Goal: Information Seeking & Learning: Check status

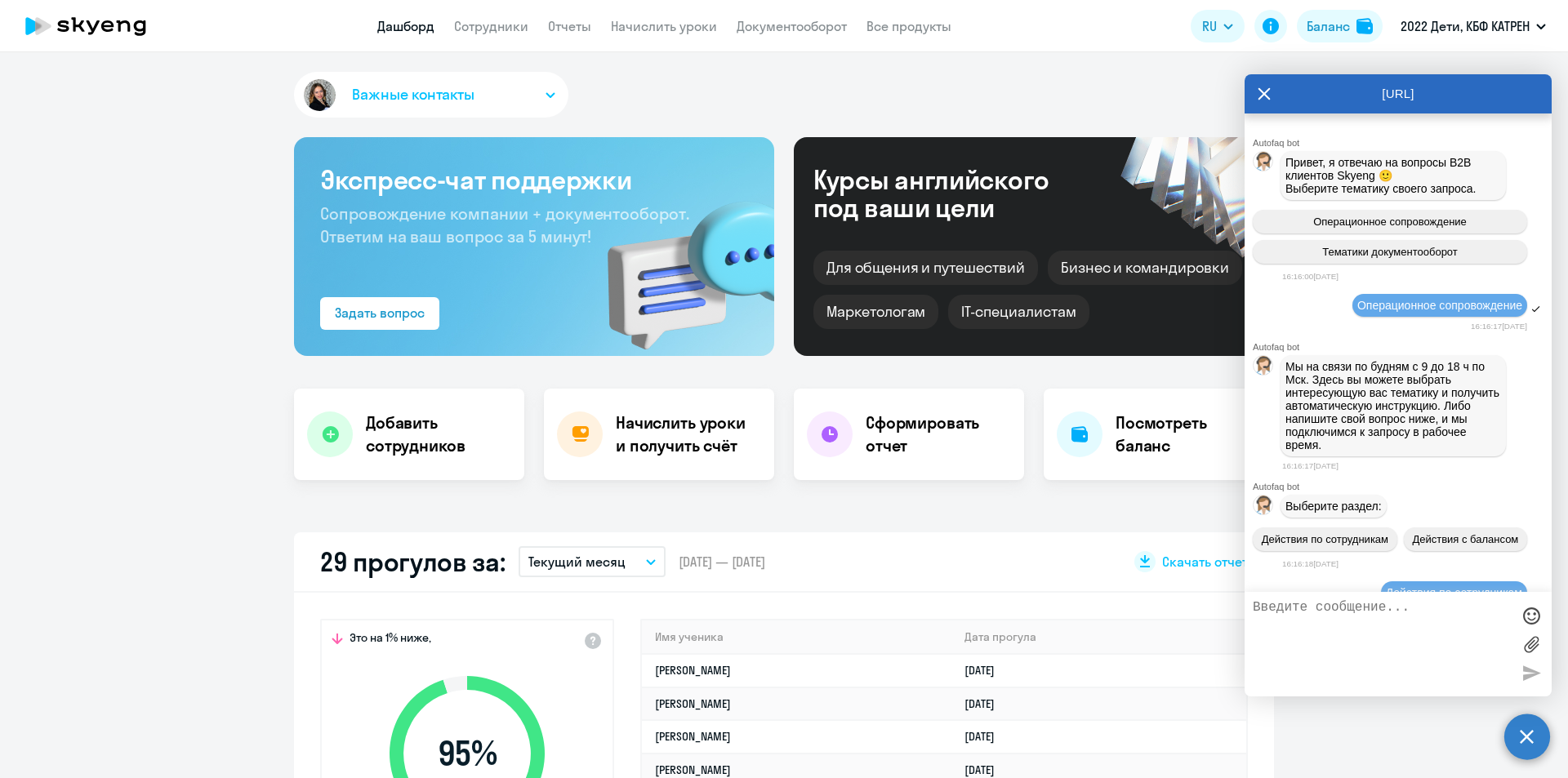
scroll to position [35743, 0]
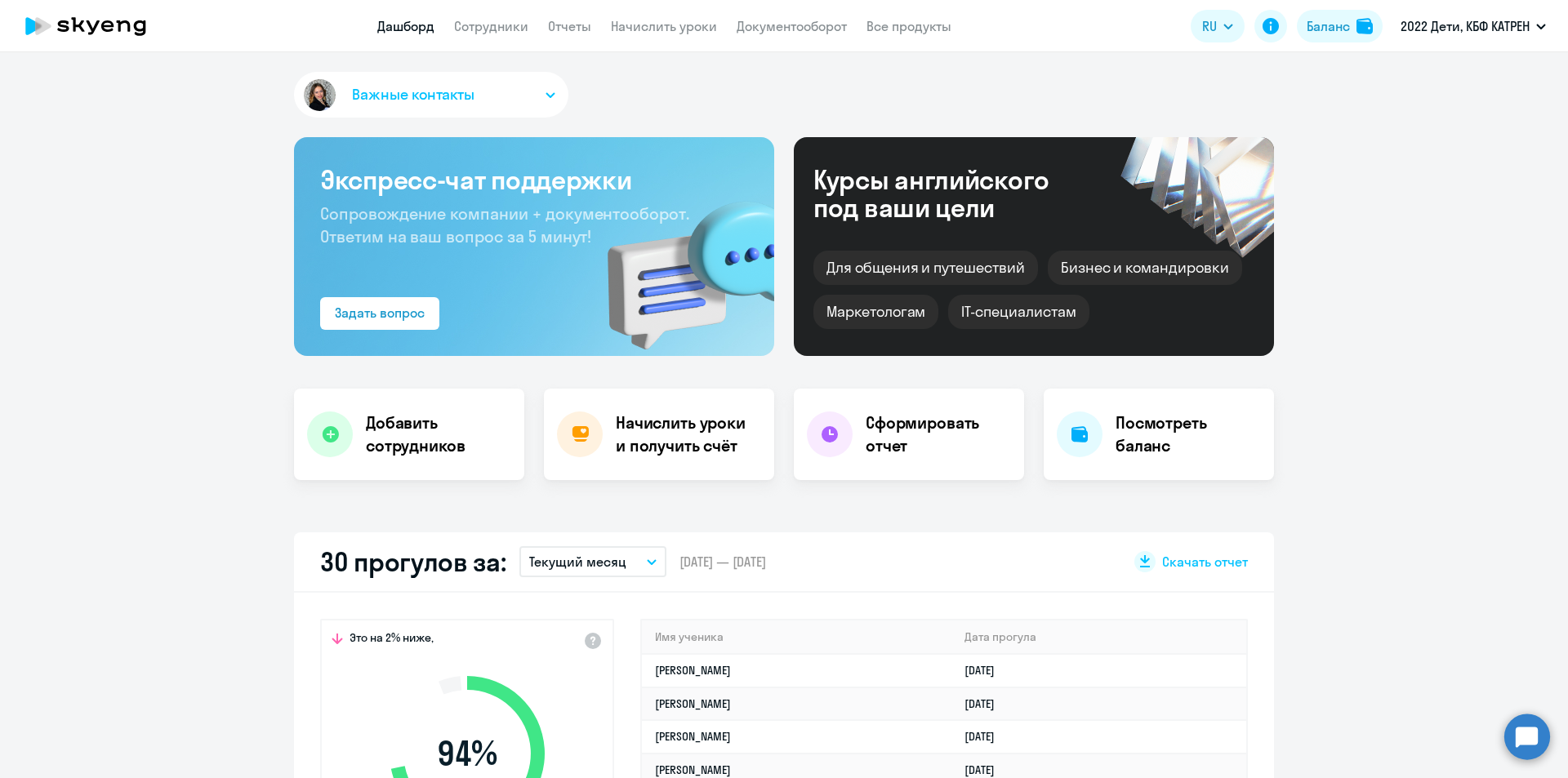
scroll to position [327, 0]
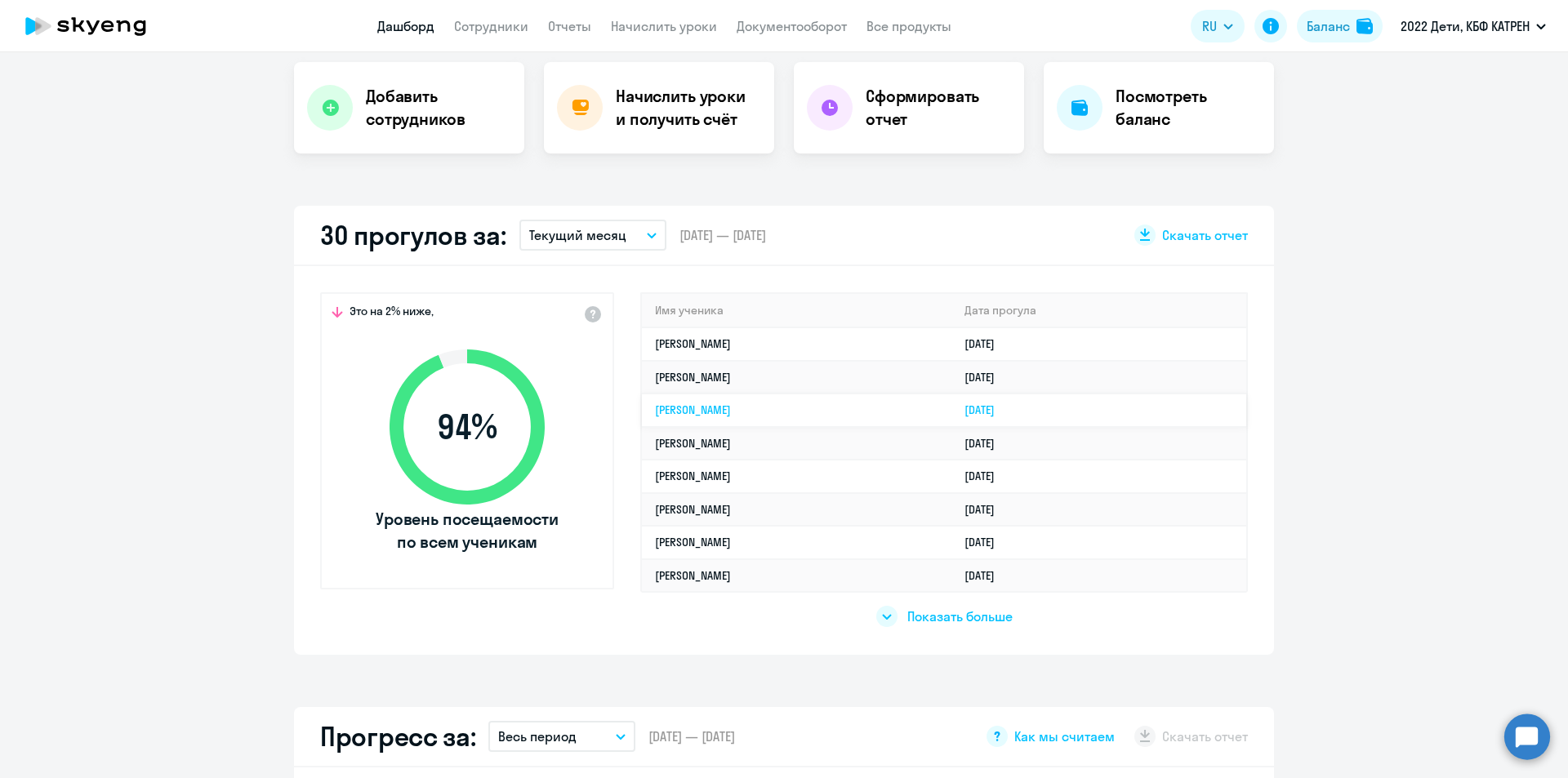
click at [875, 407] on td "[PERSON_NAME]" at bounding box center [797, 410] width 310 height 34
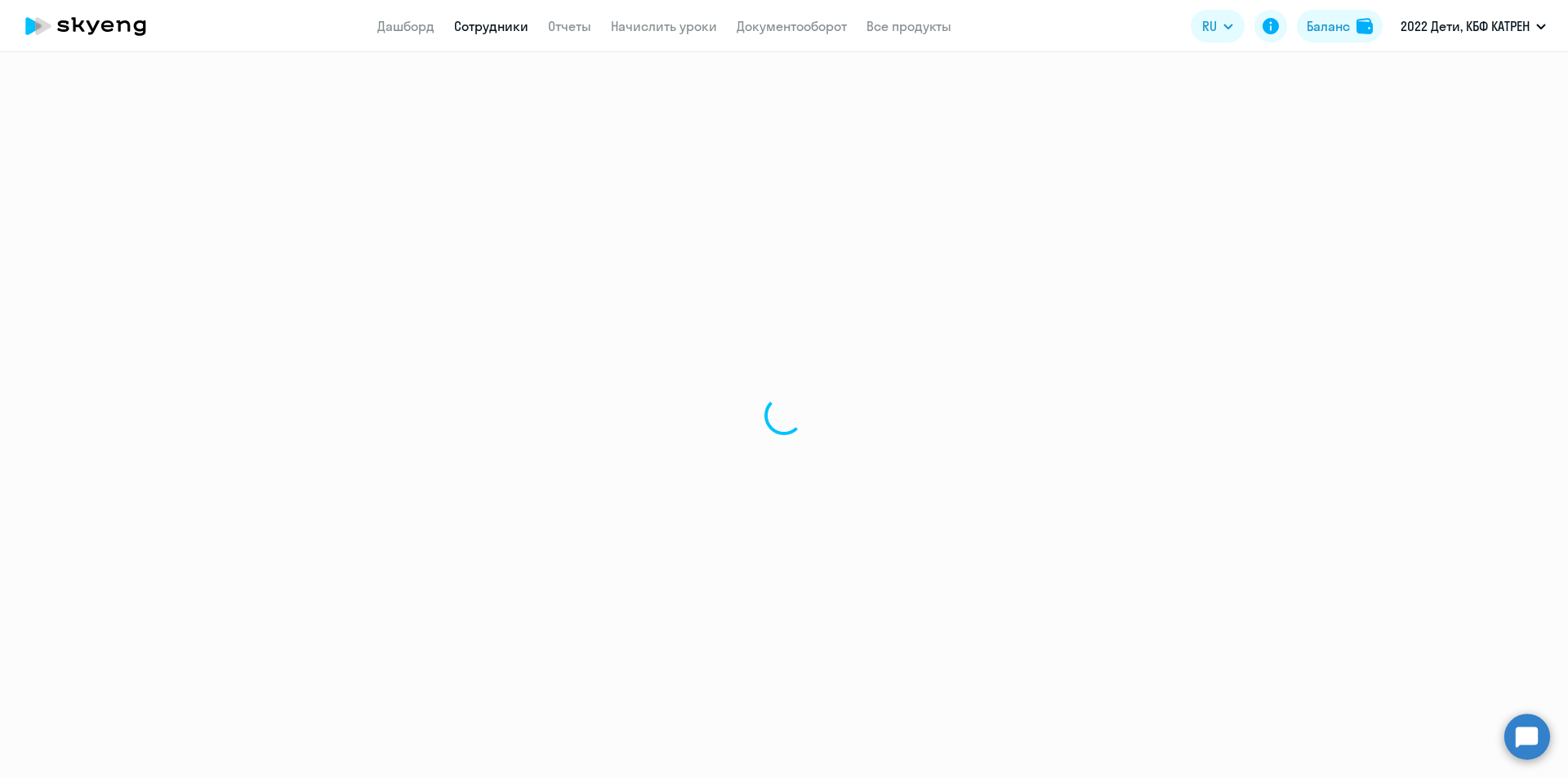
select select "math"
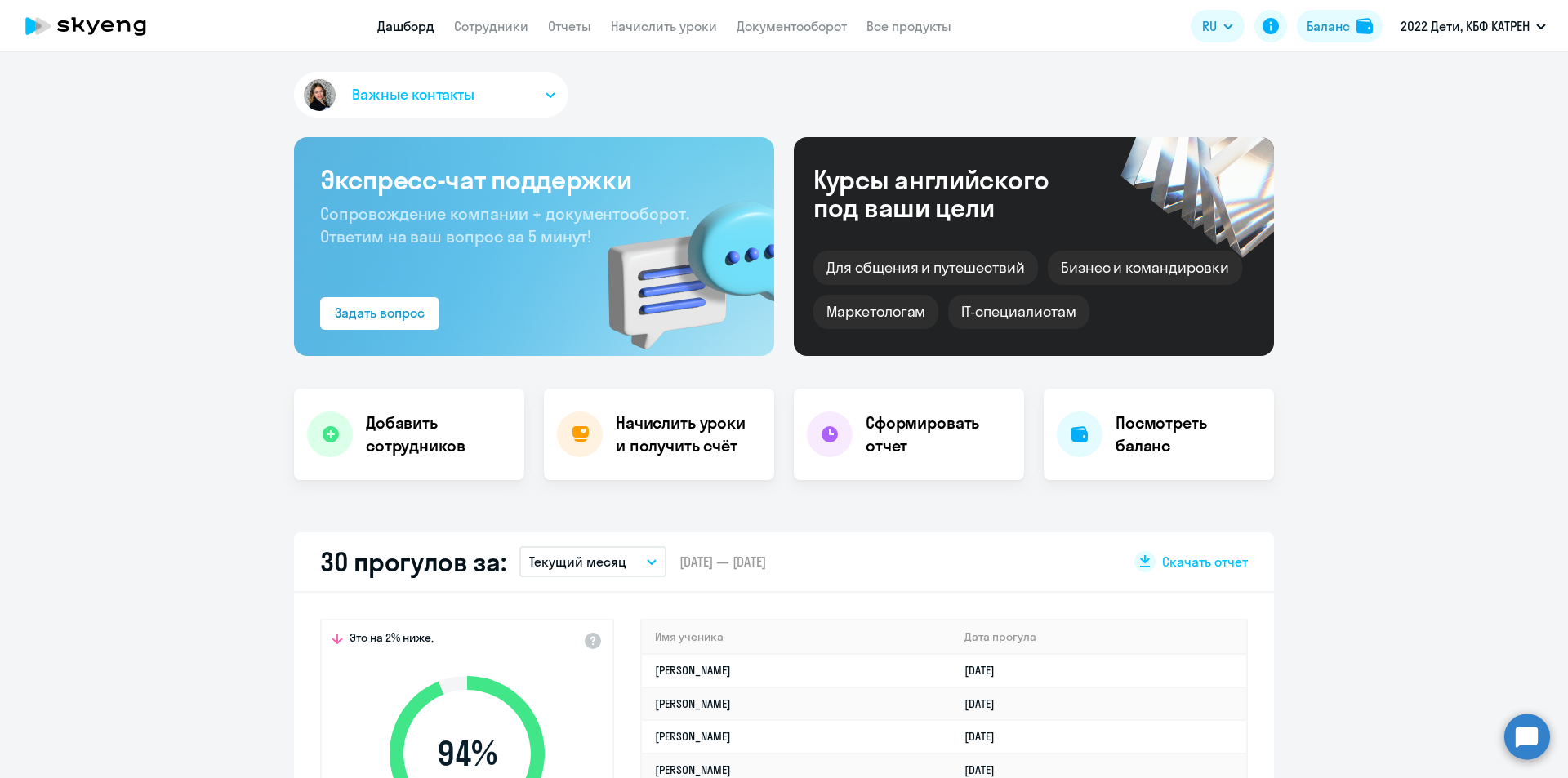
select select "30"
click at [1531, 732] on circle at bounding box center [1527, 736] width 46 height 46
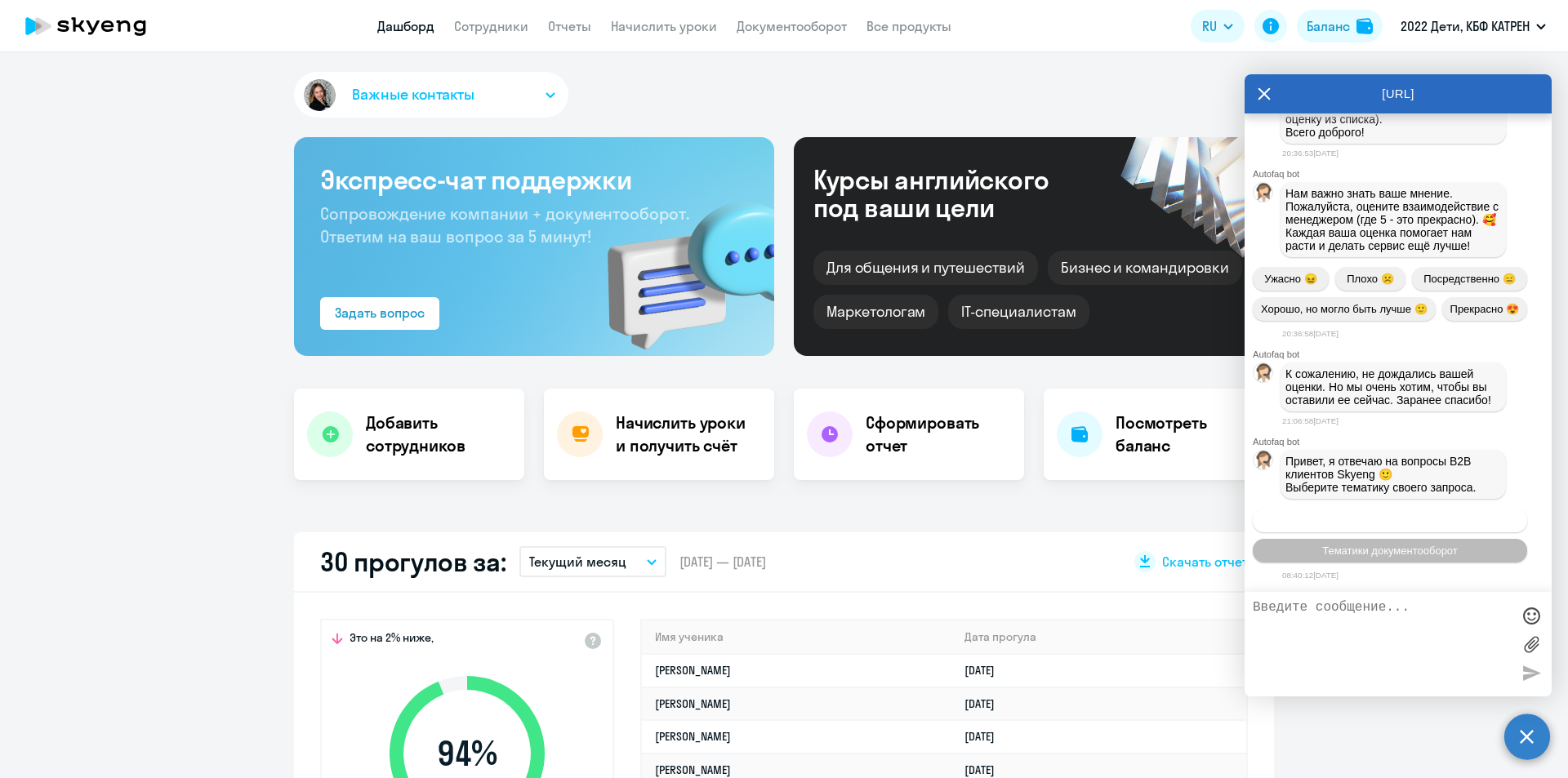
click at [1380, 518] on span "Операционное сопровождение" at bounding box center [1390, 521] width 153 height 12
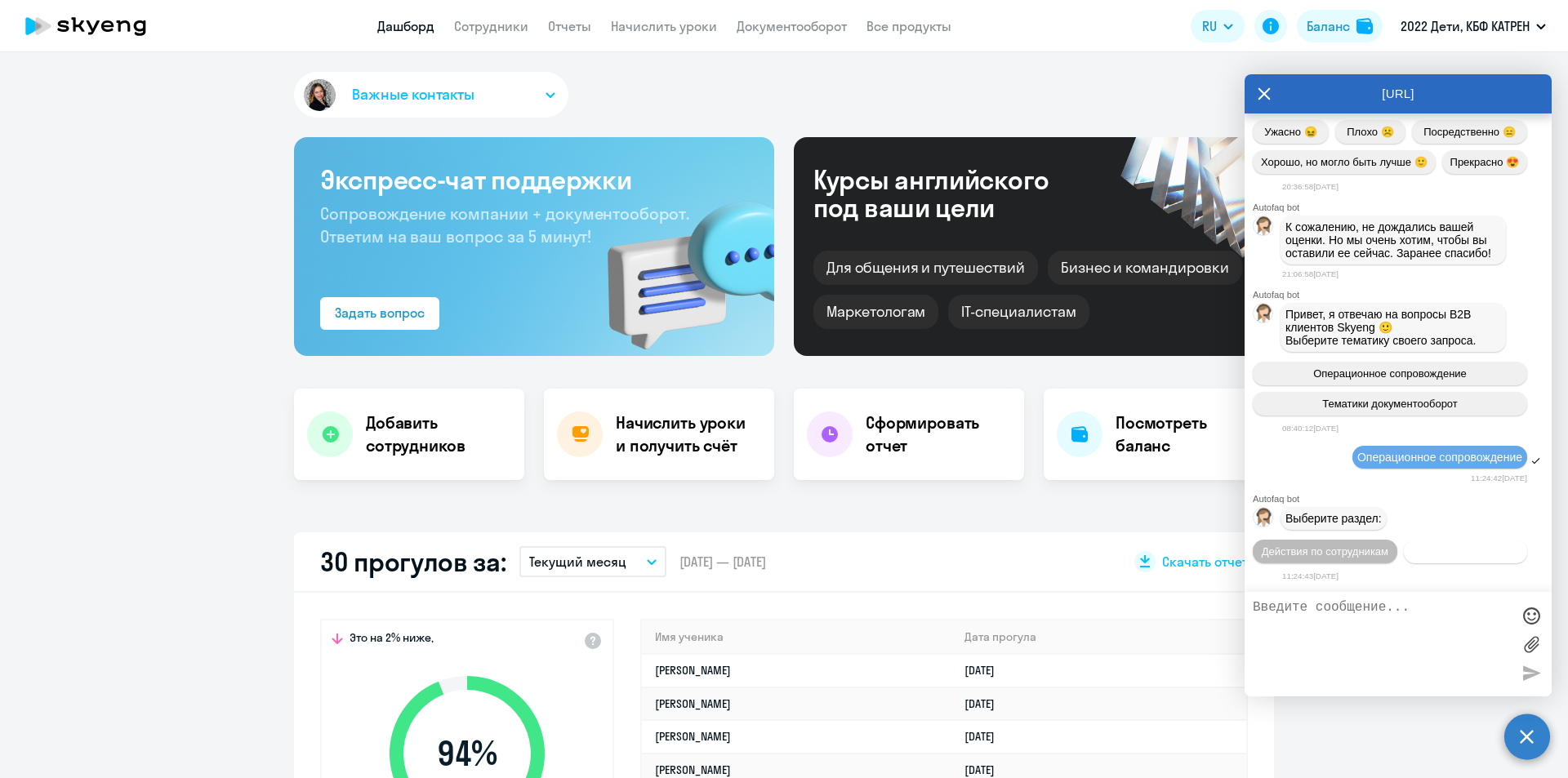
scroll to position [36551, 0]
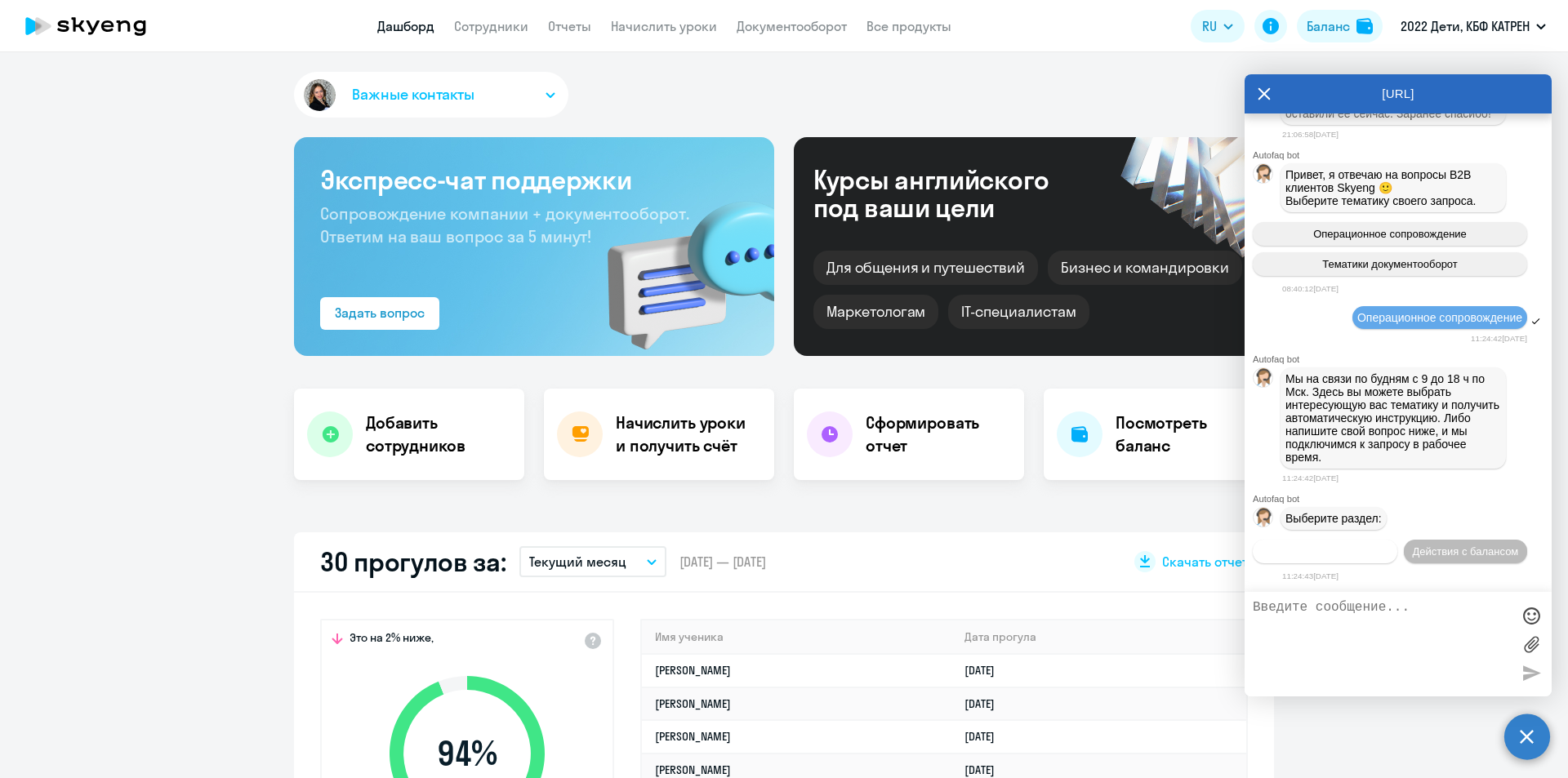
click at [1388, 546] on span "Действия по сотрудникам" at bounding box center [1324, 552] width 127 height 12
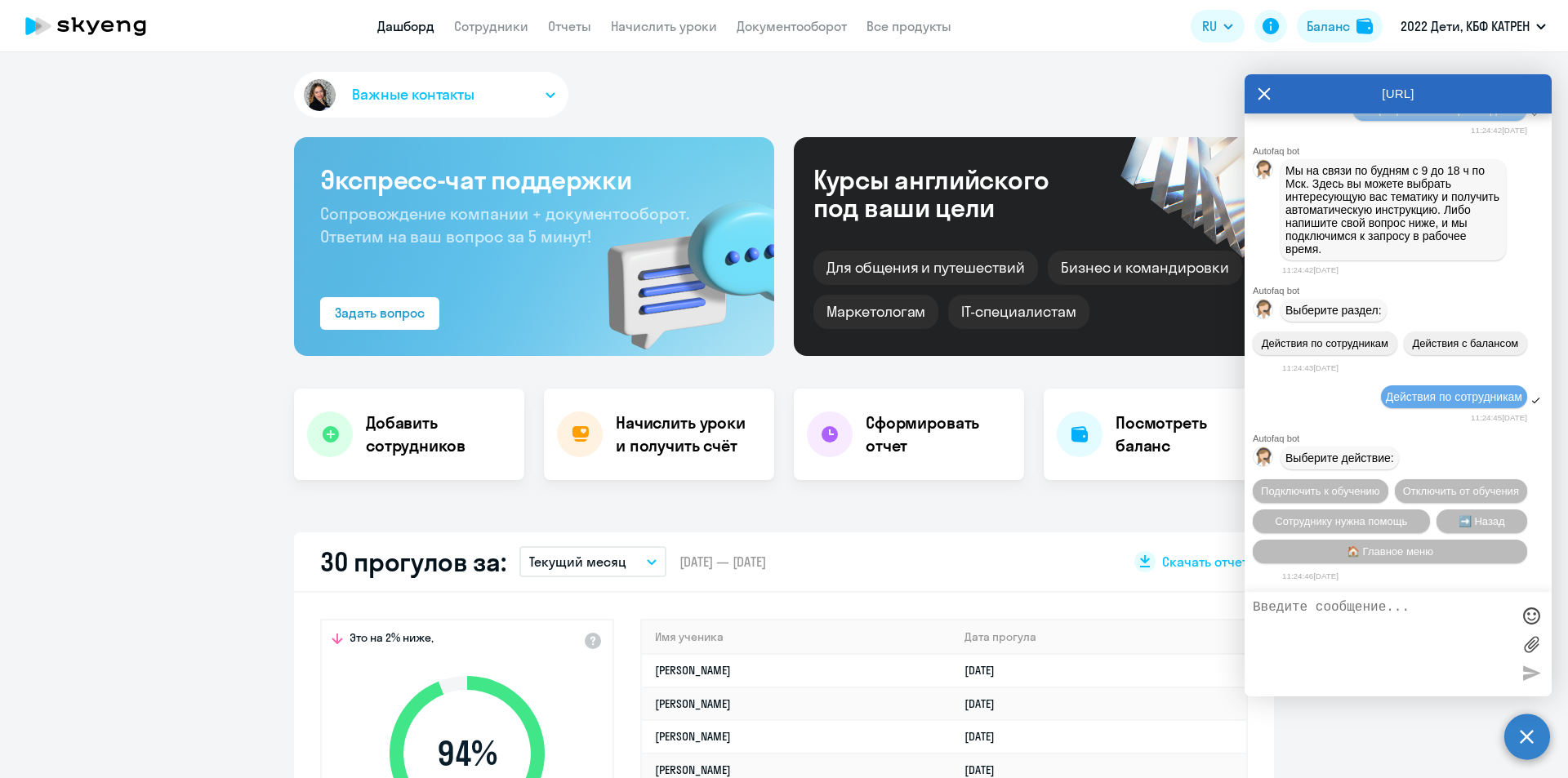
scroll to position [36792, 0]
click at [1339, 516] on span "Сотруднику нужна помощь" at bounding box center [1341, 522] width 133 height 12
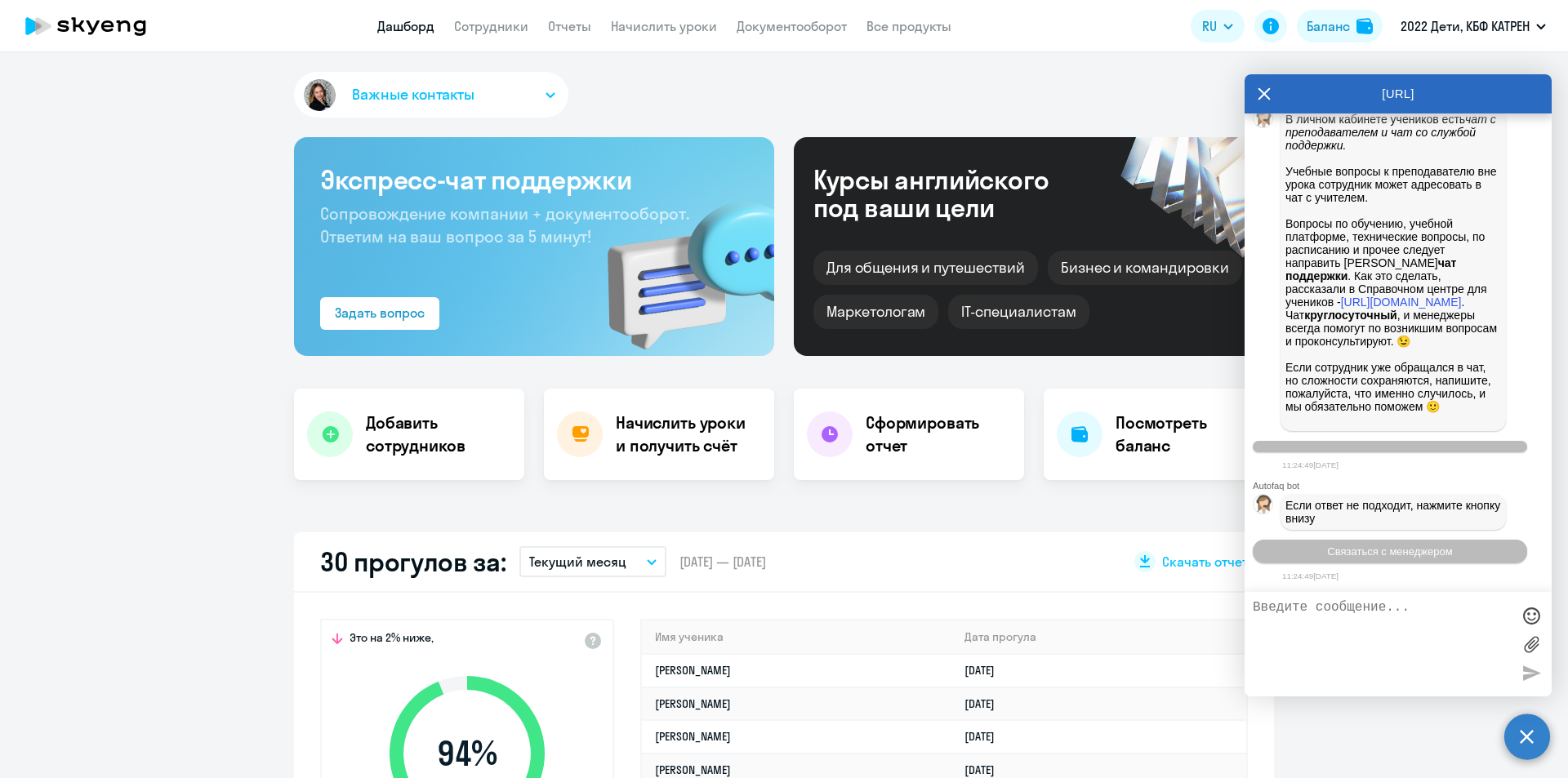
scroll to position [37358, 0]
click at [1379, 551] on span "Связаться с менеджером" at bounding box center [1389, 552] width 125 height 12
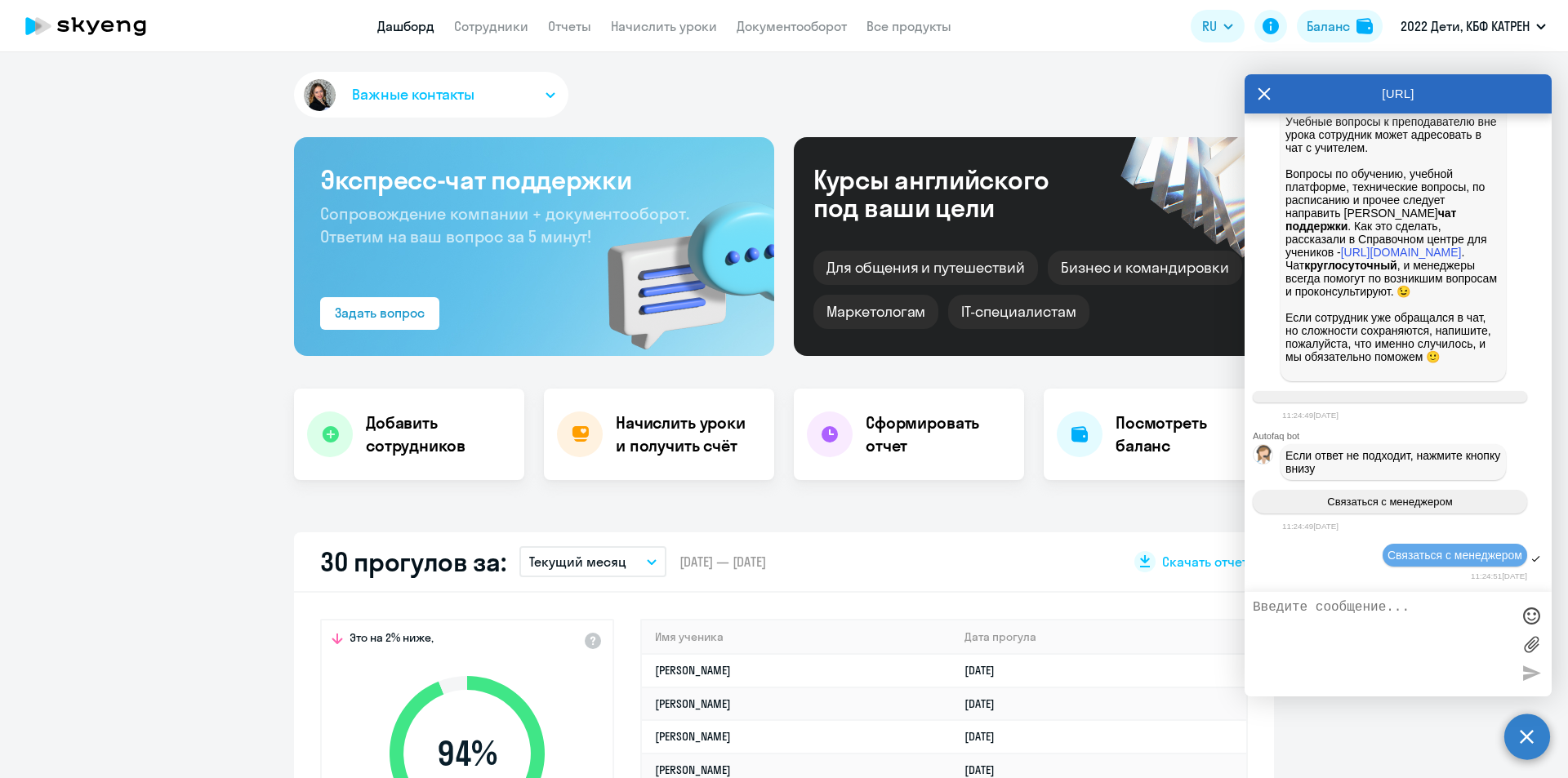
scroll to position [37408, 0]
click at [1343, 621] on textarea at bounding box center [1382, 644] width 258 height 88
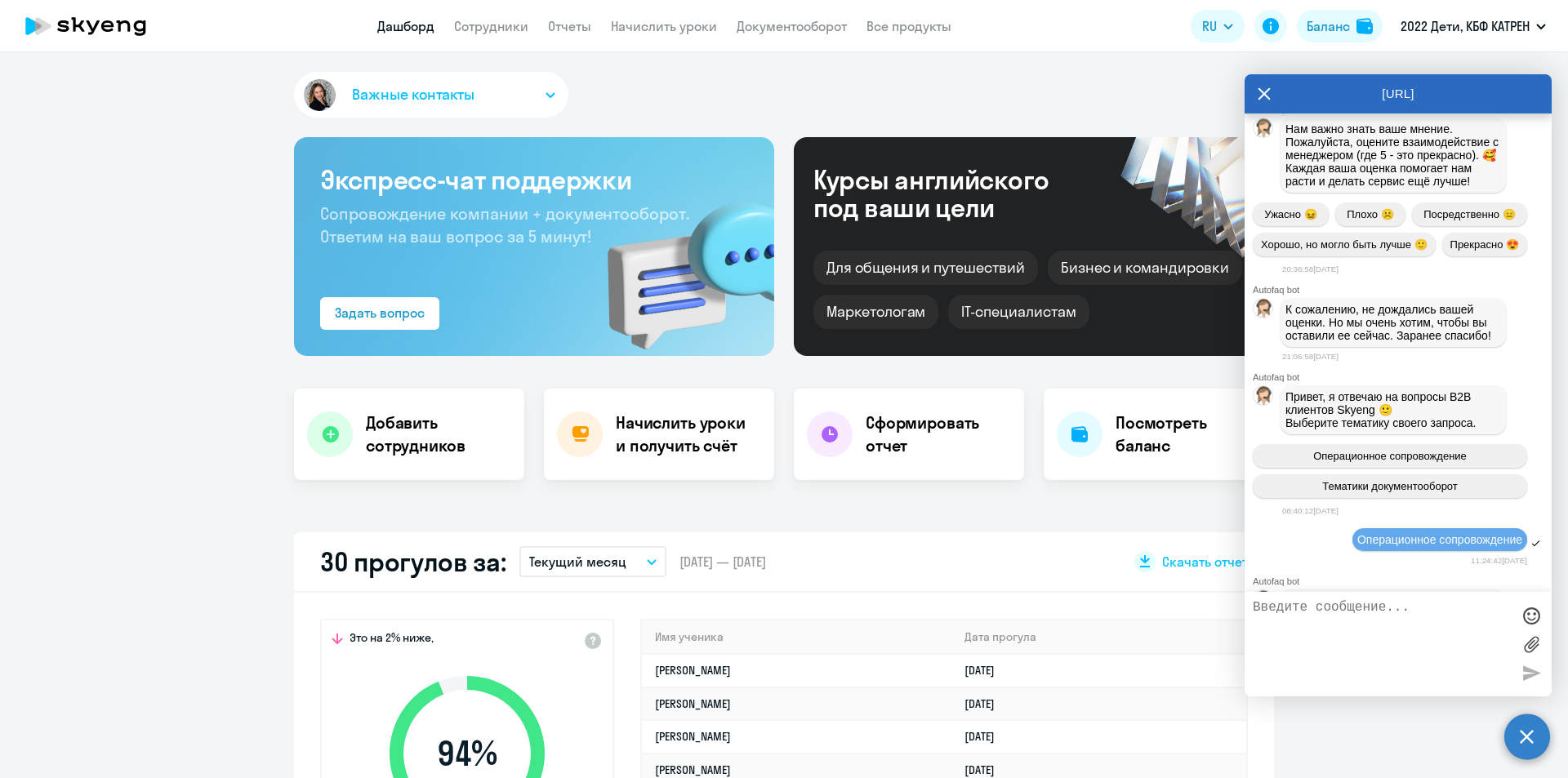
scroll to position [35285, 0]
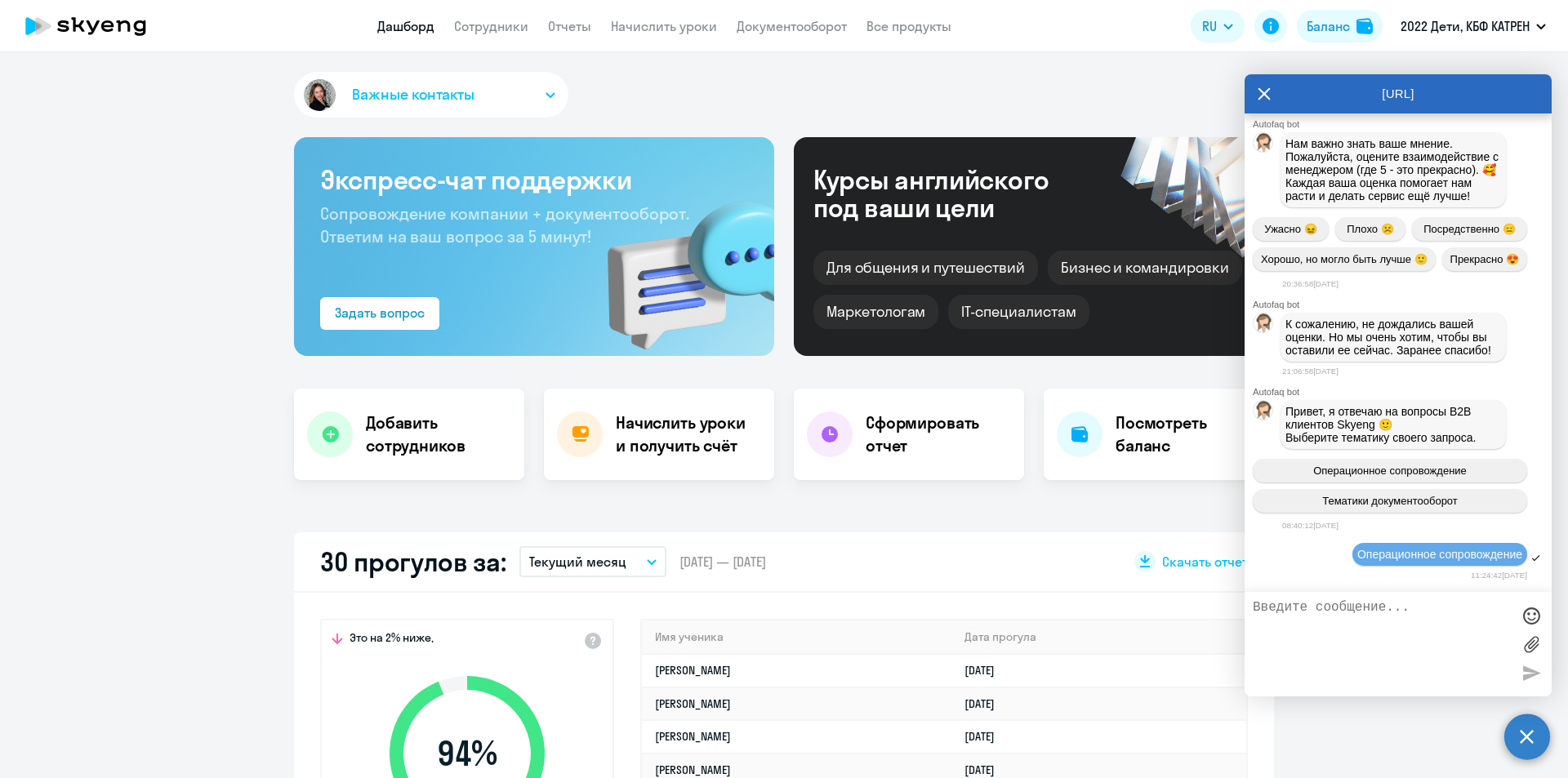
drag, startPoint x: 1292, startPoint y: 161, endPoint x: 1464, endPoint y: 240, distance: 189.3
copy span "3680398 [PERSON_NAME]. ВЫБРАТЬ ВРУЧНУЮ ПРЕПОДАВАТЕЛЯ-МУЖЧИНУ СРЕДНИХ ЛЕТ. ВРЕМЯ…"
click at [1347, 604] on textarea at bounding box center [1382, 644] width 258 height 88
paste textarea "3680398 [PERSON_NAME]. ВЫБРАТЬ ВРУЧНУЮ ПРЕПОДАВАТЕЛЯ-МУЖЧИНУ СРЕДНИХ ЛЕТ. ВРЕМЯ…"
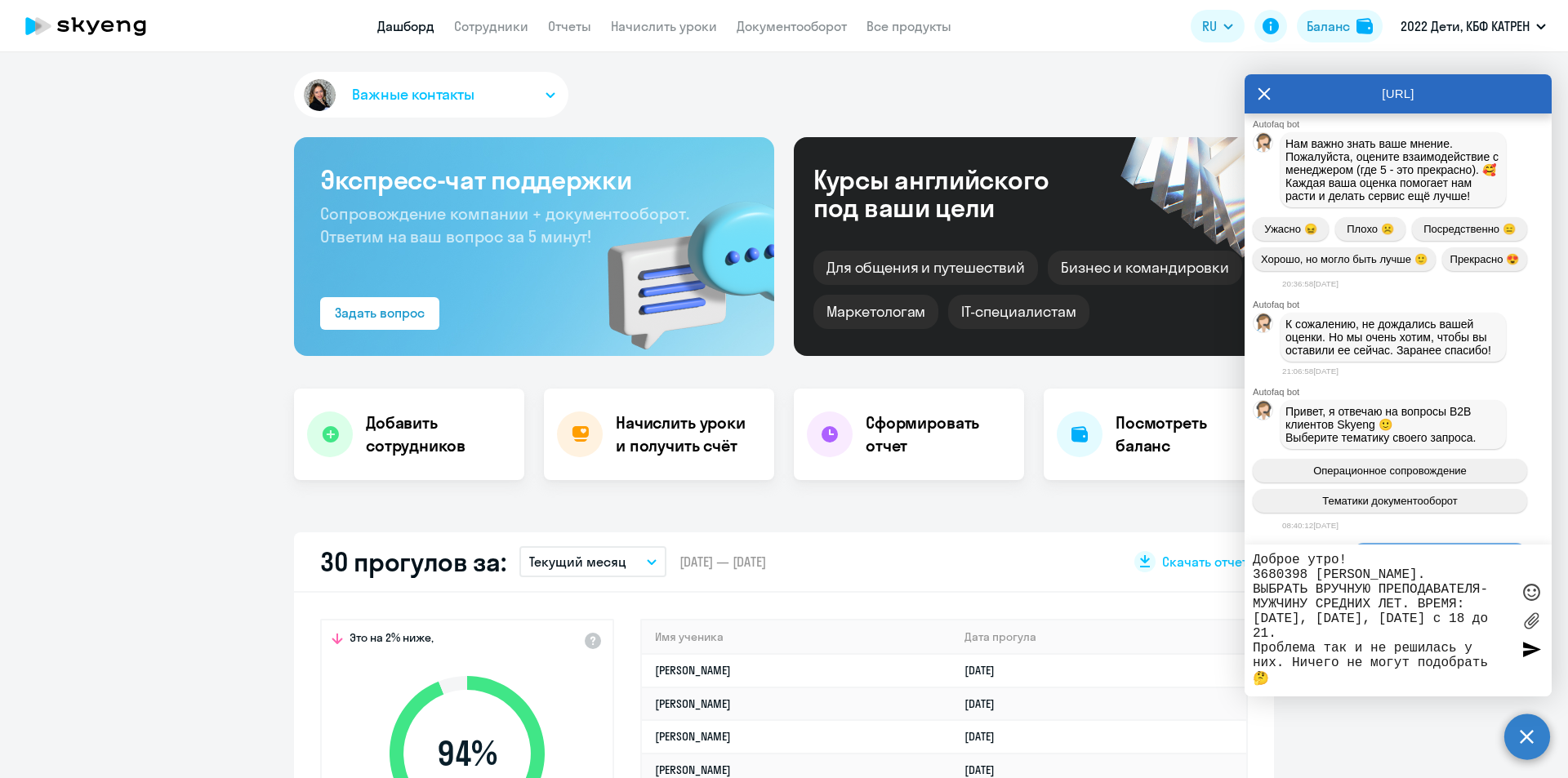
click at [1459, 571] on textarea "Доброе утро! 3680398 [PERSON_NAME]. ВЫБРАТЬ ВРУЧНУЮ ПРЕПОДАВАТЕЛЯ-МУЖЧИНУ СРЕДН…" at bounding box center [1382, 621] width 258 height 136
drag, startPoint x: 1256, startPoint y: 594, endPoint x: 1448, endPoint y: 607, distance: 192.4
click at [1448, 607] on textarea "Доброе утро! 3680398 [PERSON_NAME]. ПОПРАВКА: ВЫБРАТЬ ВРУЧНУЮ ПРЕПОДАВАТЕЛЯ-МУЖ…" at bounding box center [1382, 614] width 258 height 147
click at [1316, 580] on textarea "Доброе утро! 3680398 [PERSON_NAME]. ПОПРАВКА: ВЫБРАТЬ ВРУЧНУЮ ПРЕПОДАВАТЕЛЯ-МУЖ…" at bounding box center [1382, 614] width 258 height 147
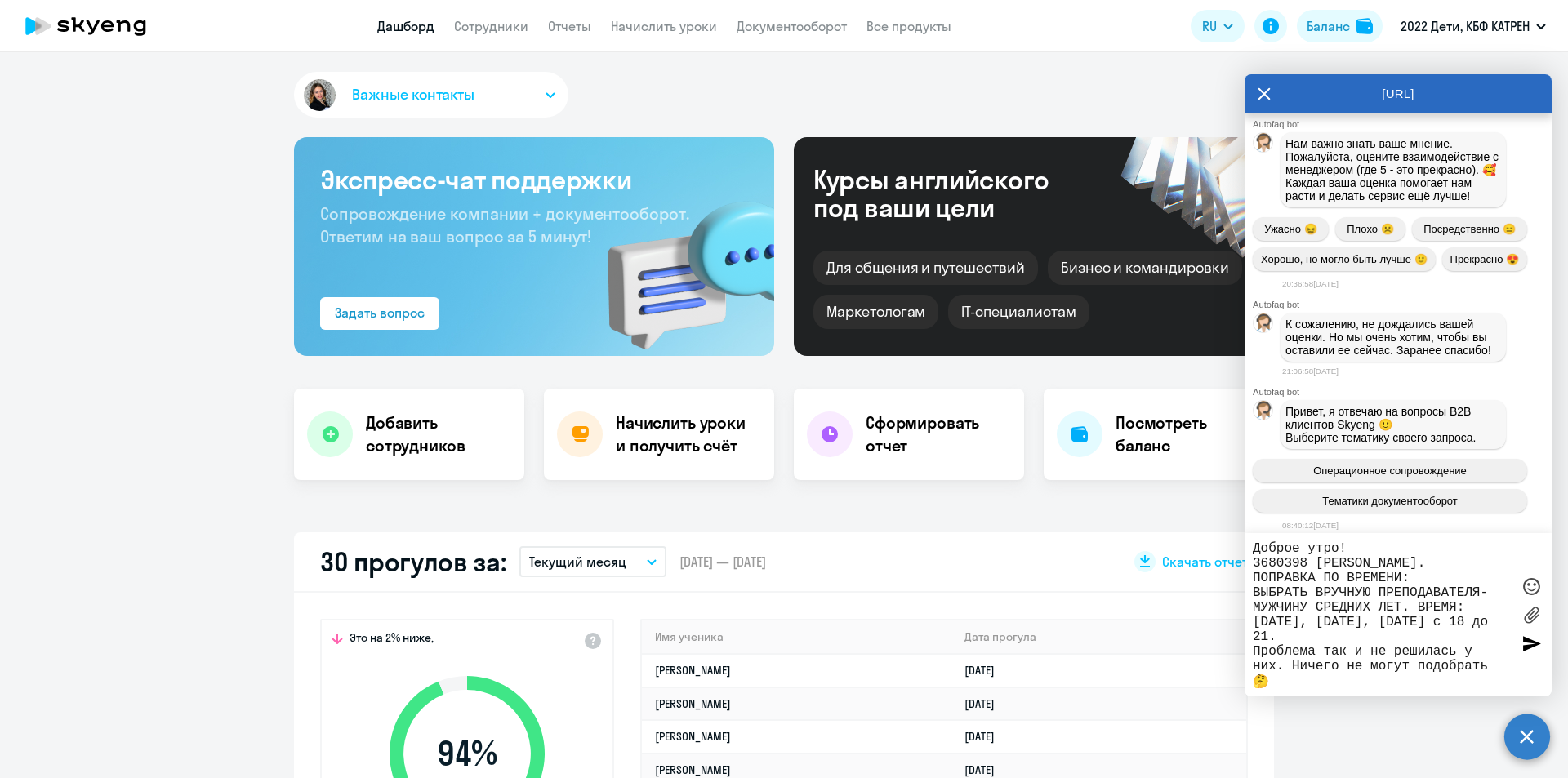
click at [1359, 607] on textarea "Доброе утро! 3680398 [PERSON_NAME]. ПОПРАВКА ПО ВРЕМЕНИ: ВЫБРАТЬ ВРУЧНУЮ ПРЕПОД…" at bounding box center [1382, 614] width 258 height 147
click at [1478, 608] on textarea "Доброе утро! 3680398 [PERSON_NAME]. ПОПРАВКА ПО ВРЕМЕНИ: ВЫБРАТЬ ВРУЧНУЮ ПРЕПОД…" at bounding box center [1382, 614] width 258 height 147
click at [1394, 618] on textarea "Доброе утро! 3680398 [PERSON_NAME]. ПОПРАВКА ПО ВРЕМЕНИ: ВЫБРАТЬ ВРУЧНУЮ ПРЕПОД…" at bounding box center [1382, 614] width 258 height 147
paste textarea "20 до 21"
click at [1401, 619] on textarea "Доброе утро! 3680398 [PERSON_NAME]. ПОПРАВКА ПО ВРЕМЕНИ: ВЫБРАТЬ ВРУЧНУЮ ПРЕПОД…" at bounding box center [1382, 614] width 258 height 147
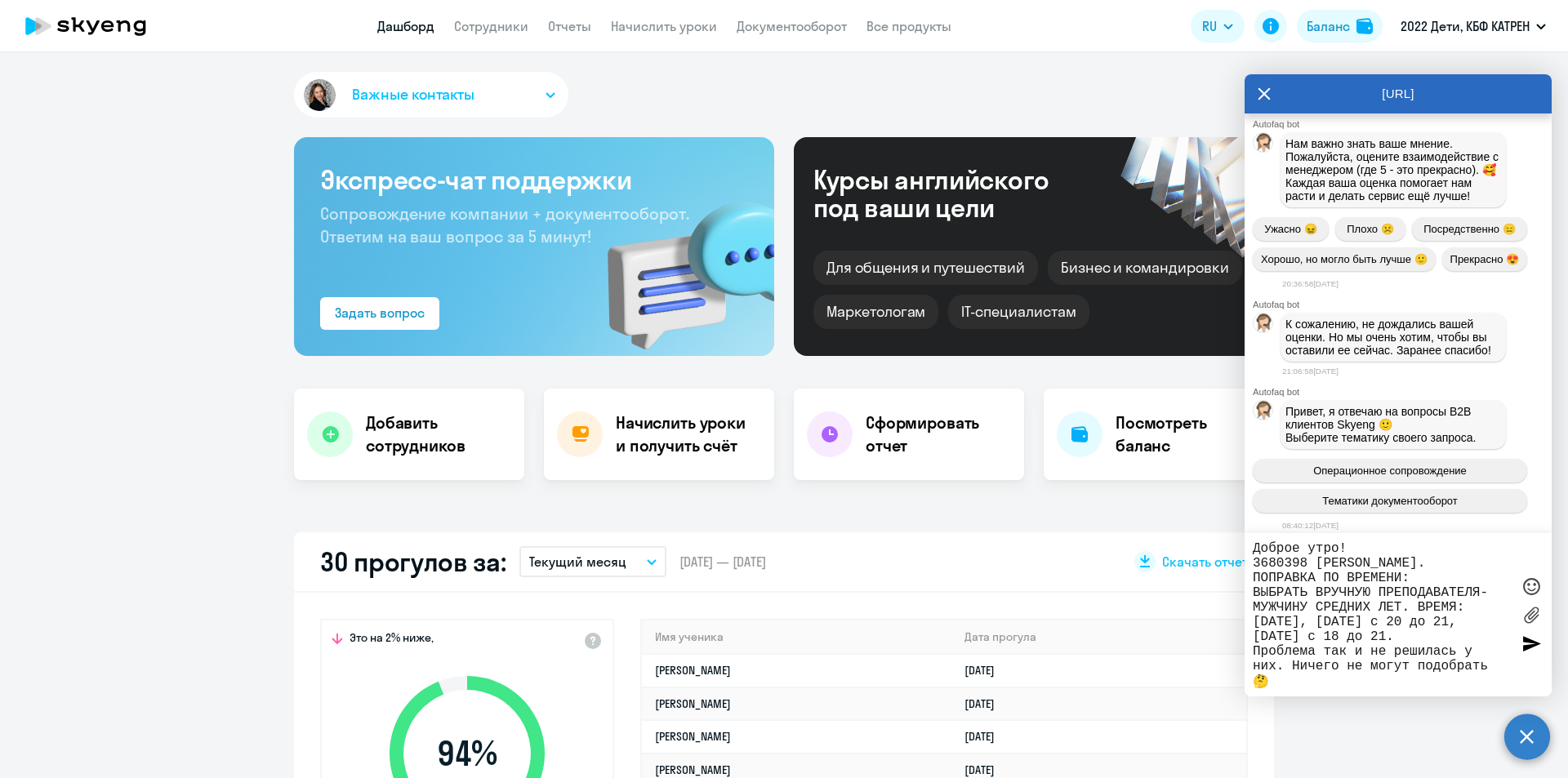
click at [1403, 631] on textarea "Доброе утро! 3680398 [PERSON_NAME]. ПОПРАВКА ПО ВРЕМЕНИ: ВЫБРАТЬ ВРУЧНУЮ ПРЕПОД…" at bounding box center [1382, 614] width 258 height 147
drag, startPoint x: 1338, startPoint y: 624, endPoint x: 1359, endPoint y: 631, distance: 22.1
click at [1339, 624] on textarea "Доброе утро! 3680398 [PERSON_NAME]. ПОПРАВКА ПО ВРЕМЕНИ: ВЫБРАТЬ ВРУЧНУЮ ПРЕПОД…" at bounding box center [1382, 614] width 258 height 147
drag, startPoint x: 1349, startPoint y: 633, endPoint x: 1425, endPoint y: 633, distance: 76.0
click at [1425, 633] on textarea "Доброе утро! 3680398 [PERSON_NAME]. ПОПРАВКА ПО ВРЕМЕНИ: ВЫБРАТЬ ВРУЧНУЮ ПРЕПОД…" at bounding box center [1382, 614] width 258 height 147
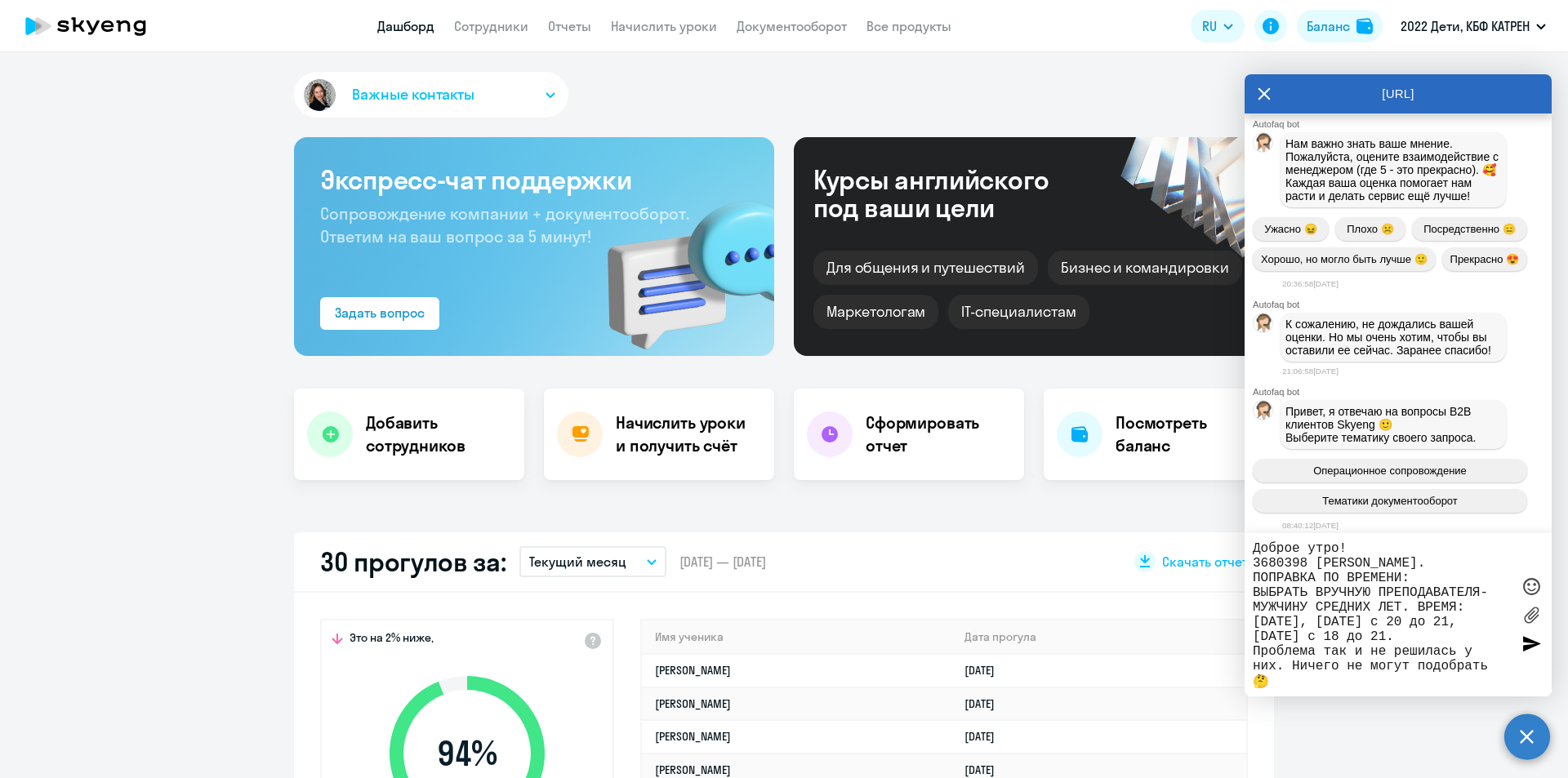
click at [1374, 621] on textarea "Доброе утро! 3680398 [PERSON_NAME]. ПОПРАВКА ПО ВРЕМЕНИ: ВЫБРАТЬ ВРУЧНУЮ ПРЕПОД…" at bounding box center [1382, 614] width 258 height 147
click at [1340, 622] on textarea "Доброе утро! 3680398 [PERSON_NAME]. ПОПРАВКА ПО ВРЕМЕНИ: ВЫБРАТЬ ВРУЧНУЮ ПРЕПОД…" at bounding box center [1382, 614] width 258 height 147
click at [1411, 639] on textarea "Доброе утро! 3680398 [PERSON_NAME]. ПОПРАВКА ПО ВРЕМЕНИ: ВЫБРАТЬ ВРУЧНУЮ ПРЕПОД…" at bounding box center [1382, 614] width 258 height 147
drag, startPoint x: 1438, startPoint y: 639, endPoint x: 1425, endPoint y: 638, distance: 13.0
click at [1425, 638] on textarea "Доброе утро! 3680398 [PERSON_NAME]. ПОПРАВКА ПО ВРЕМЕНИ: ВЫБРАТЬ ВРУЧНУЮ ПРЕПОД…" at bounding box center [1382, 614] width 258 height 147
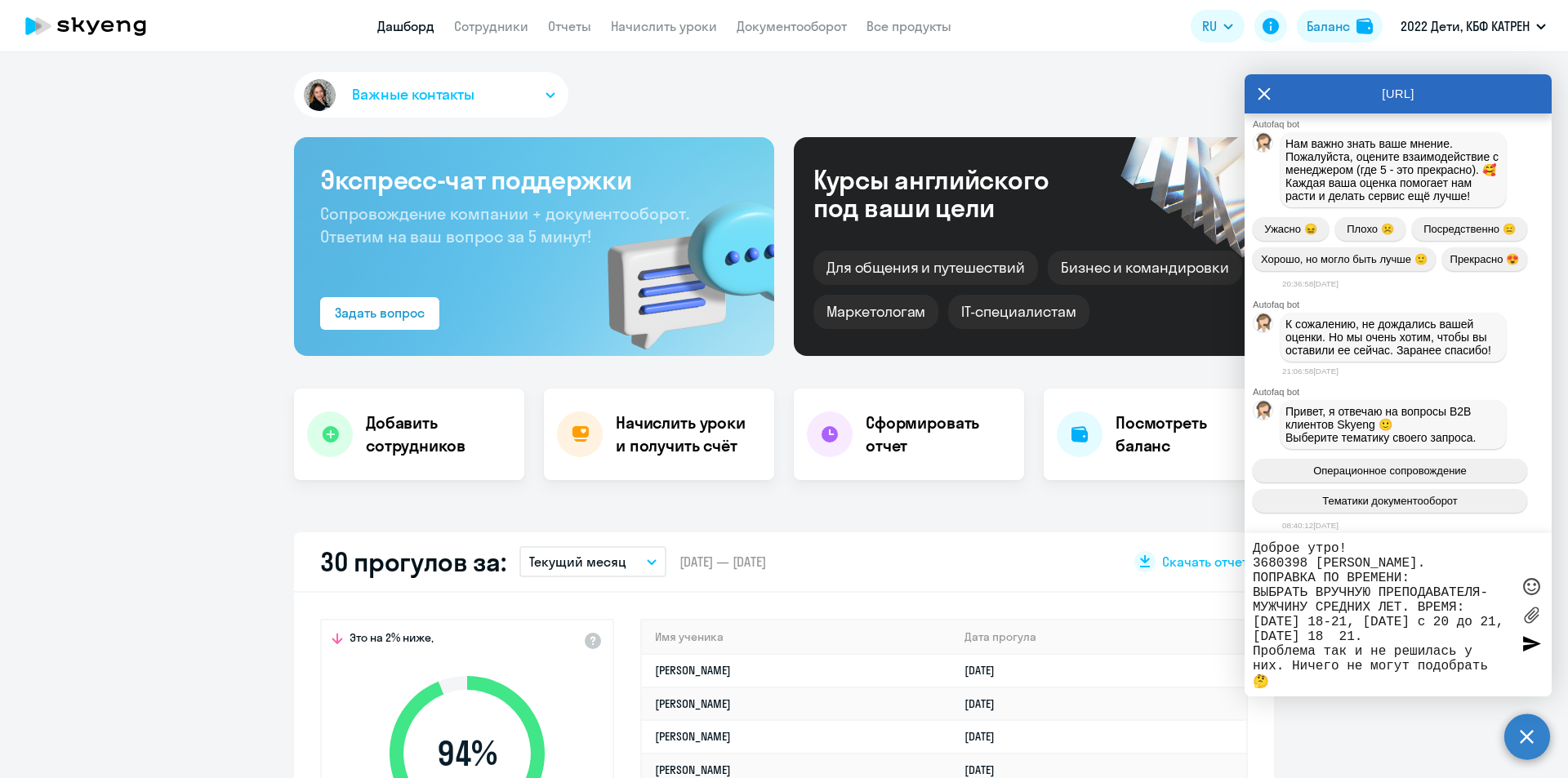
drag, startPoint x: 1430, startPoint y: 639, endPoint x: 1418, endPoint y: 639, distance: 12.0
click at [1418, 639] on textarea "Доброе утро! 3680398 [PERSON_NAME]. ПОПРАВКА ПО ВРЕМЕНИ: ВЫБРАТЬ ВРУЧНУЮ ПРЕПОД…" at bounding box center [1382, 614] width 258 height 147
click at [1450, 621] on textarea "Доброе утро! 3680398 [PERSON_NAME]. ПОПРАВКА ПО ВРЕМЕНИ: ВЫБРАТЬ ВРУЧНУЮ ПРЕПОД…" at bounding box center [1382, 614] width 258 height 147
drag, startPoint x: 1472, startPoint y: 619, endPoint x: 1490, endPoint y: 624, distance: 18.7
click at [1490, 624] on textarea "Доброе утро! 3680398 [PERSON_NAME]. ПОПРАВКА ПО ВРЕМЕНИ: ВЫБРАТЬ ВРУЧНУЮ ПРЕПОД…" at bounding box center [1382, 614] width 258 height 147
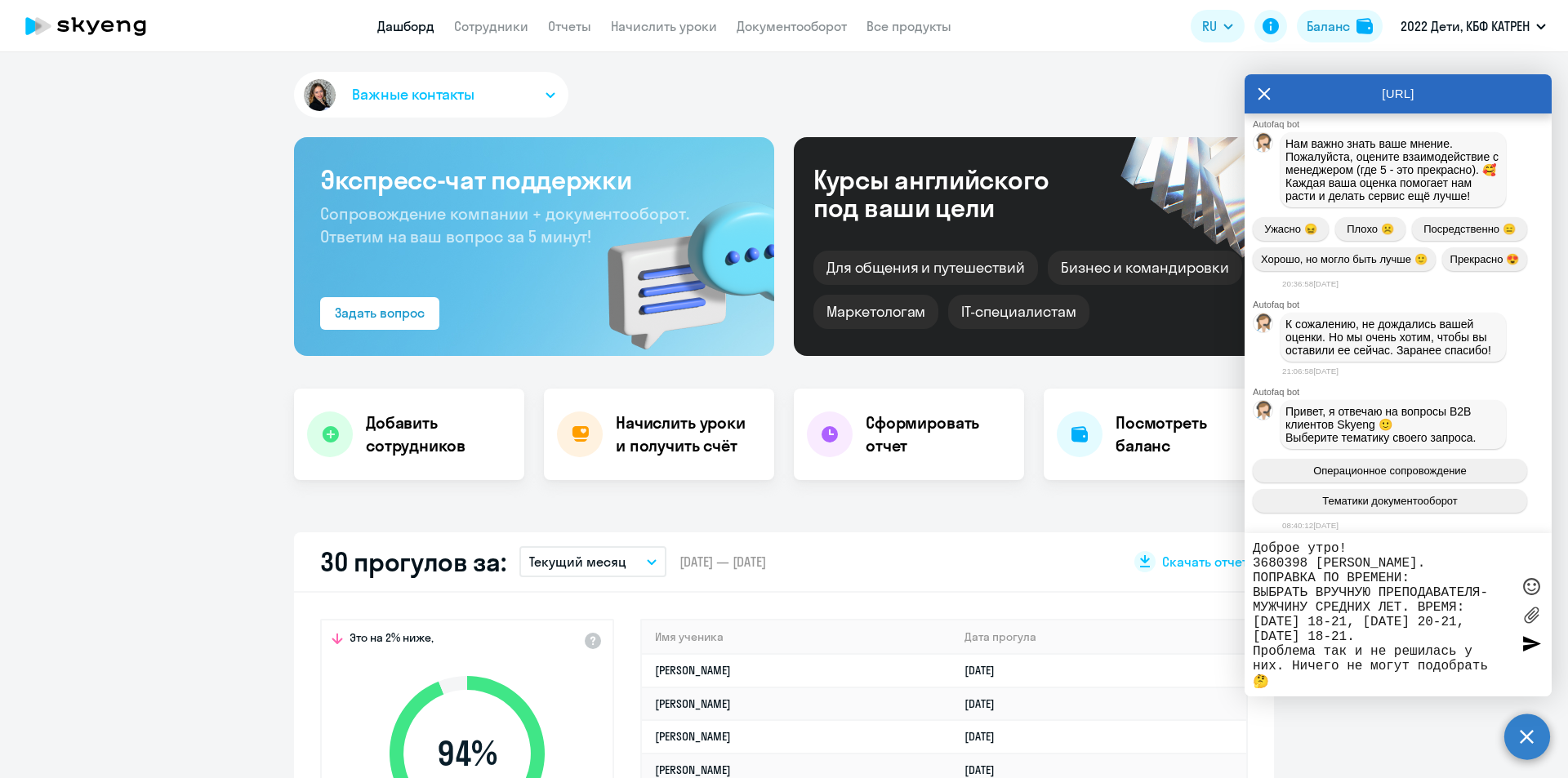
click at [1416, 645] on textarea "Доброе утро! 3680398 [PERSON_NAME]. ПОПРАВКА ПО ВРЕМЕНИ: ВЫБРАТЬ ВРУЧНУЮ ПРЕПОД…" at bounding box center [1382, 614] width 258 height 147
click at [1403, 622] on textarea "Доброе утро! 3680398 [PERSON_NAME]. ПОПРАВКА ПО ВРЕМЕНИ: ВЫБРАТЬ ВРУЧНУЮ ПРЕПОД…" at bounding box center [1382, 614] width 258 height 147
drag, startPoint x: 1256, startPoint y: 653, endPoint x: 1290, endPoint y: 686, distance: 47.4
click at [1290, 686] on textarea "Доброе утро! 3680398 [PERSON_NAME]. ПОПРАВКА ПО ВРЕМЕНИ: ВЫБРАТЬ ВРУЧНУЮ ПРЕПОД…" at bounding box center [1382, 614] width 258 height 147
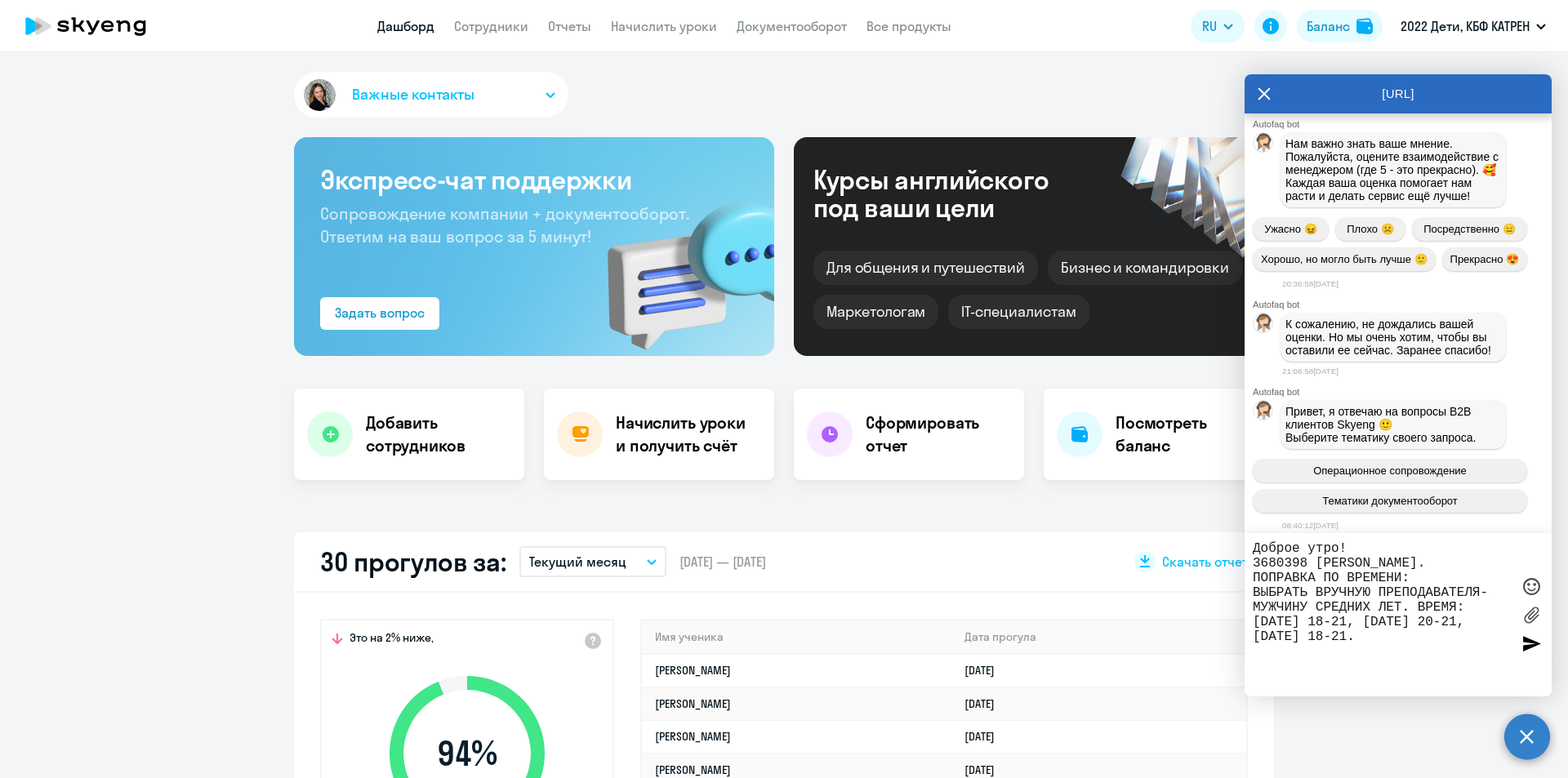
scroll to position [0, 0]
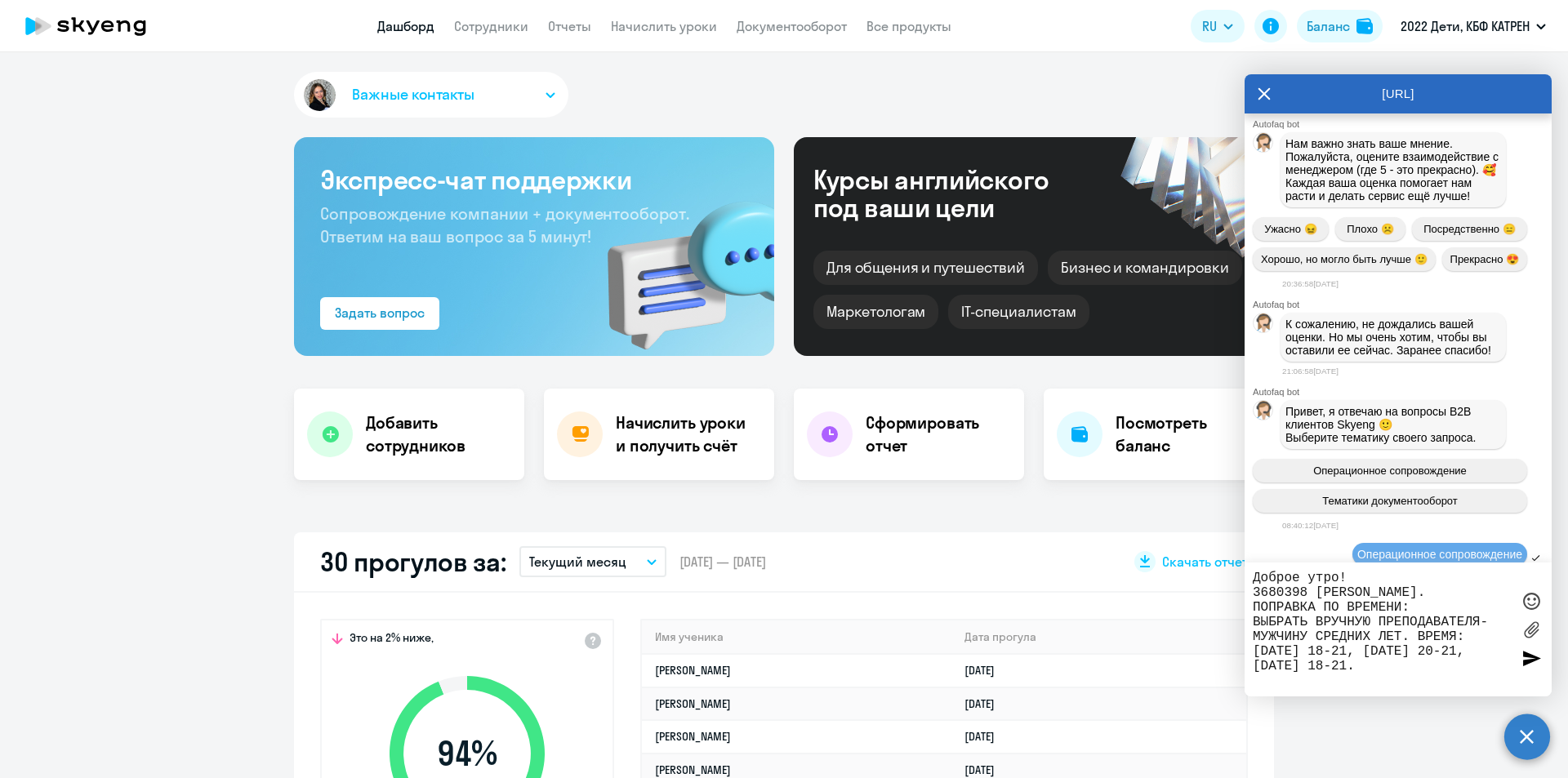
click at [1318, 680] on textarea "Доброе утро! 3680398 [PERSON_NAME]. ПОПРАВКА ПО ВРЕМЕНИ: ВЫБРАТЬ ВРУЧНУЮ ПРЕПОД…" at bounding box center [1382, 629] width 258 height 118
click at [1339, 631] on textarea "Доброе утро! 3680398 [PERSON_NAME]. ПОПРАВКА ПО ВРЕМЕНИ: ВЫБРАТЬ ВРУЧНУЮ ПРЕПОД…" at bounding box center [1382, 629] width 258 height 118
type textarea "Доброе утро! 3680398 [PERSON_NAME]. ПОПРАВКА ПО ВРЕМЕНИ: ВЫБРАТЬ ВРУЧНУЮ ПРЕПОД…"
click at [1529, 660] on div at bounding box center [1531, 658] width 24 height 24
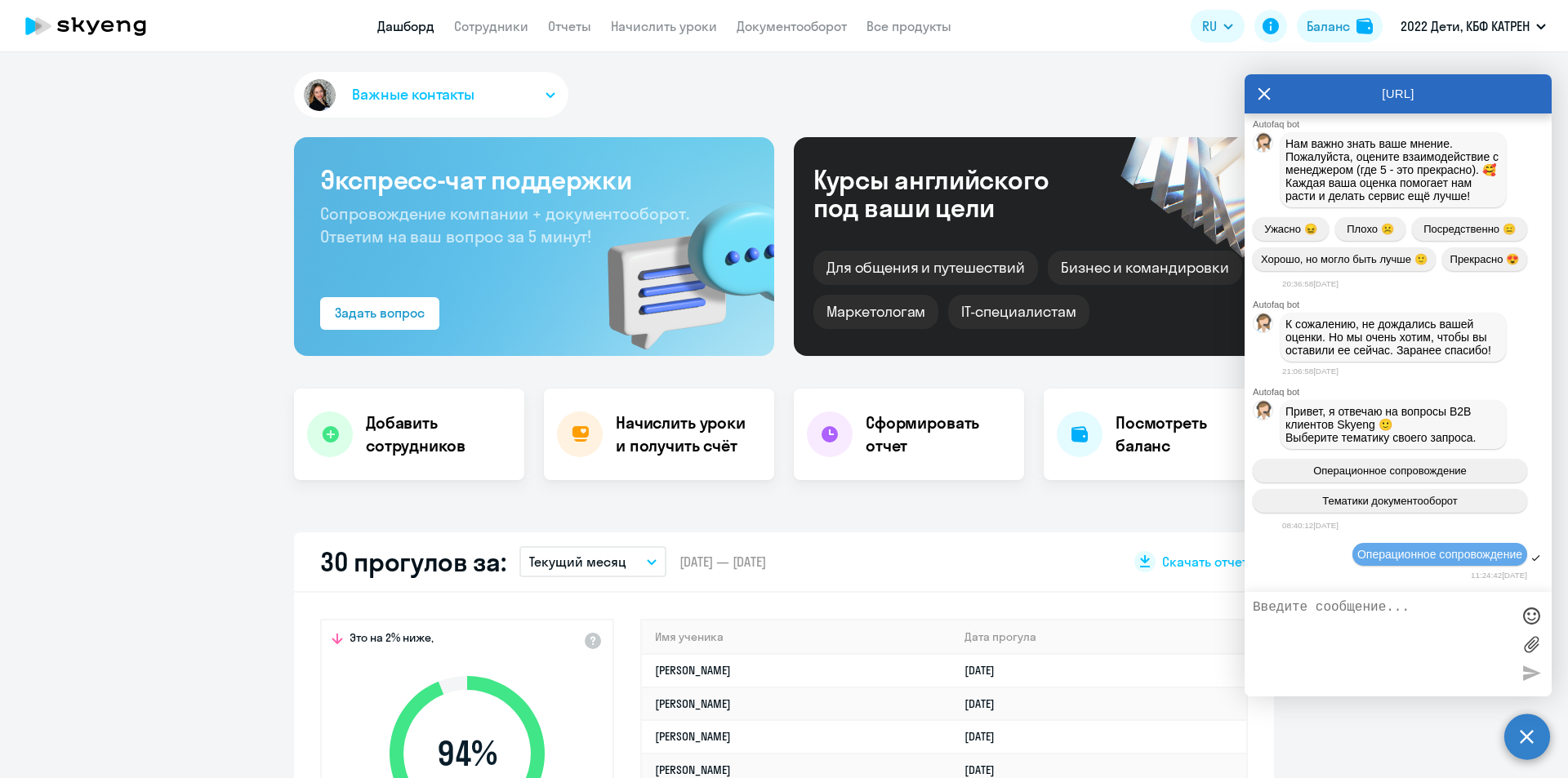
scroll to position [37536, 0]
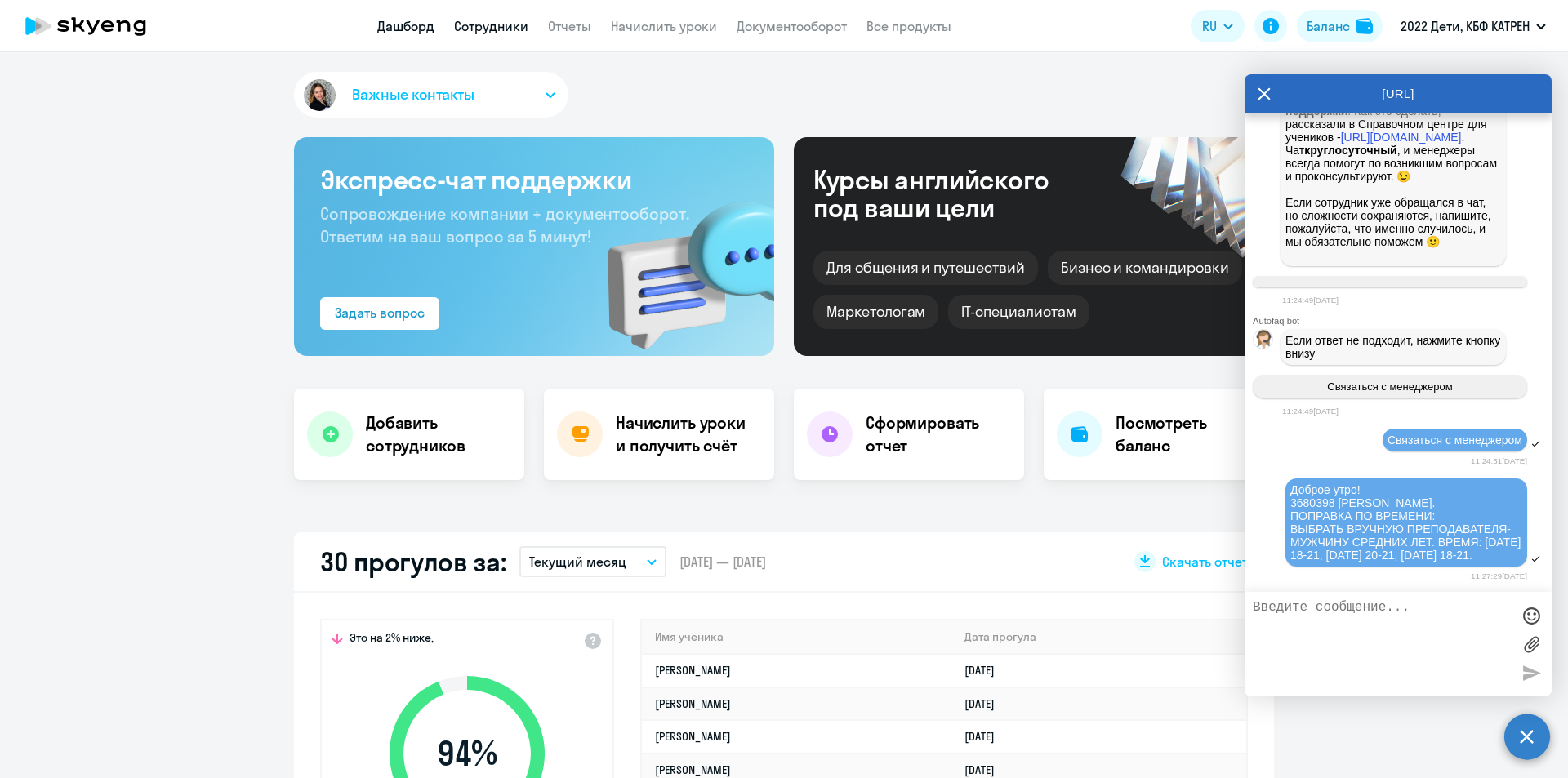
drag, startPoint x: 489, startPoint y: 21, endPoint x: 494, endPoint y: 32, distance: 12.1
click at [490, 21] on link "Сотрудники" at bounding box center [491, 26] width 74 height 16
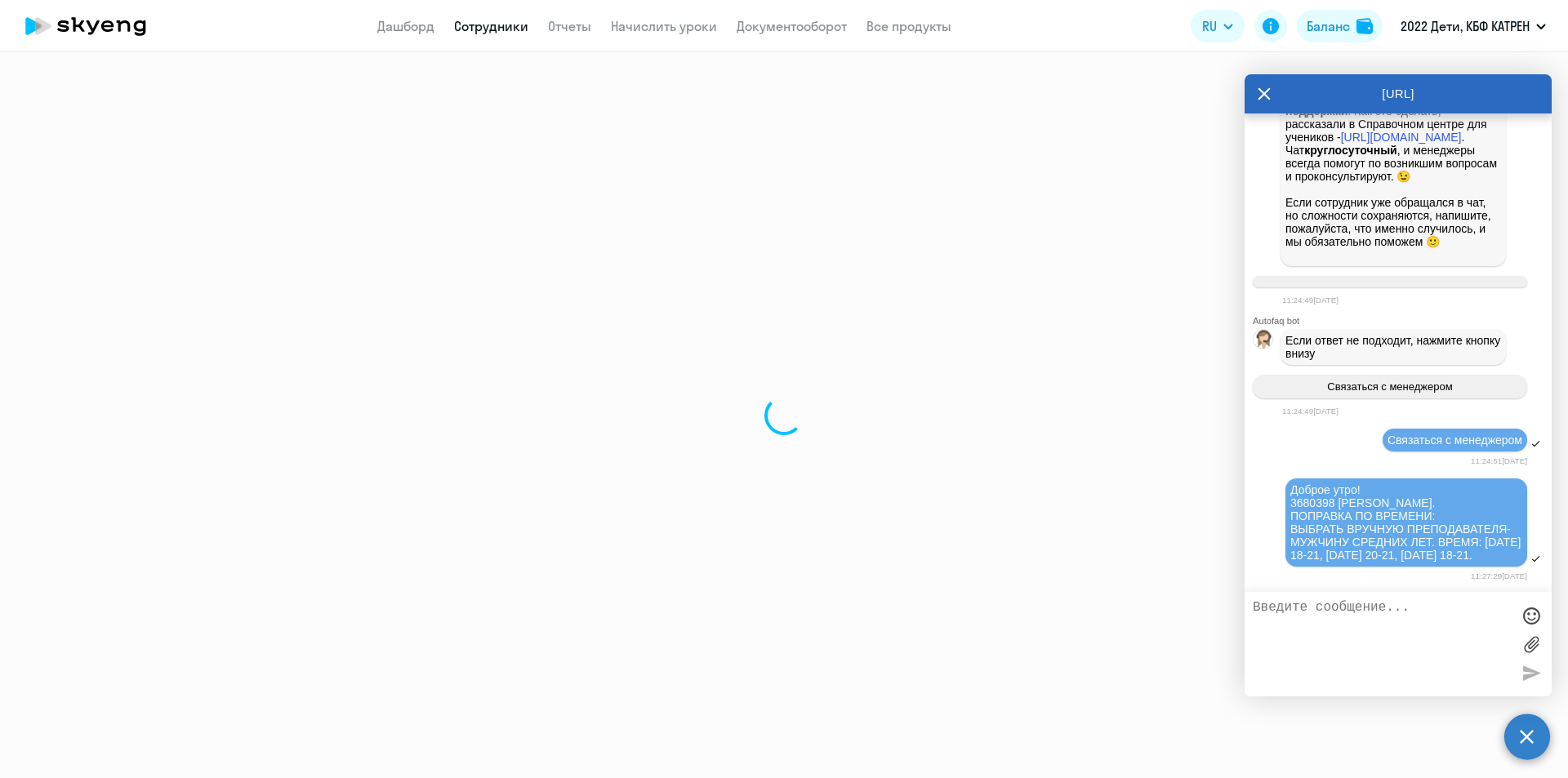
select select "30"
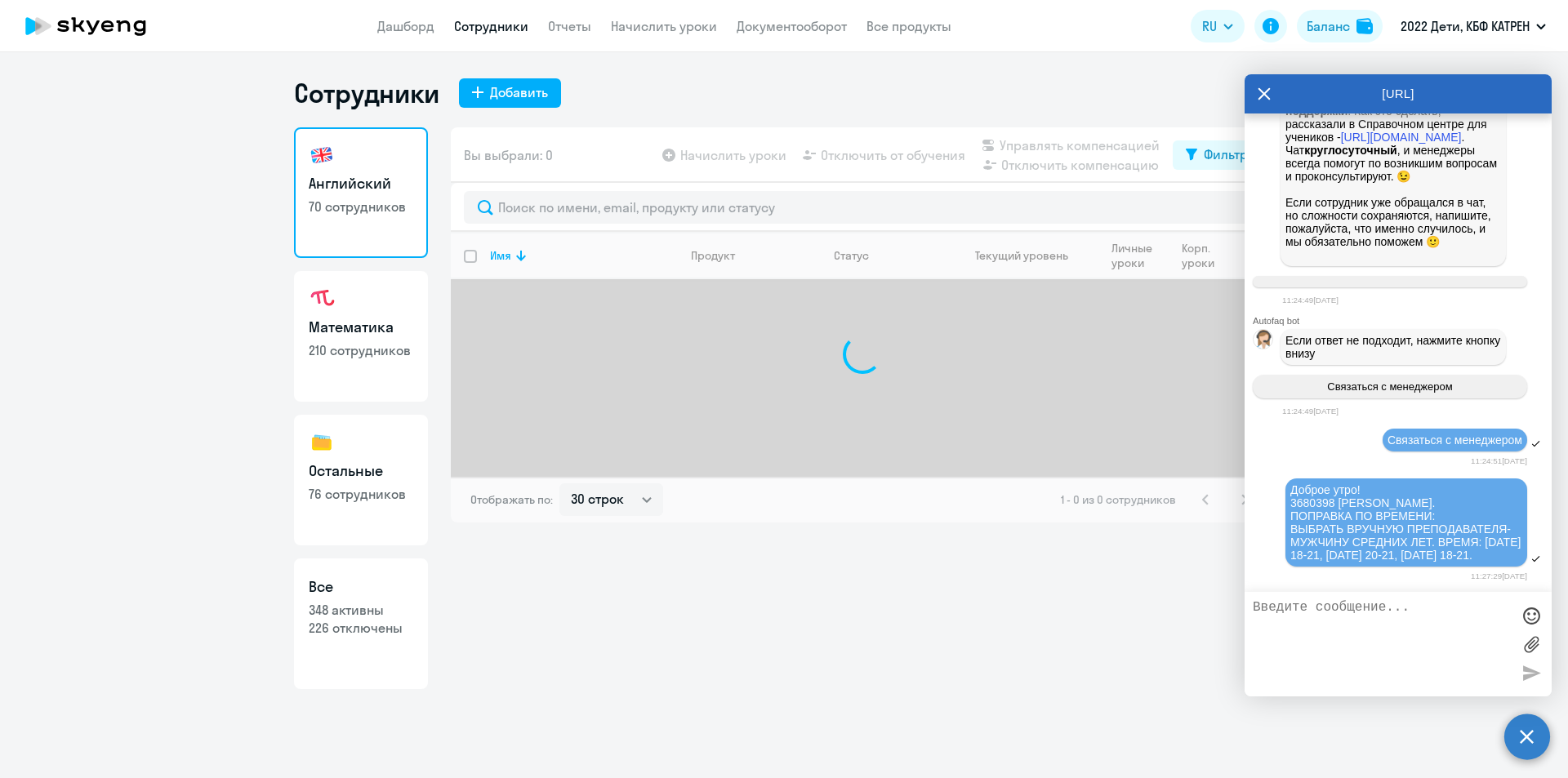
click at [380, 577] on h3 "Все" at bounding box center [361, 587] width 104 height 22
select select "30"
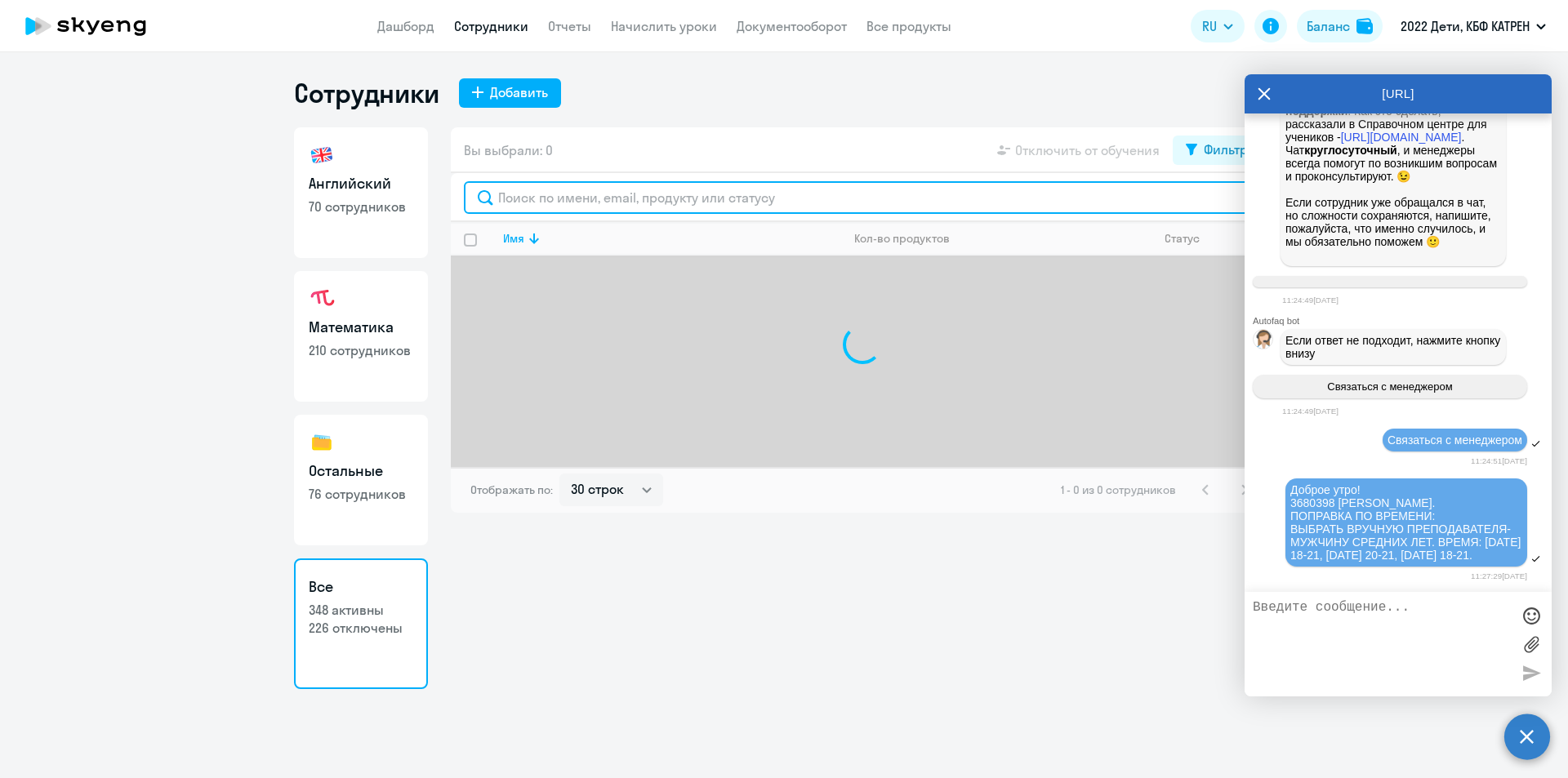
click at [603, 195] on input "text" at bounding box center [862, 198] width 797 height 33
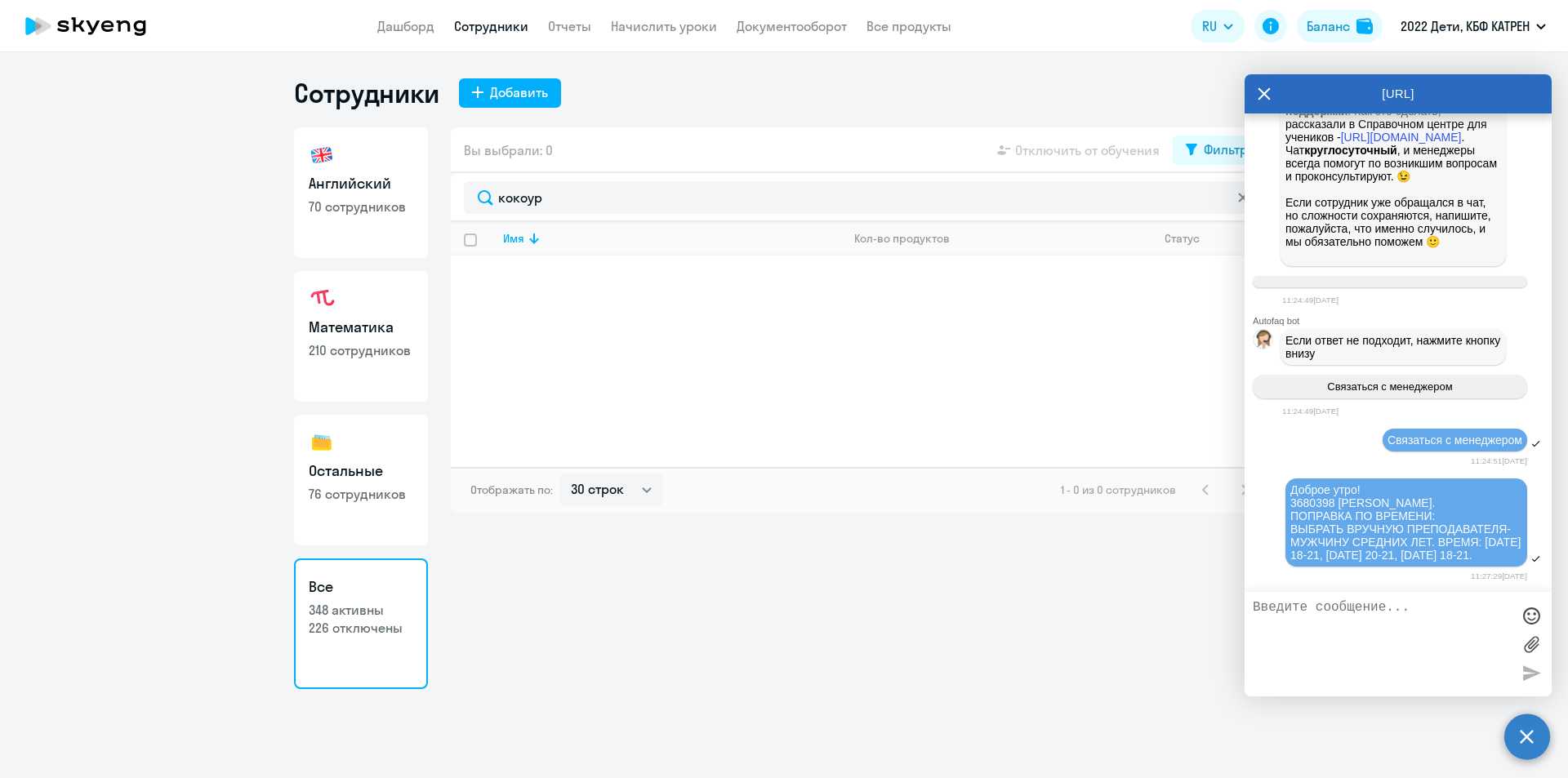
click at [627, 282] on div "Имя Кол-во продуктов Статус" at bounding box center [862, 344] width 823 height 245
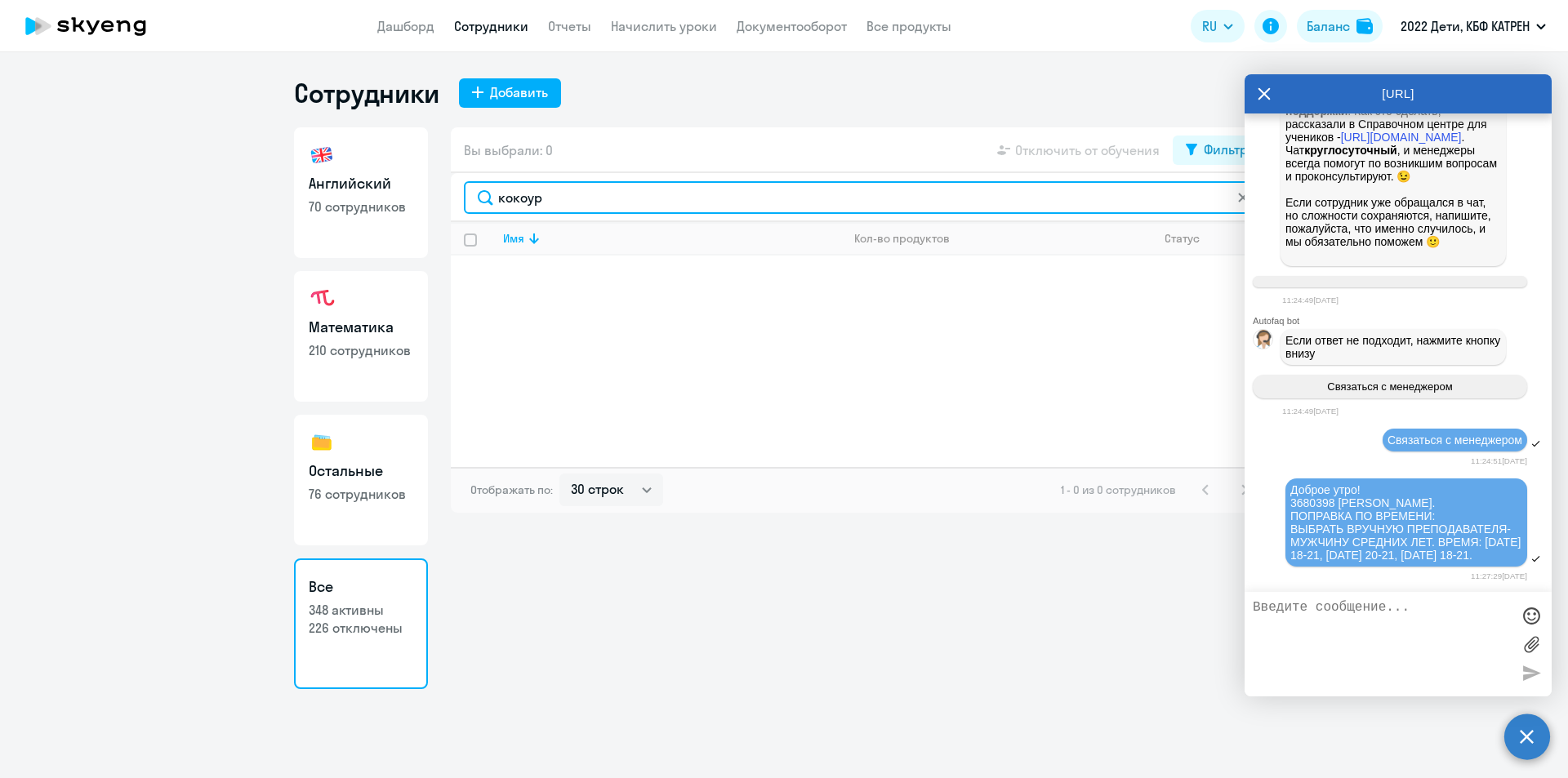
click at [565, 199] on input "кокоур" at bounding box center [862, 198] width 797 height 33
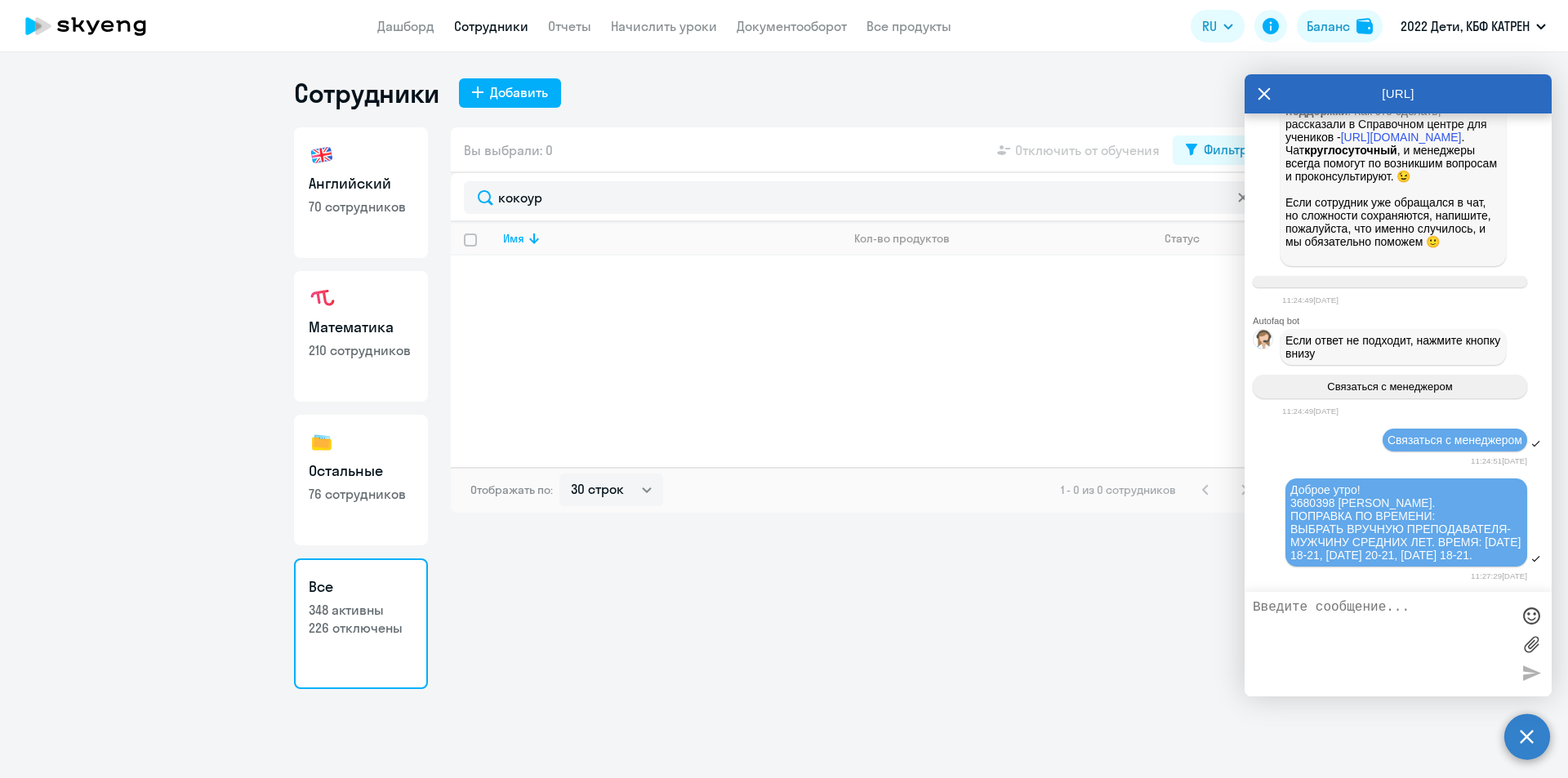
click at [378, 636] on p "226 отключены" at bounding box center [361, 627] width 104 height 18
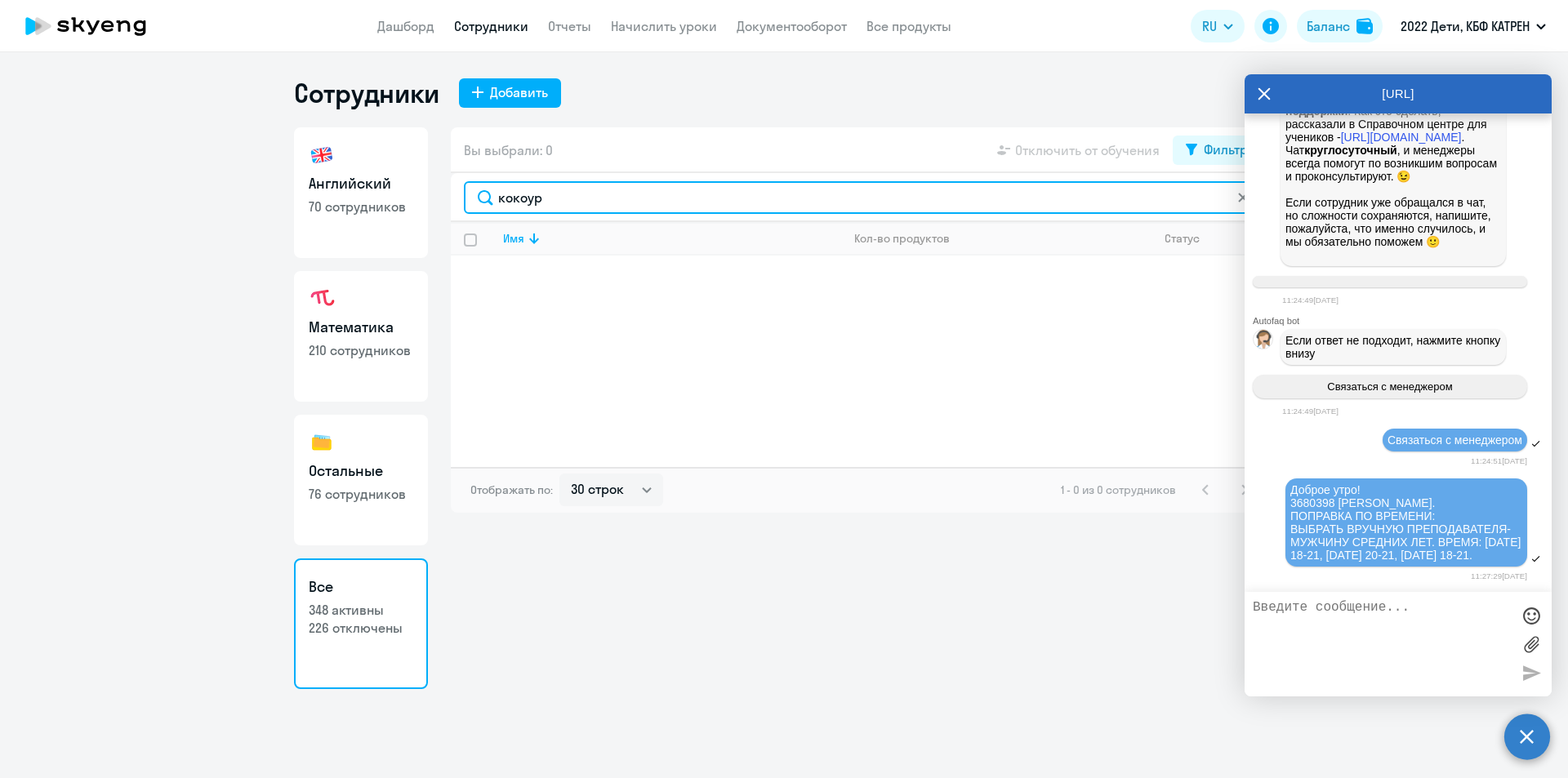
click at [561, 183] on input "кокоур" at bounding box center [862, 198] width 797 height 33
drag, startPoint x: 572, startPoint y: 192, endPoint x: 498, endPoint y: 194, distance: 74.0
click at [498, 194] on input "кокоур" at bounding box center [862, 198] width 797 height 33
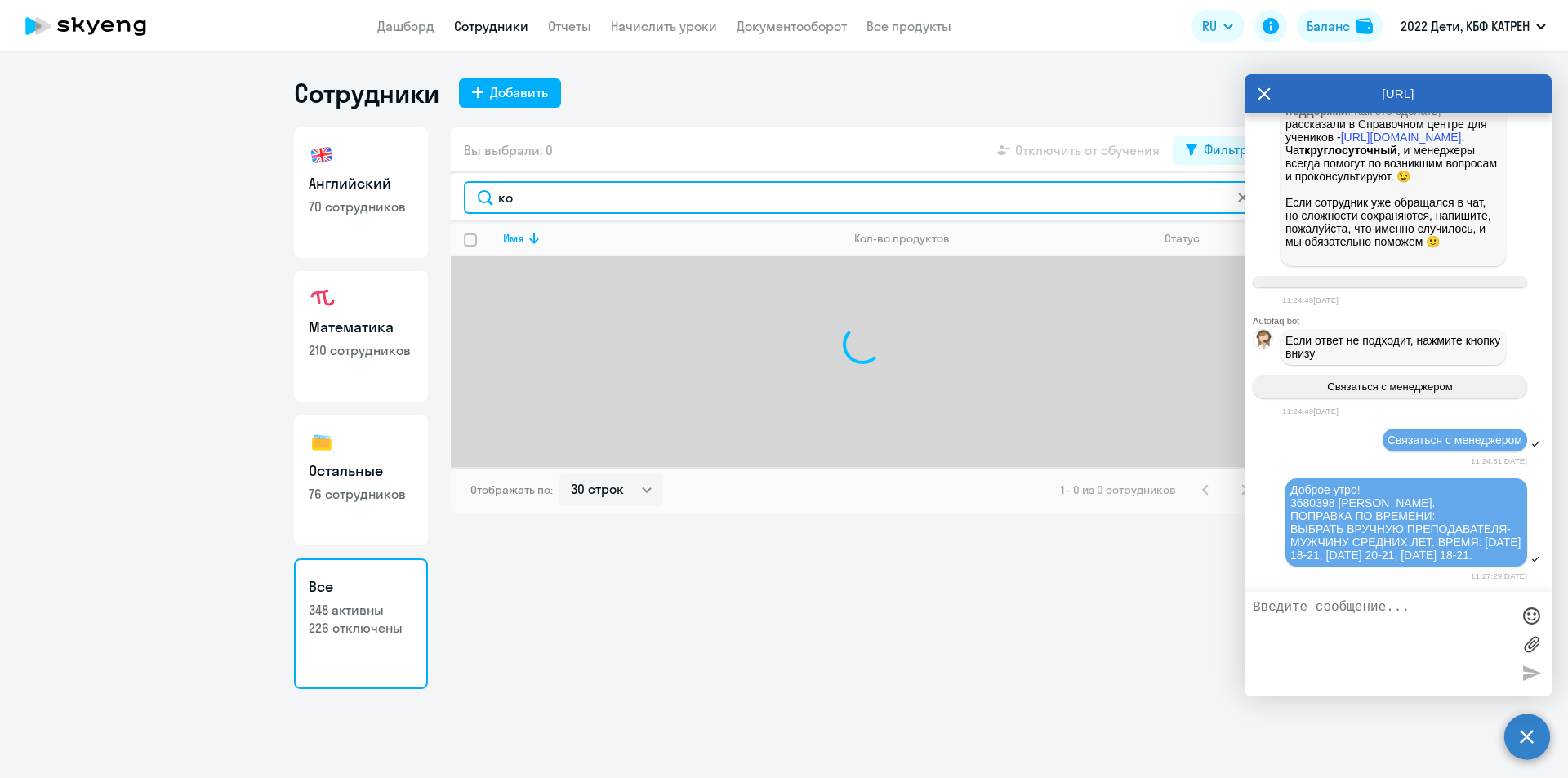
type input "кок"
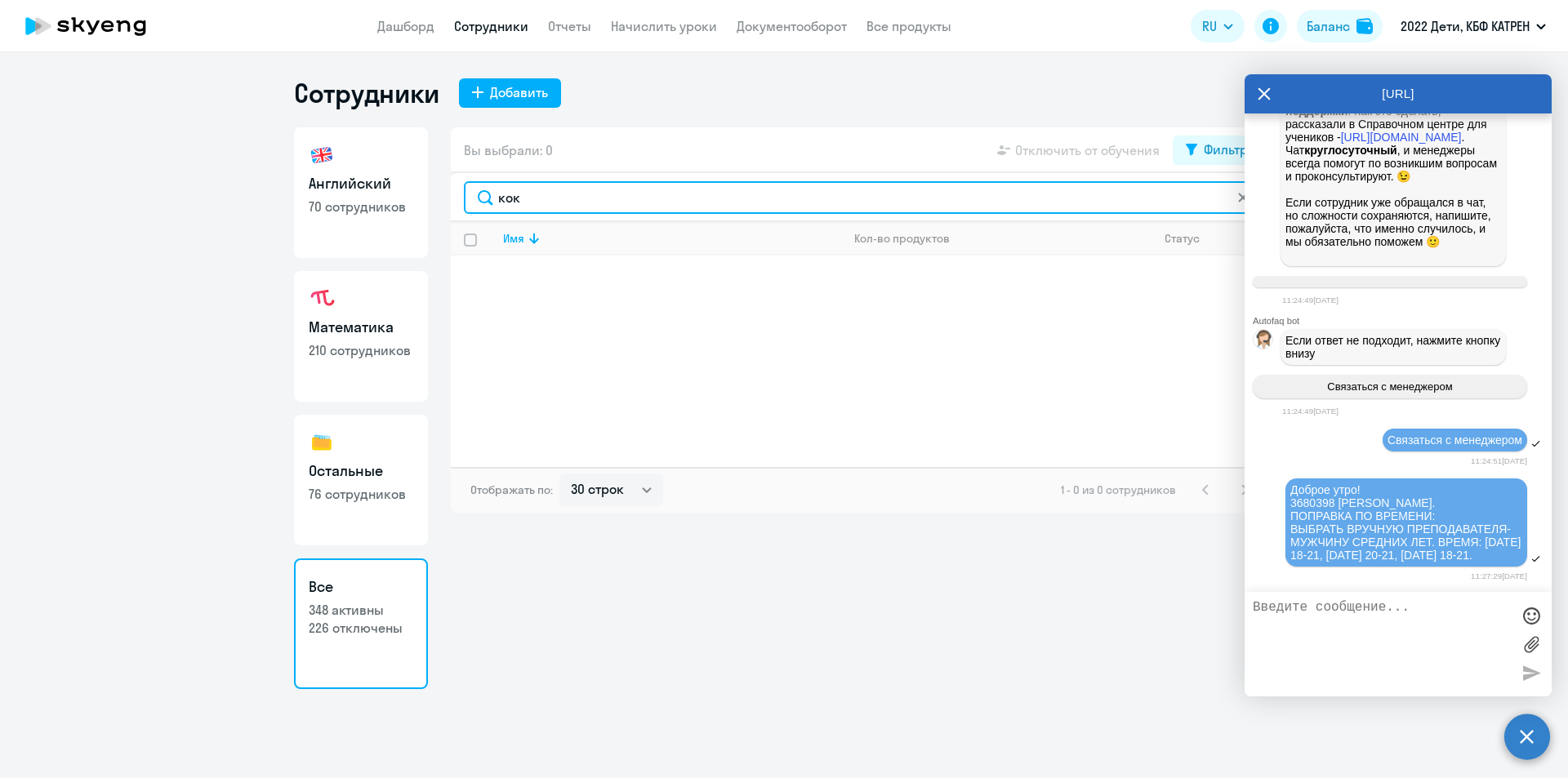
drag, startPoint x: 519, startPoint y: 200, endPoint x: 460, endPoint y: 199, distance: 59.0
click at [460, 199] on div "кок" at bounding box center [862, 197] width 823 height 49
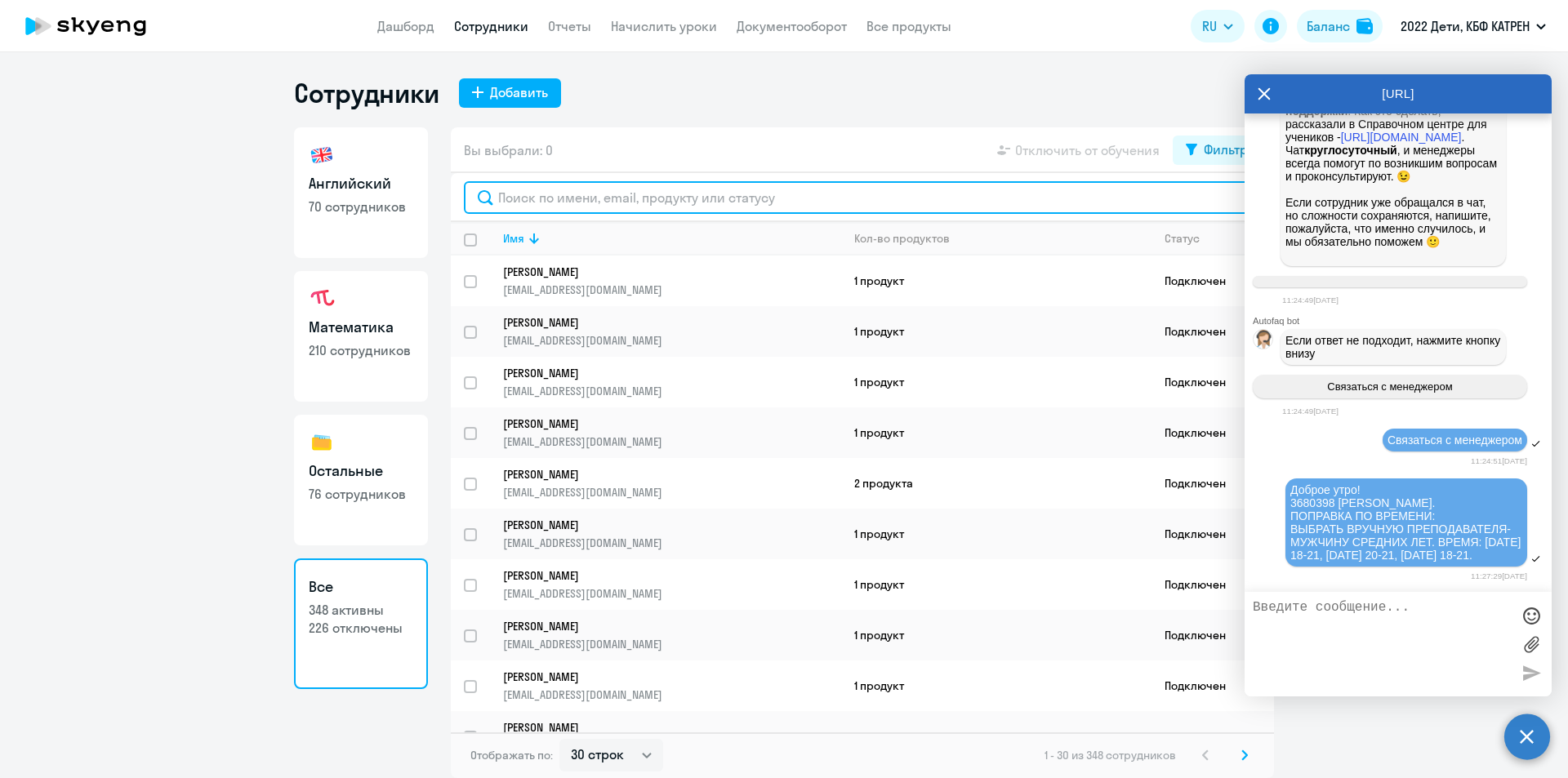
click at [533, 200] on input "text" at bounding box center [862, 198] width 797 height 33
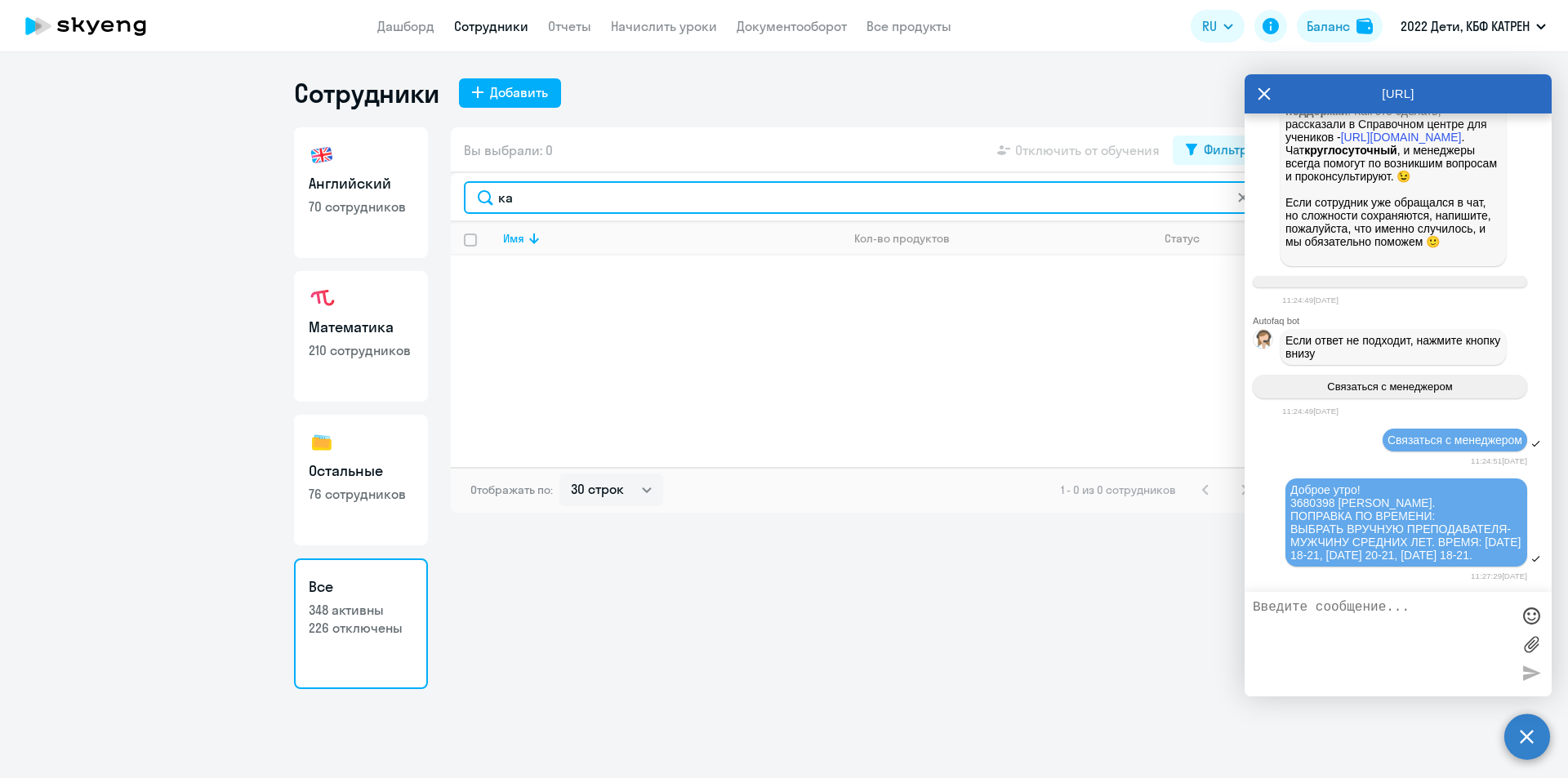
type input "к"
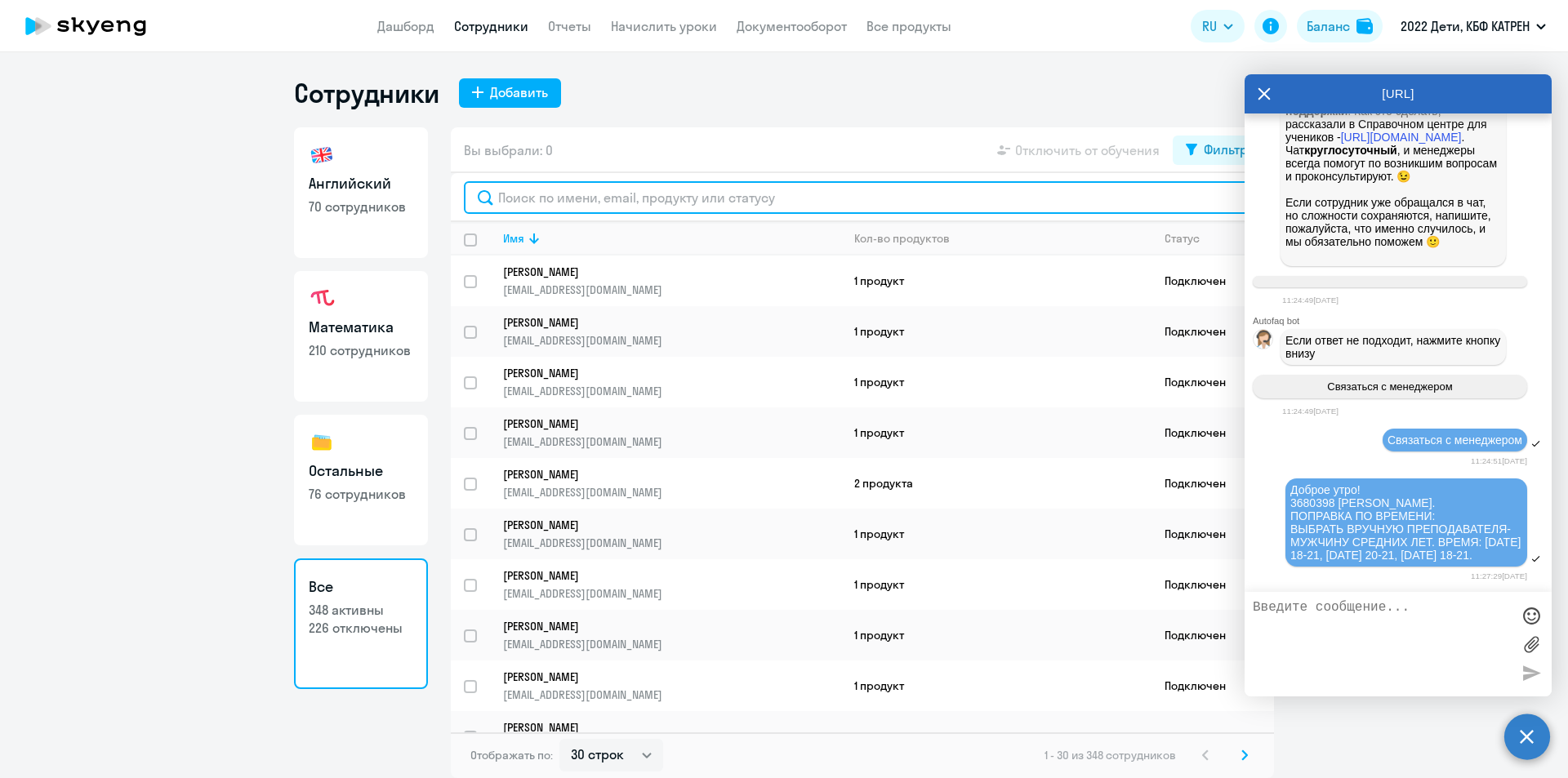
click at [580, 196] on input "text" at bounding box center [862, 198] width 797 height 33
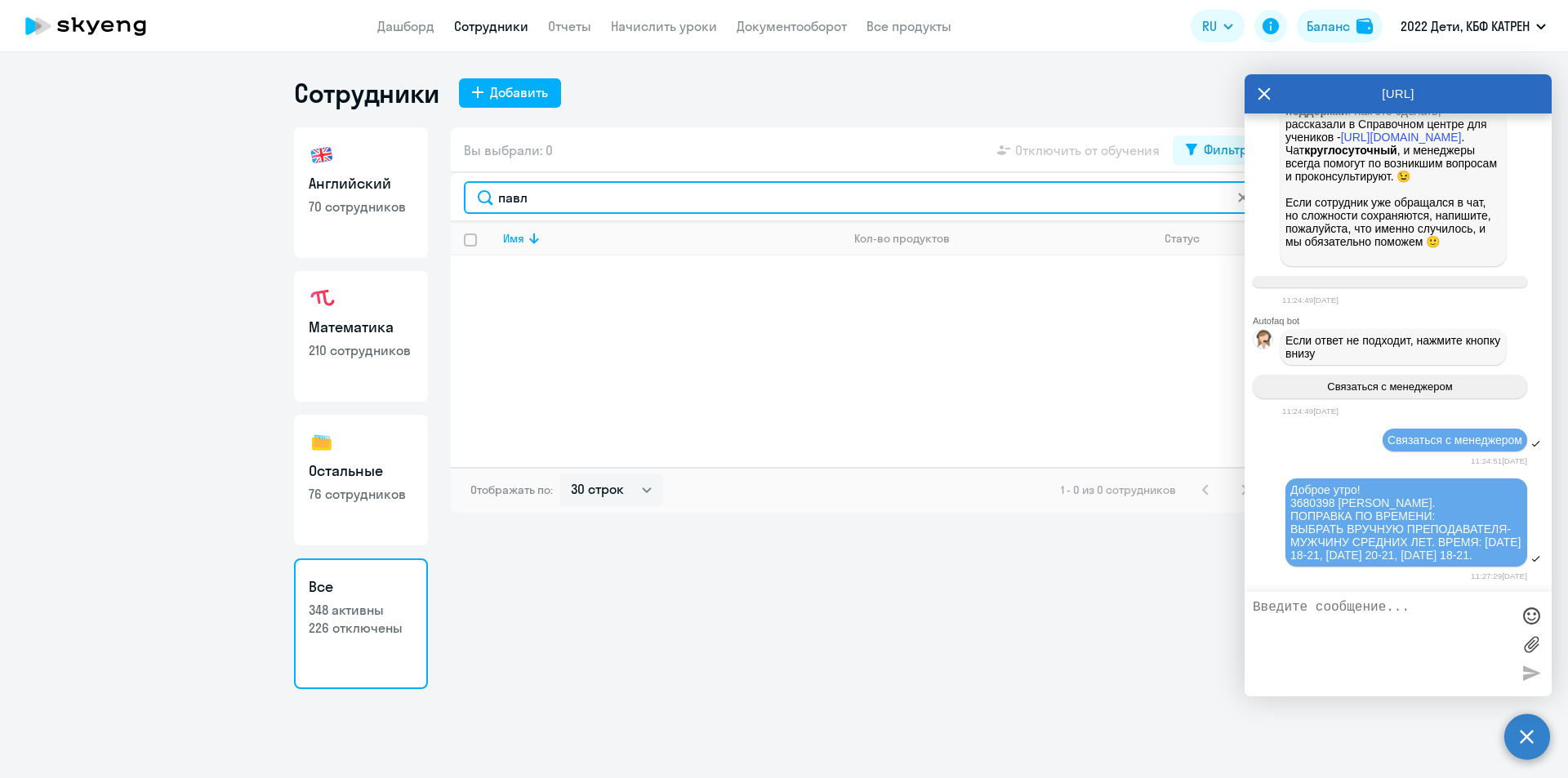
drag, startPoint x: 499, startPoint y: 203, endPoint x: 487, endPoint y: 203, distance: 12.0
click at [487, 203] on input "павл" at bounding box center [862, 198] width 797 height 33
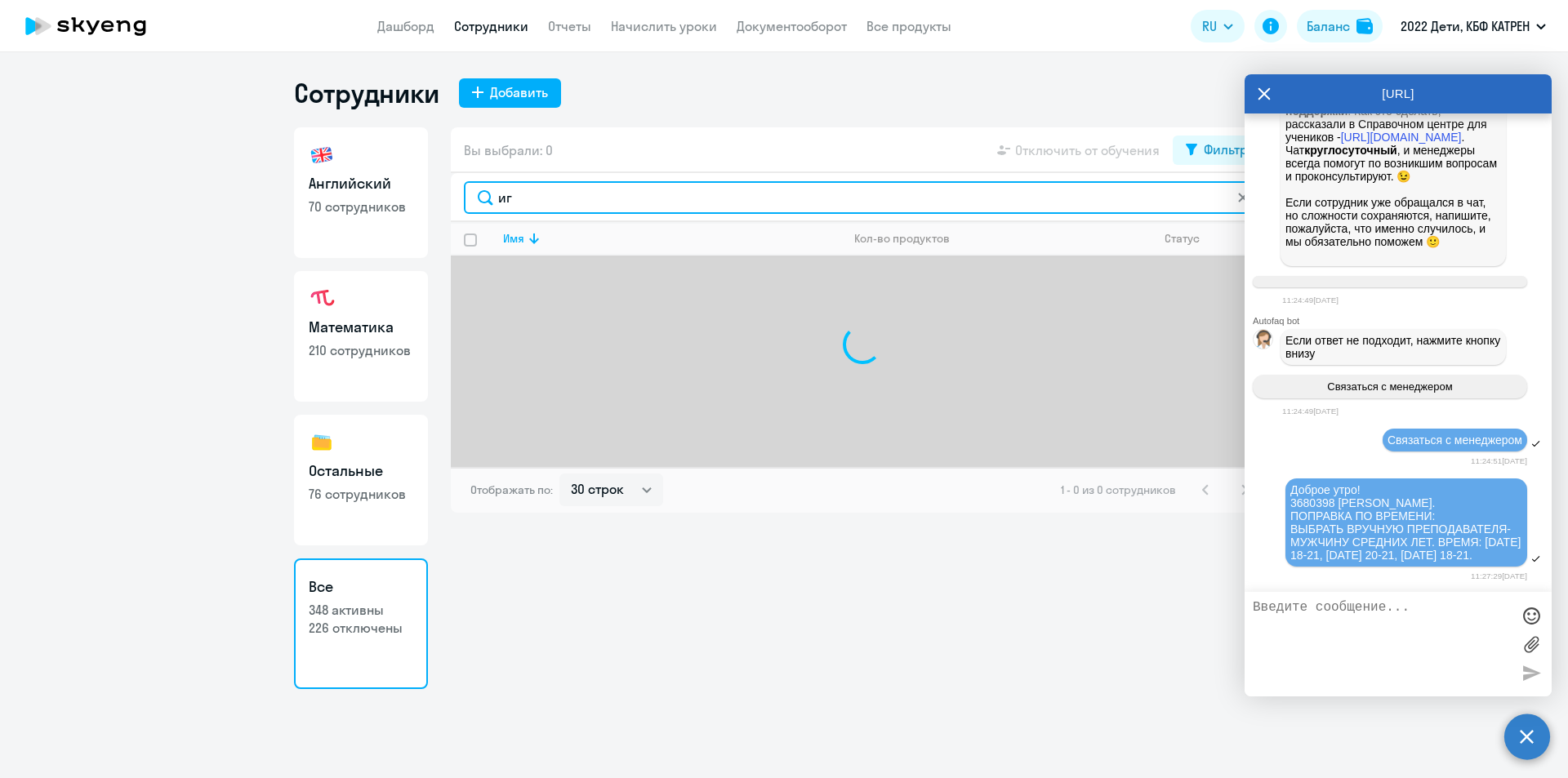
type input "[DEMOGRAPHIC_DATA]"
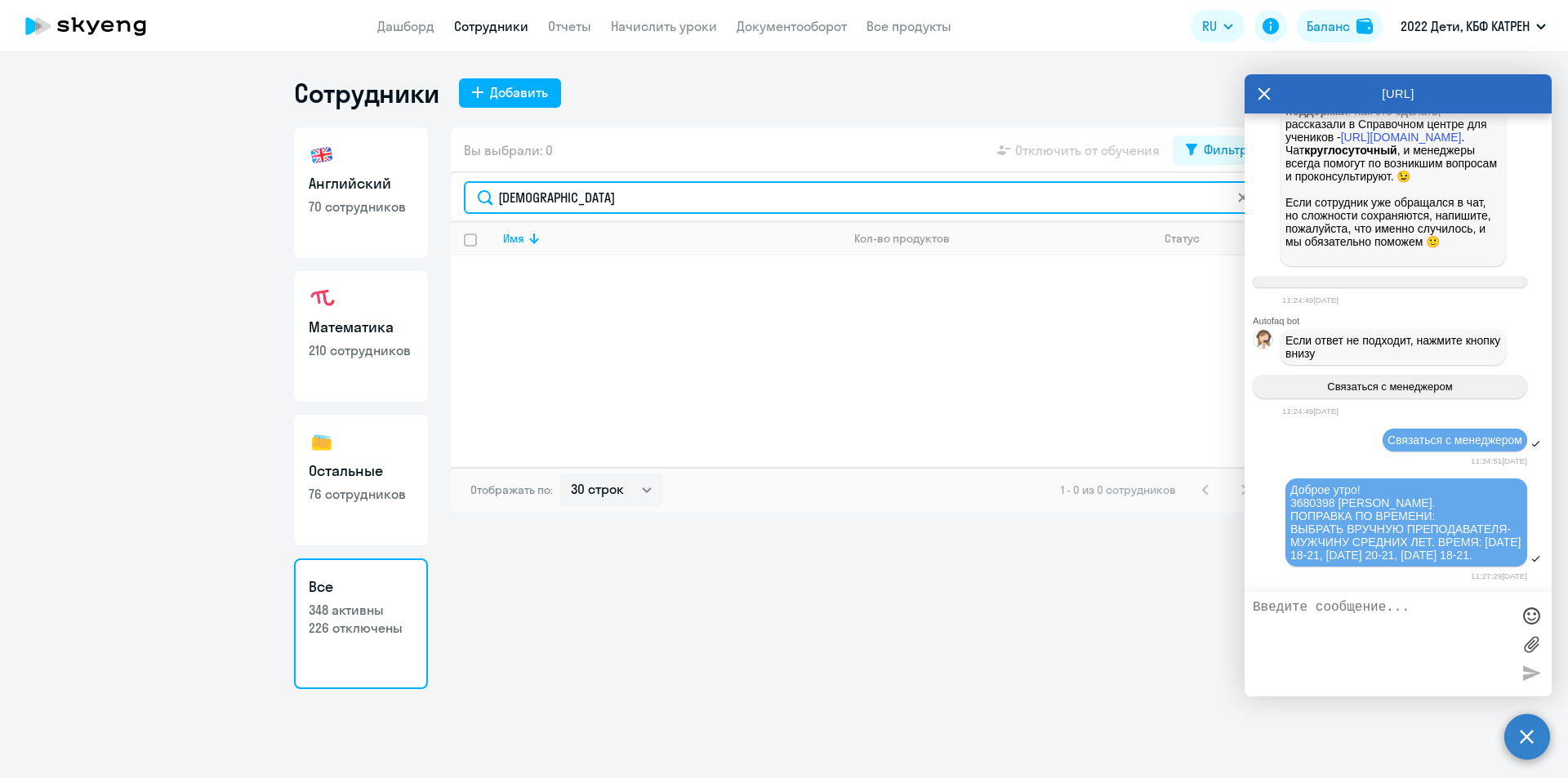
drag, startPoint x: 538, startPoint y: 194, endPoint x: 466, endPoint y: 190, distance: 72.1
click at [466, 190] on input "[DEMOGRAPHIC_DATA]" at bounding box center [862, 198] width 797 height 33
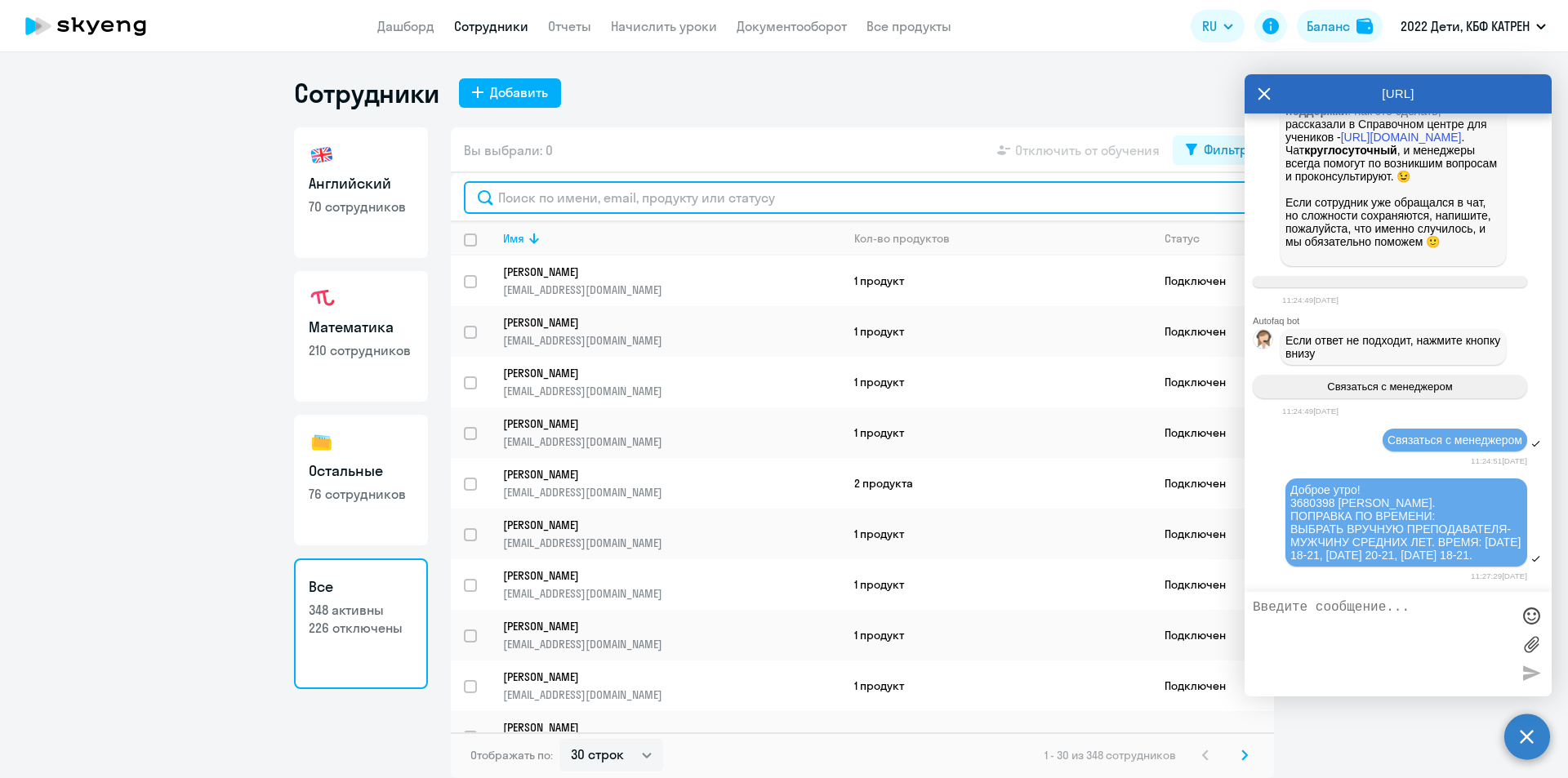
click at [558, 188] on input "text" at bounding box center [862, 198] width 797 height 33
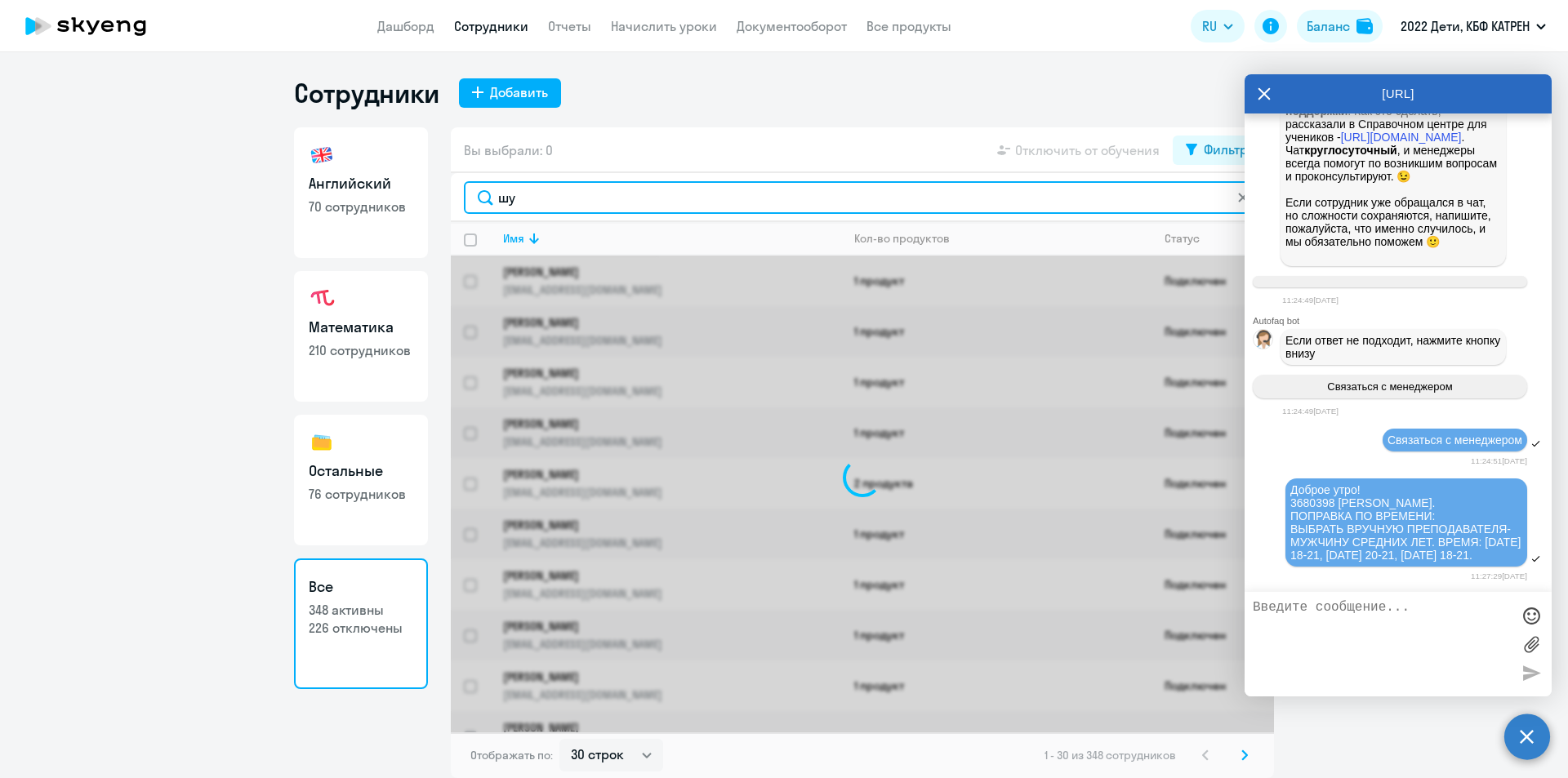
type input "шук"
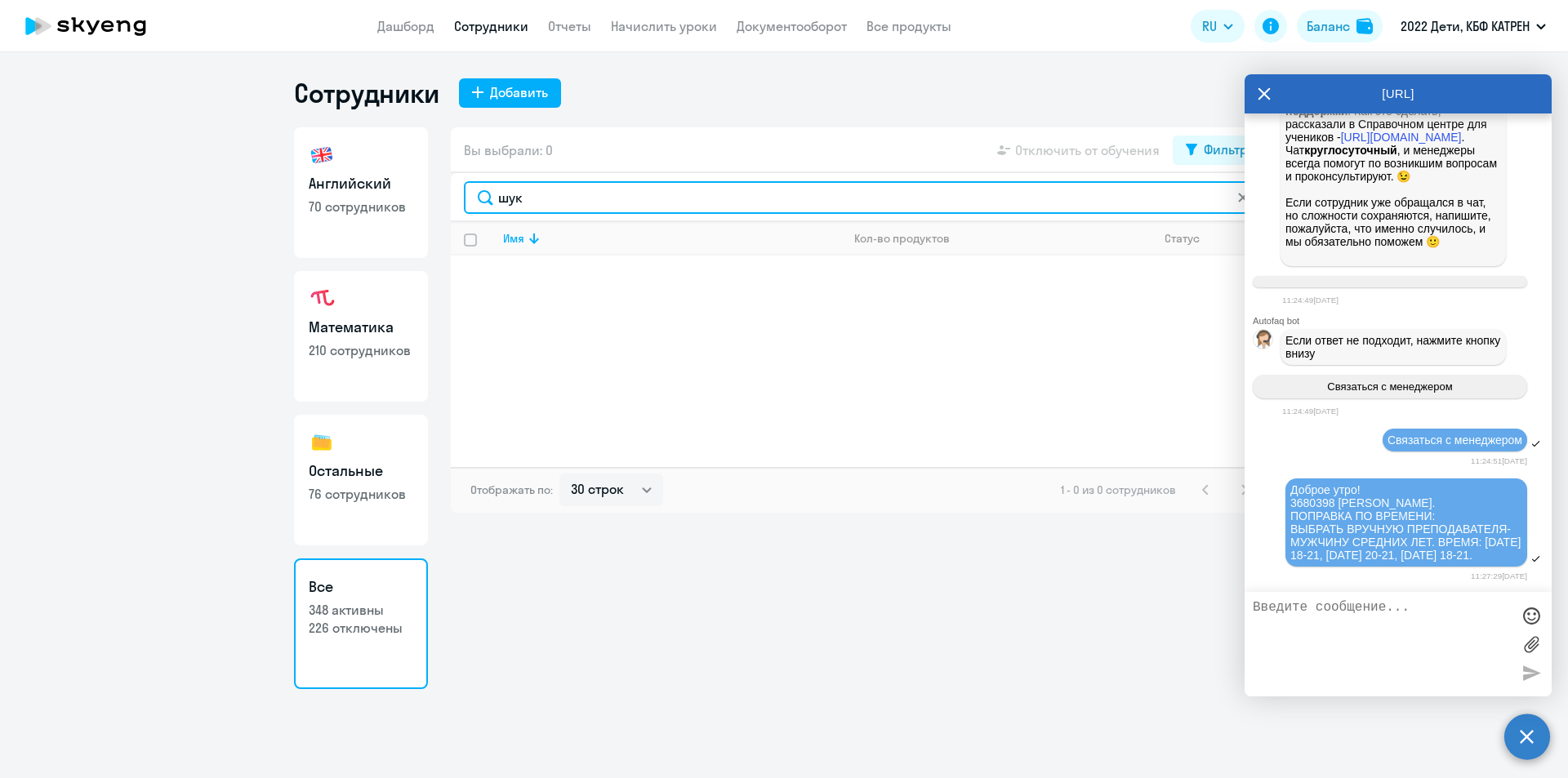
drag, startPoint x: 543, startPoint y: 192, endPoint x: 478, endPoint y: 201, distance: 65.6
click at [478, 201] on input "шук" at bounding box center [862, 198] width 797 height 33
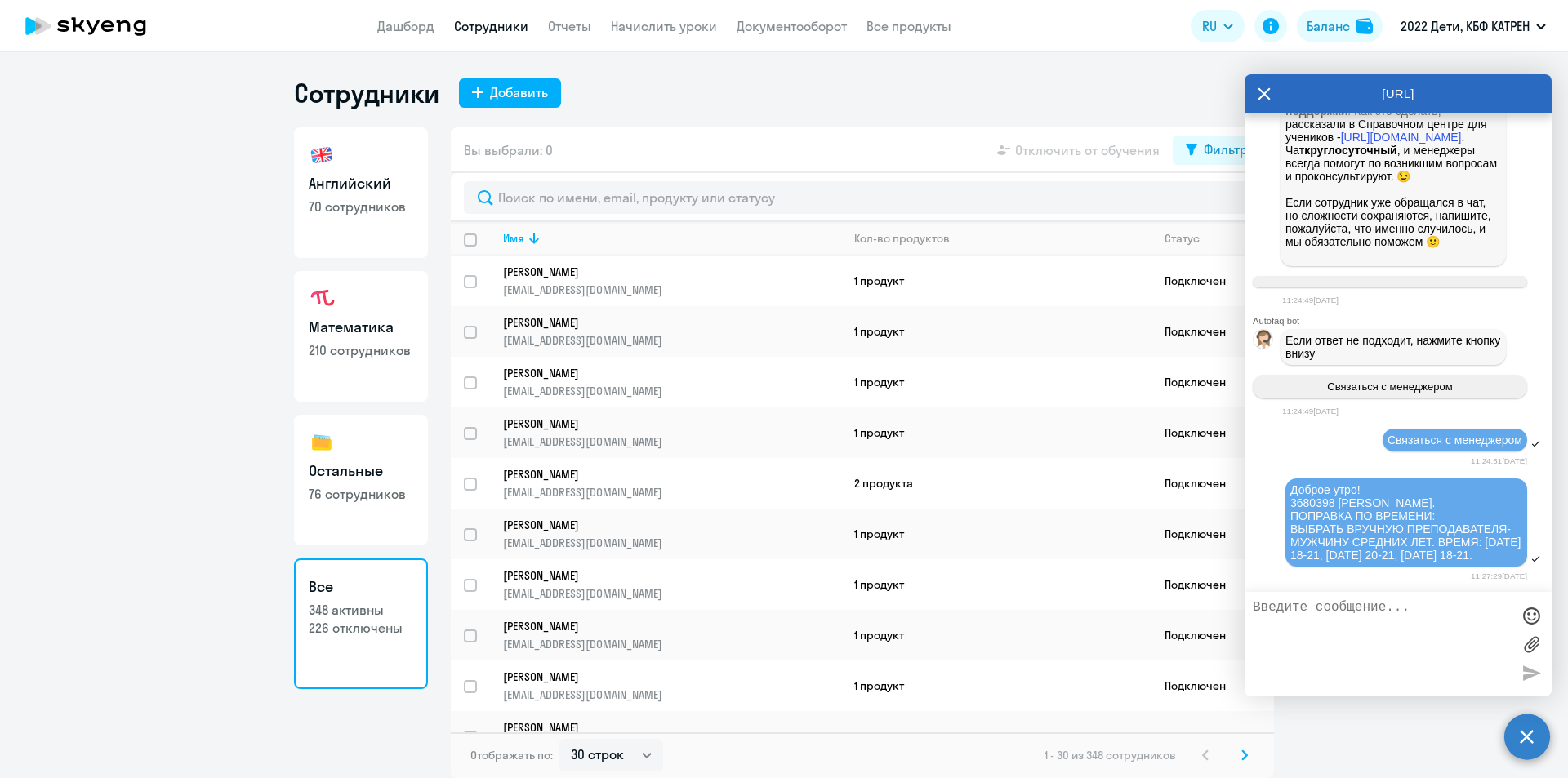
click at [1259, 97] on icon at bounding box center [1263, 94] width 13 height 40
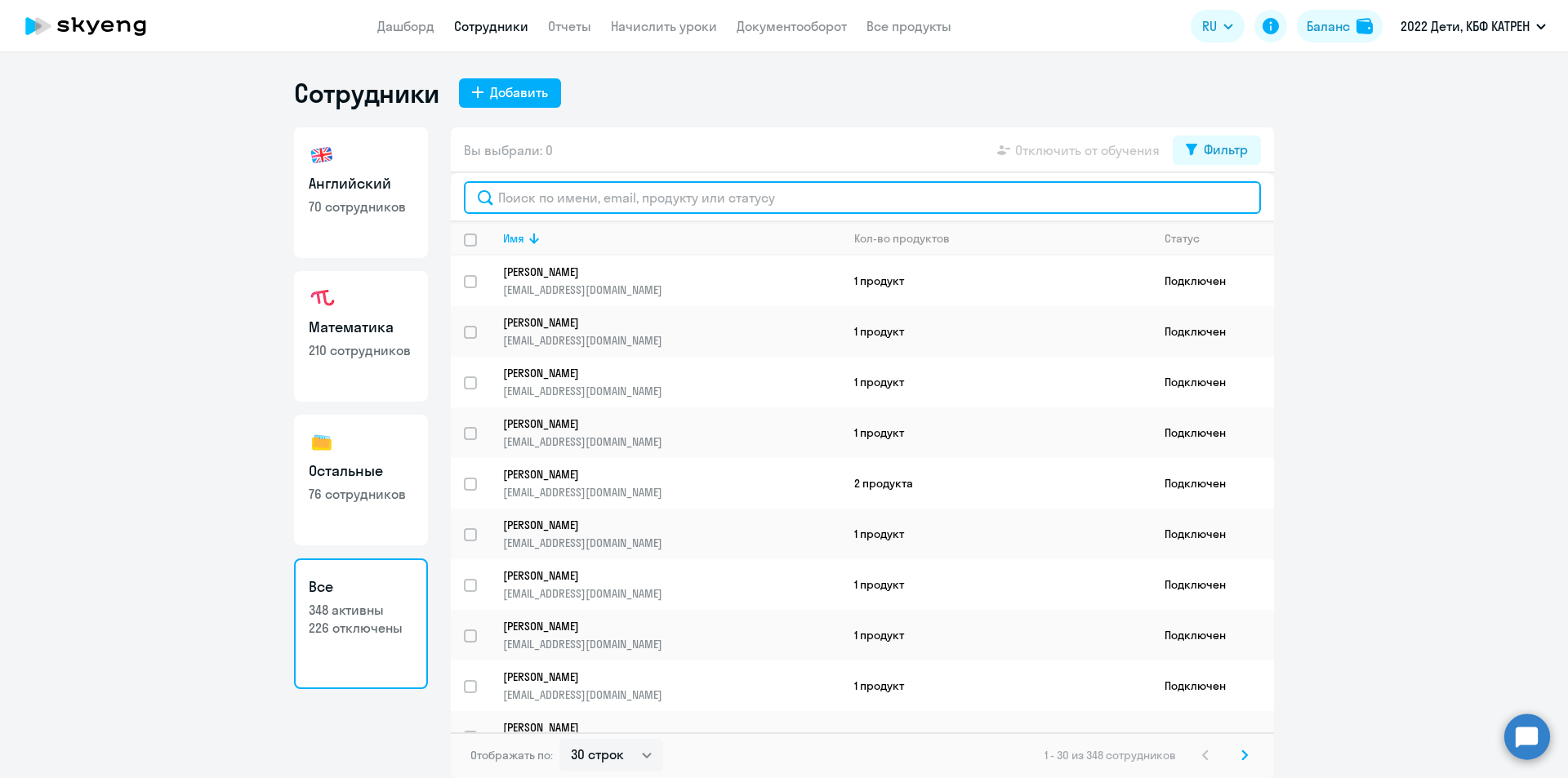
click at [606, 188] on input "text" at bounding box center [862, 198] width 797 height 33
type input "щ"
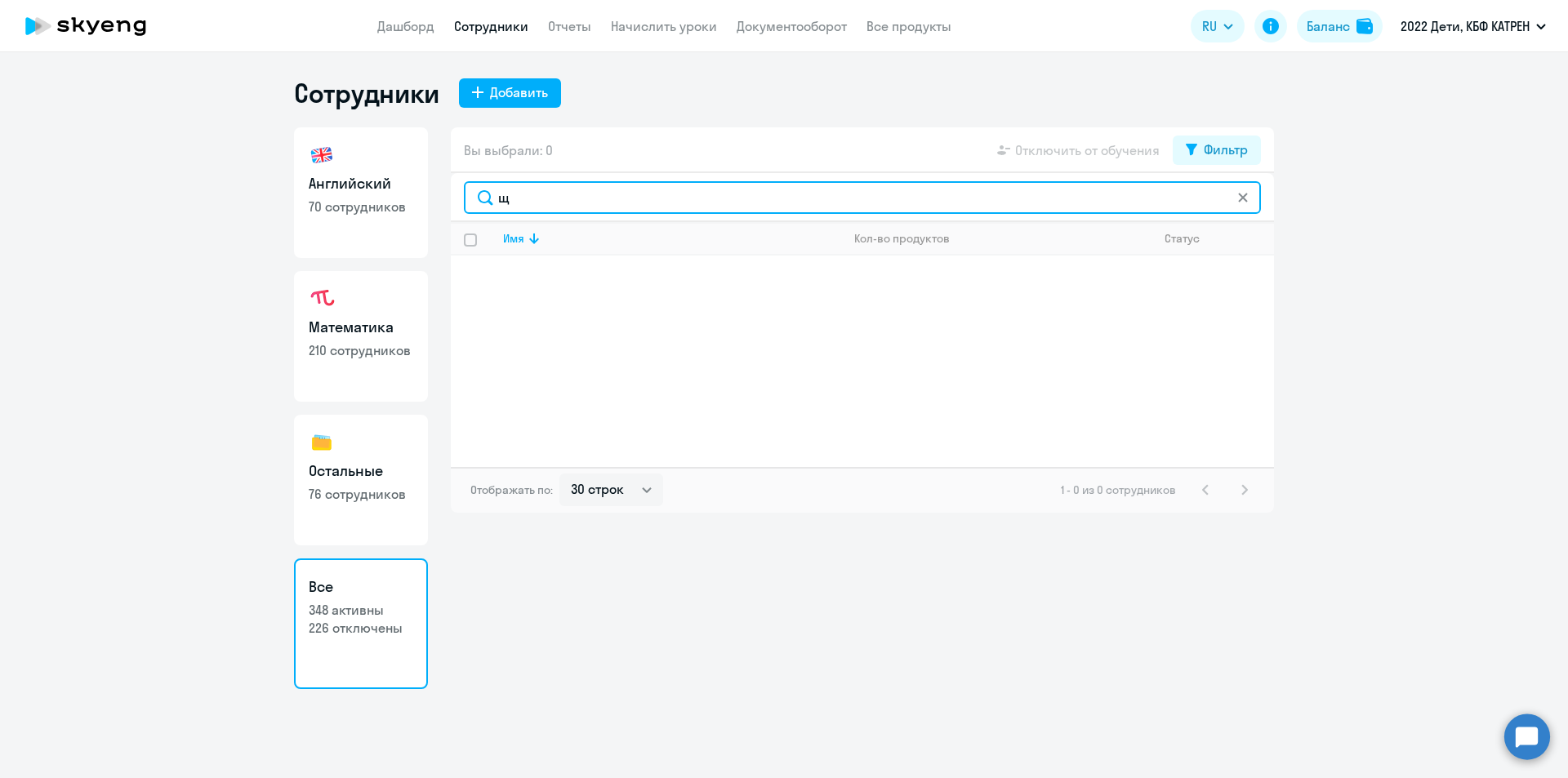
drag, startPoint x: 509, startPoint y: 204, endPoint x: 477, endPoint y: 200, distance: 32.2
click at [477, 200] on input "щ" at bounding box center [862, 198] width 797 height 33
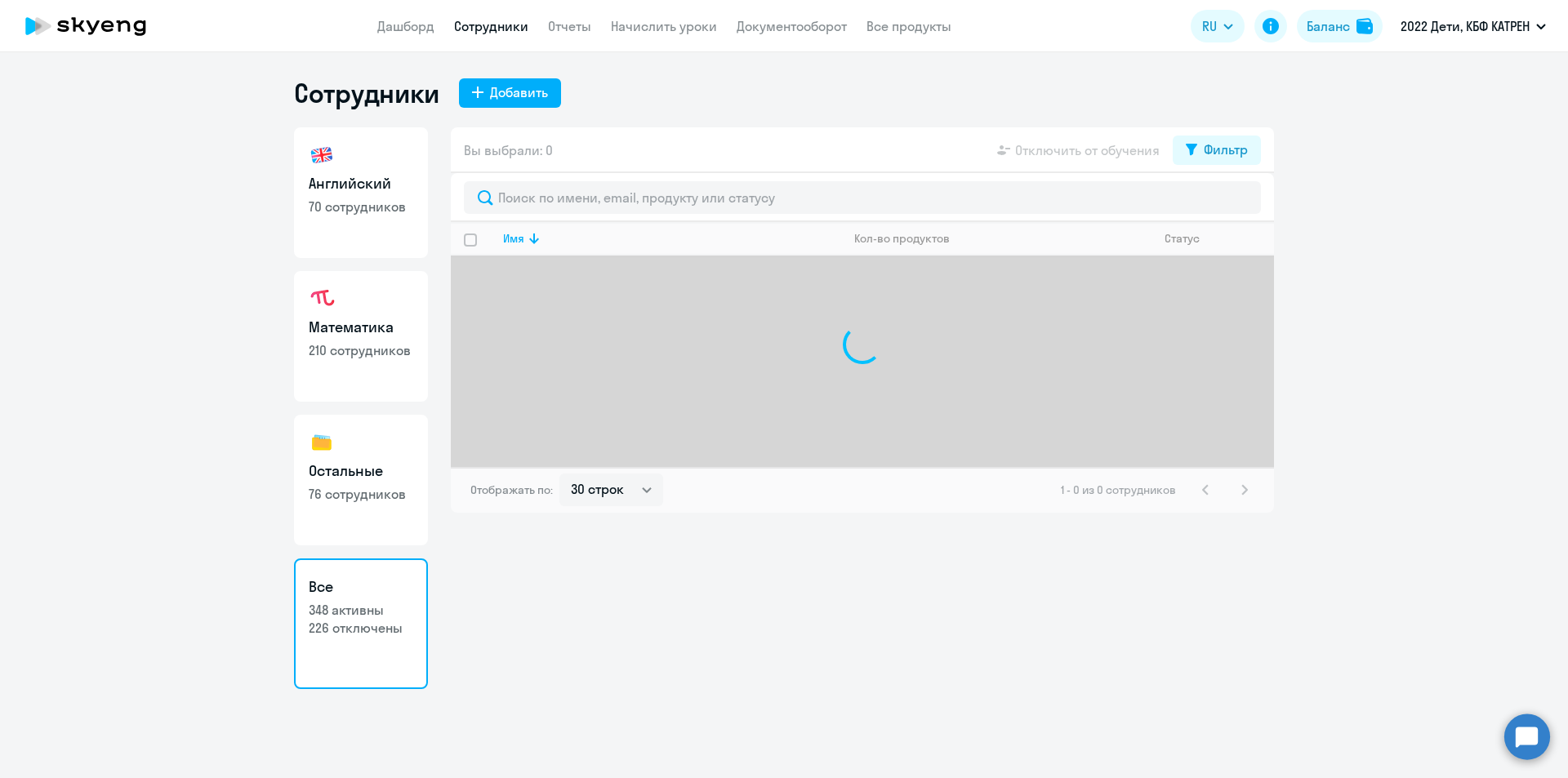
click at [349, 188] on h3 "Английский" at bounding box center [361, 183] width 104 height 22
select select "30"
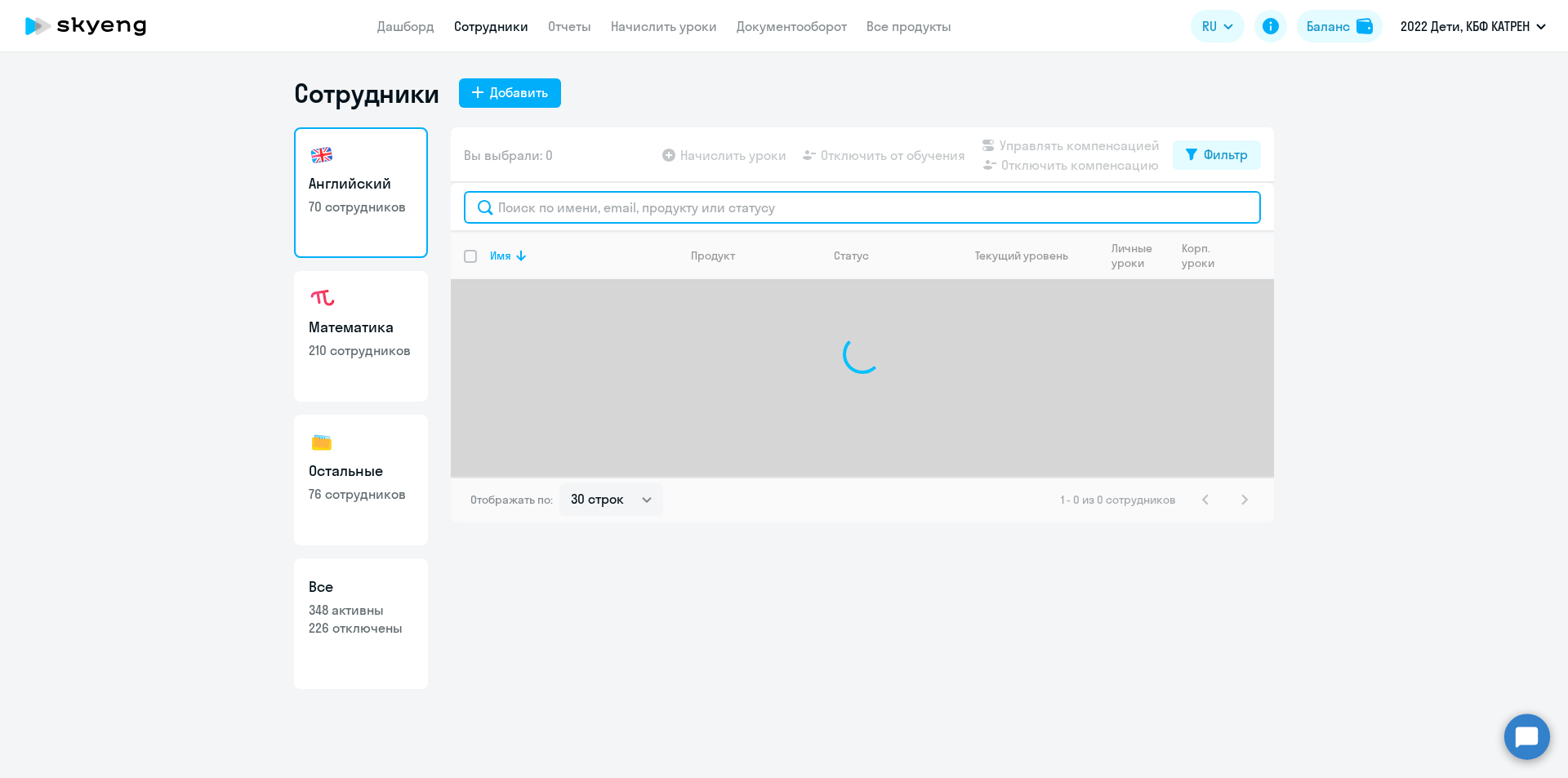
click at [555, 206] on input "text" at bounding box center [862, 207] width 797 height 33
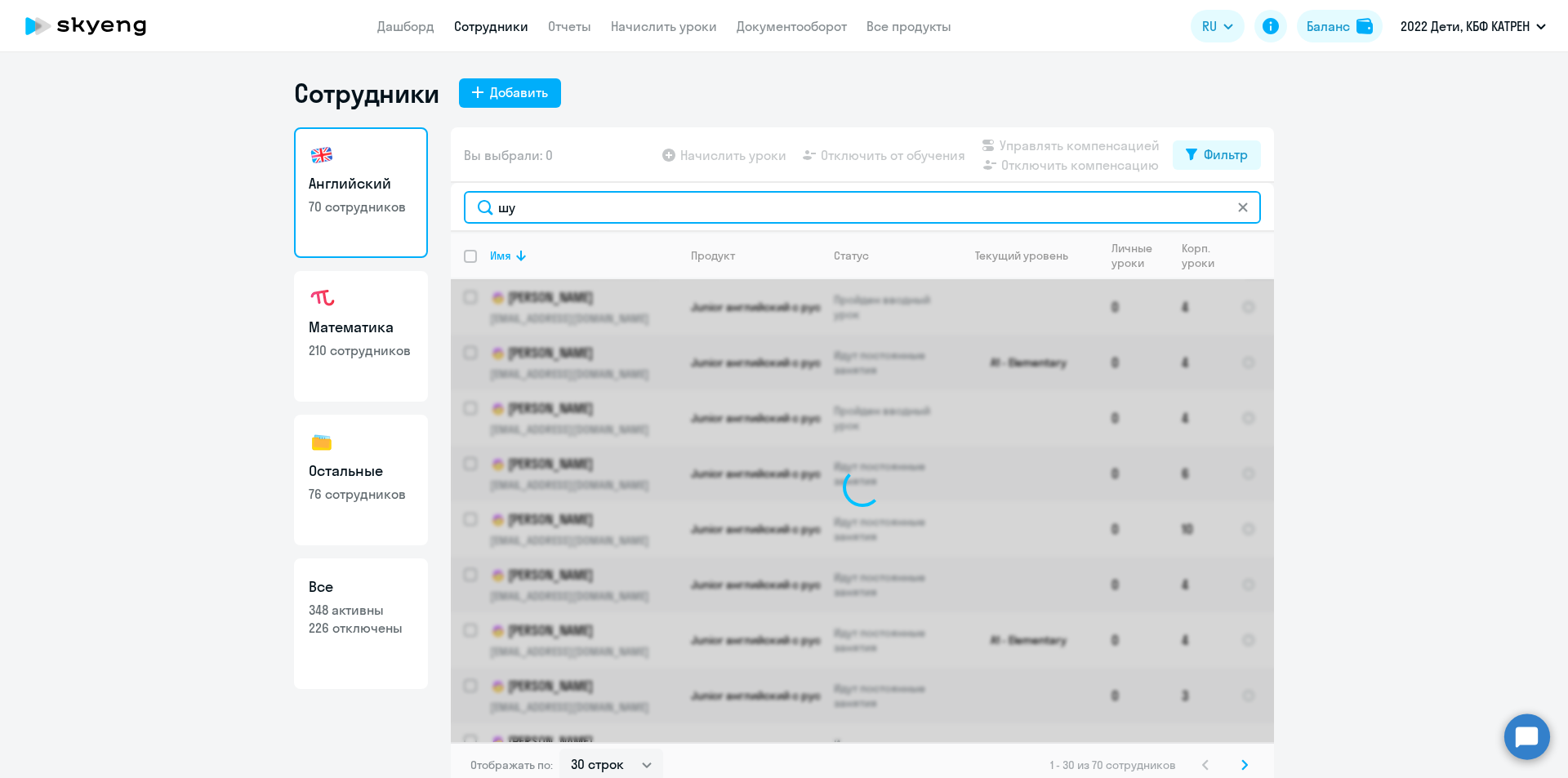
type input "шук"
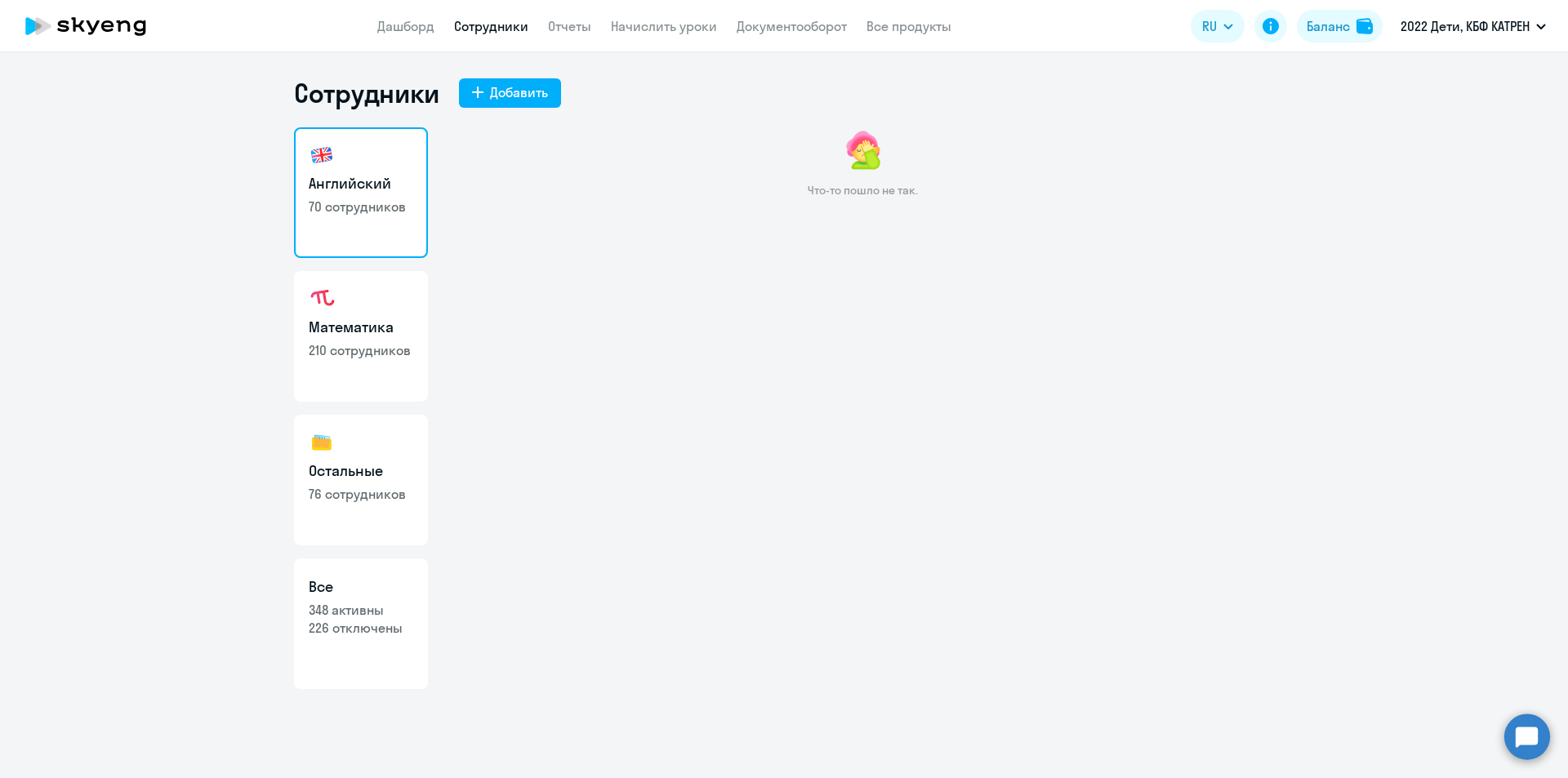
click at [364, 332] on h3 "Математика" at bounding box center [361, 327] width 104 height 22
select select "30"
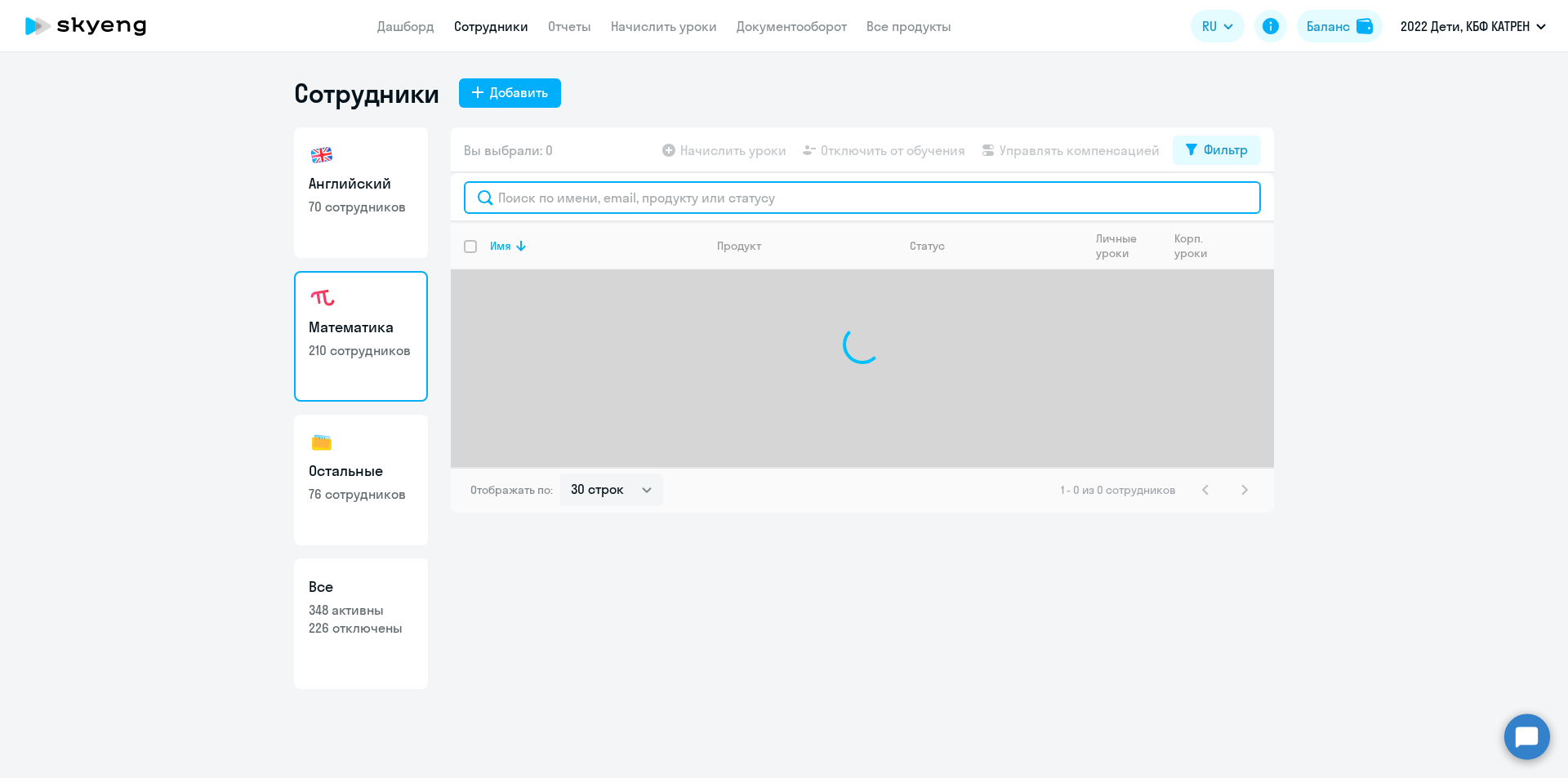
click at [572, 191] on input "text" at bounding box center [862, 198] width 797 height 33
type input "шук"
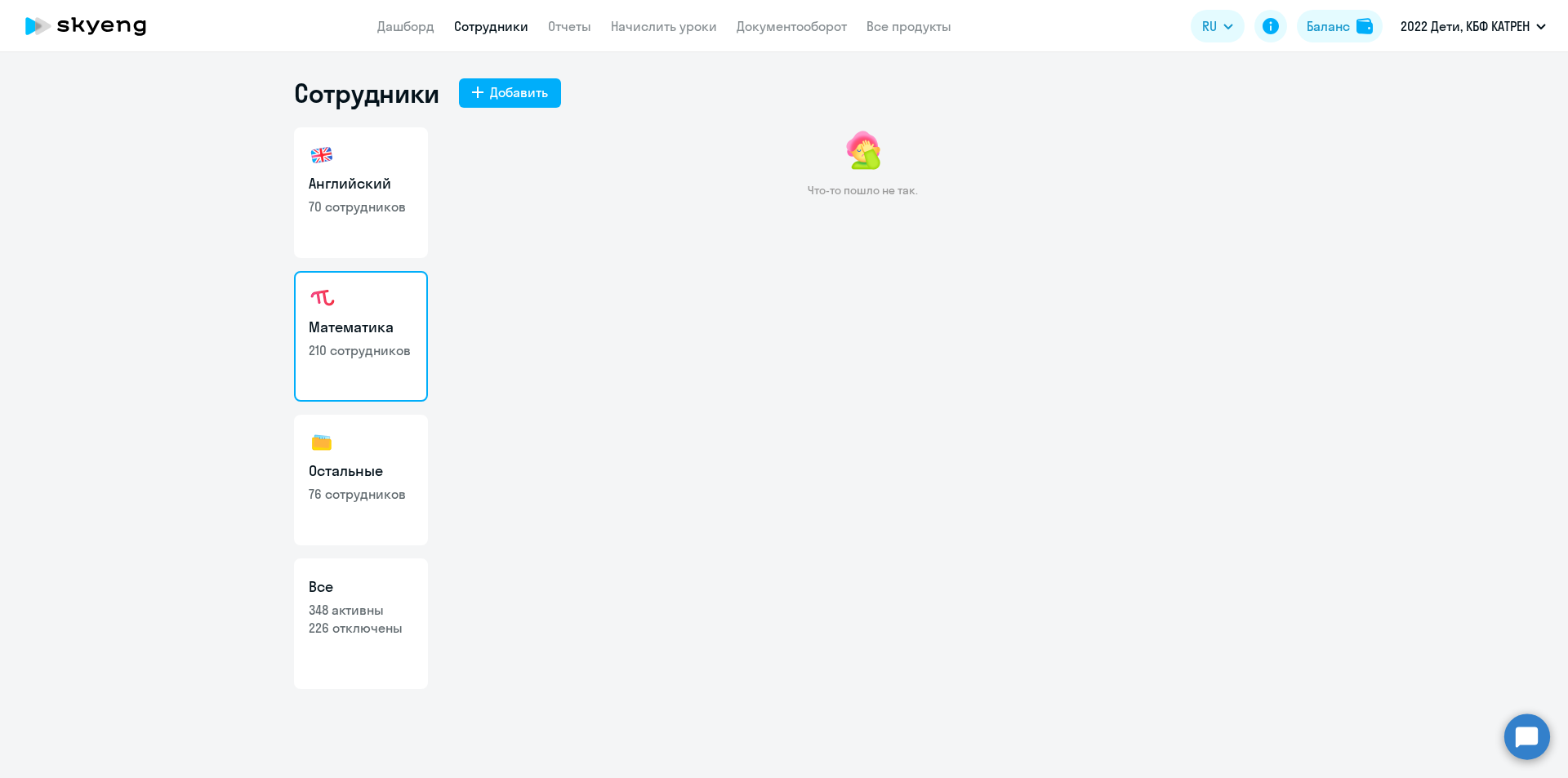
click at [355, 484] on link "Остальные 76 сотрудников" at bounding box center [361, 480] width 134 height 131
select select "30"
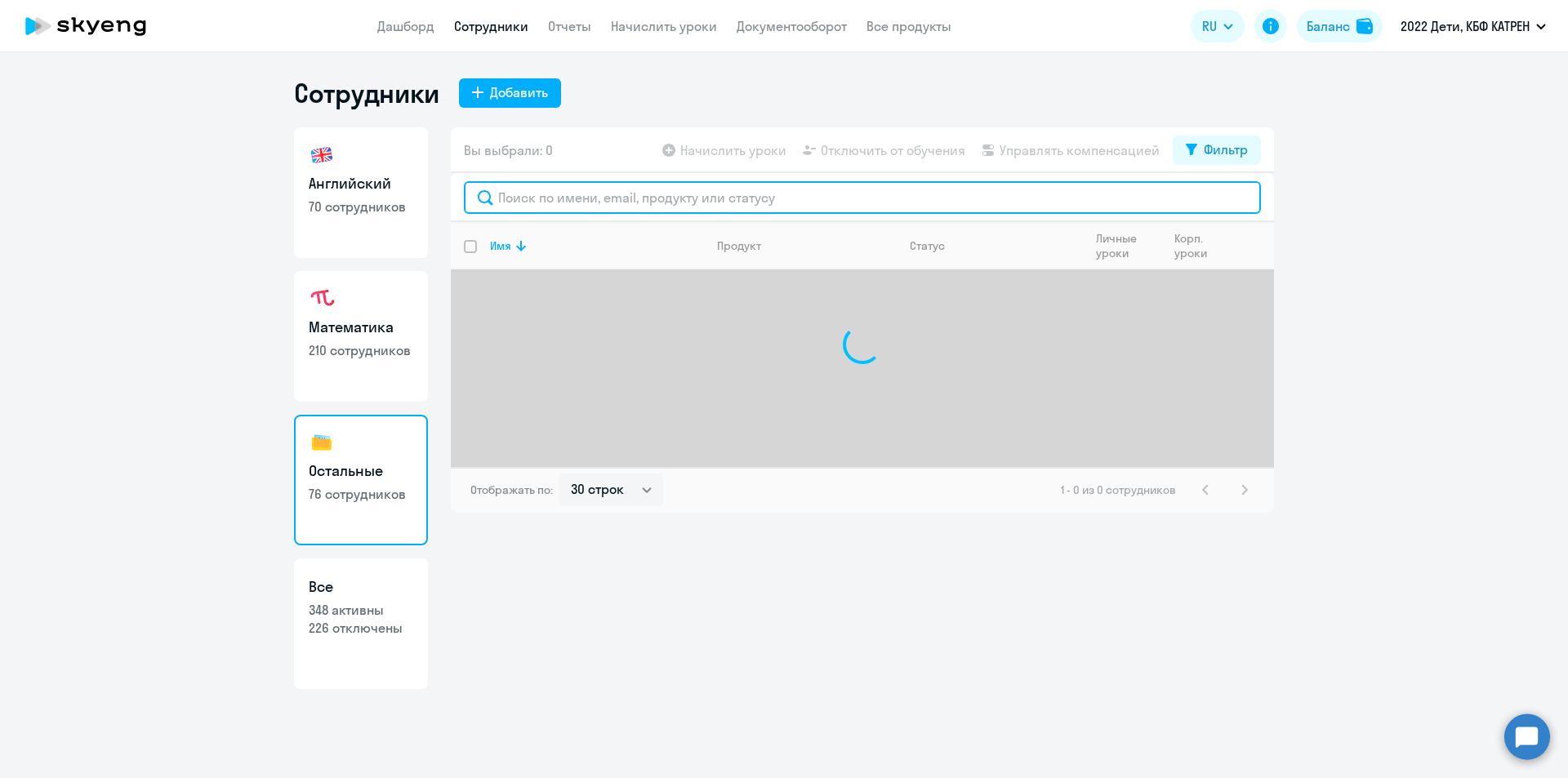
click at [559, 201] on input "text" at bounding box center [862, 198] width 797 height 33
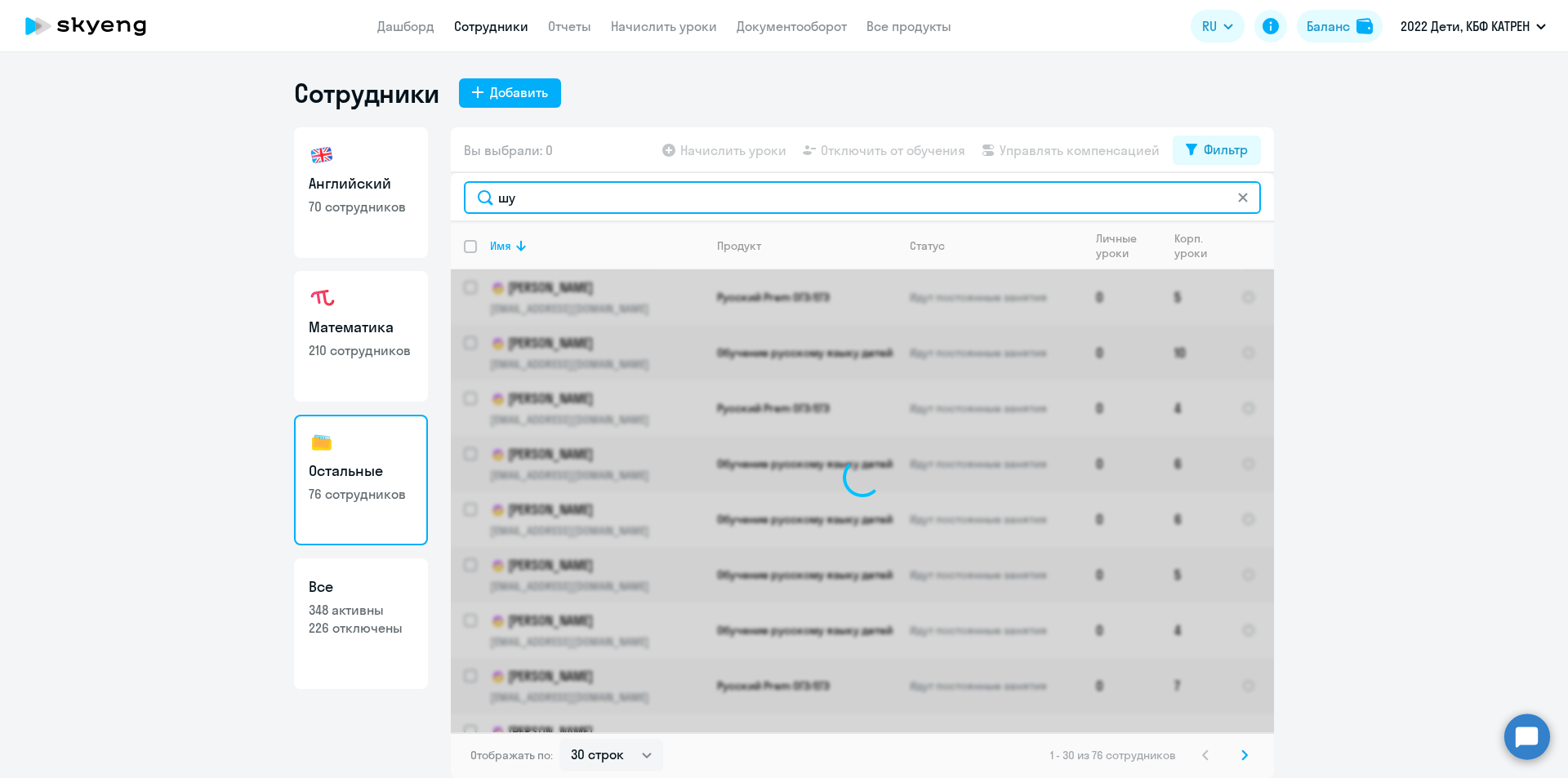
type input "шук"
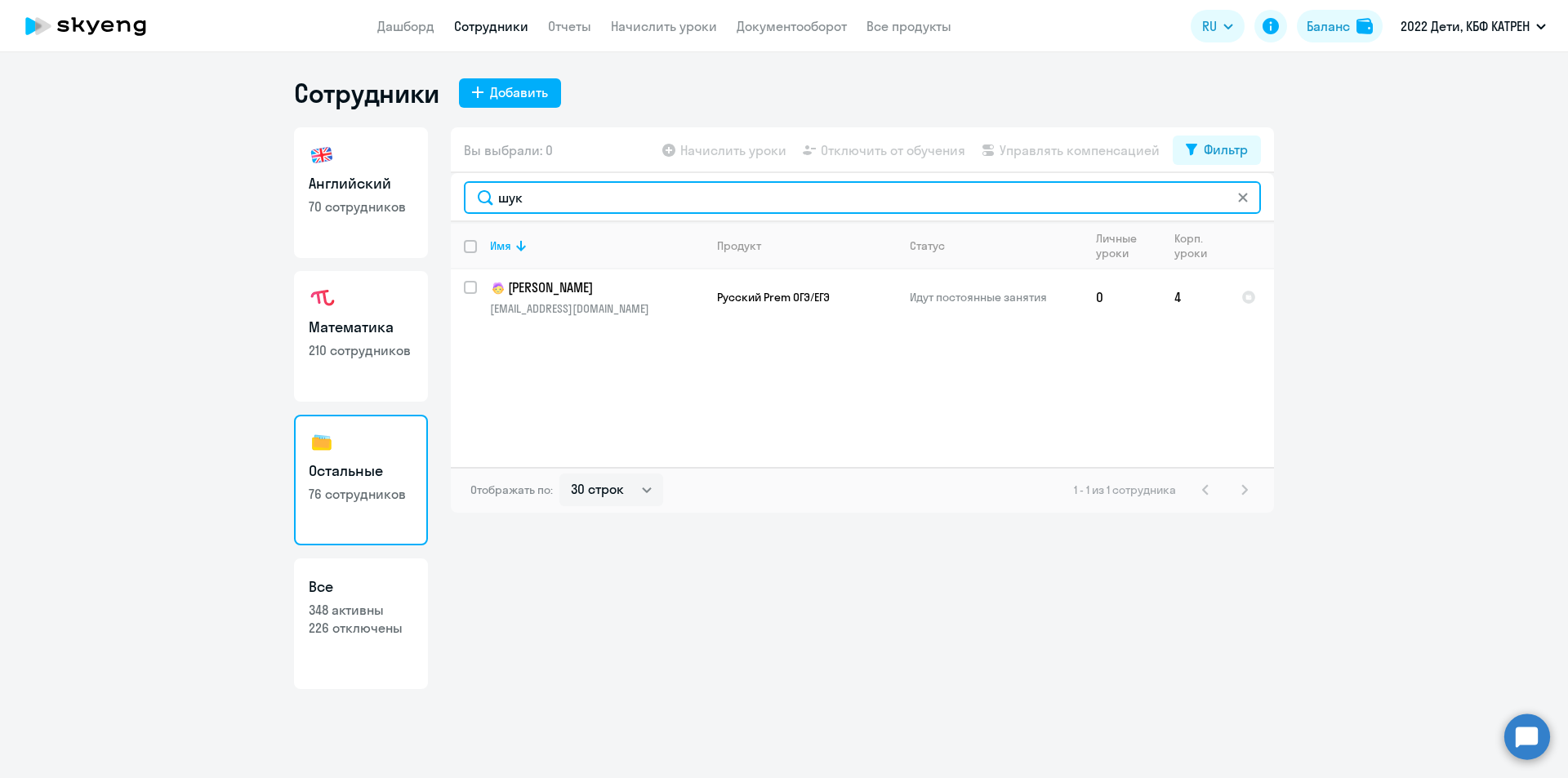
drag, startPoint x: 535, startPoint y: 200, endPoint x: 488, endPoint y: 203, distance: 47.1
click at [488, 203] on input "шук" at bounding box center [862, 198] width 797 height 33
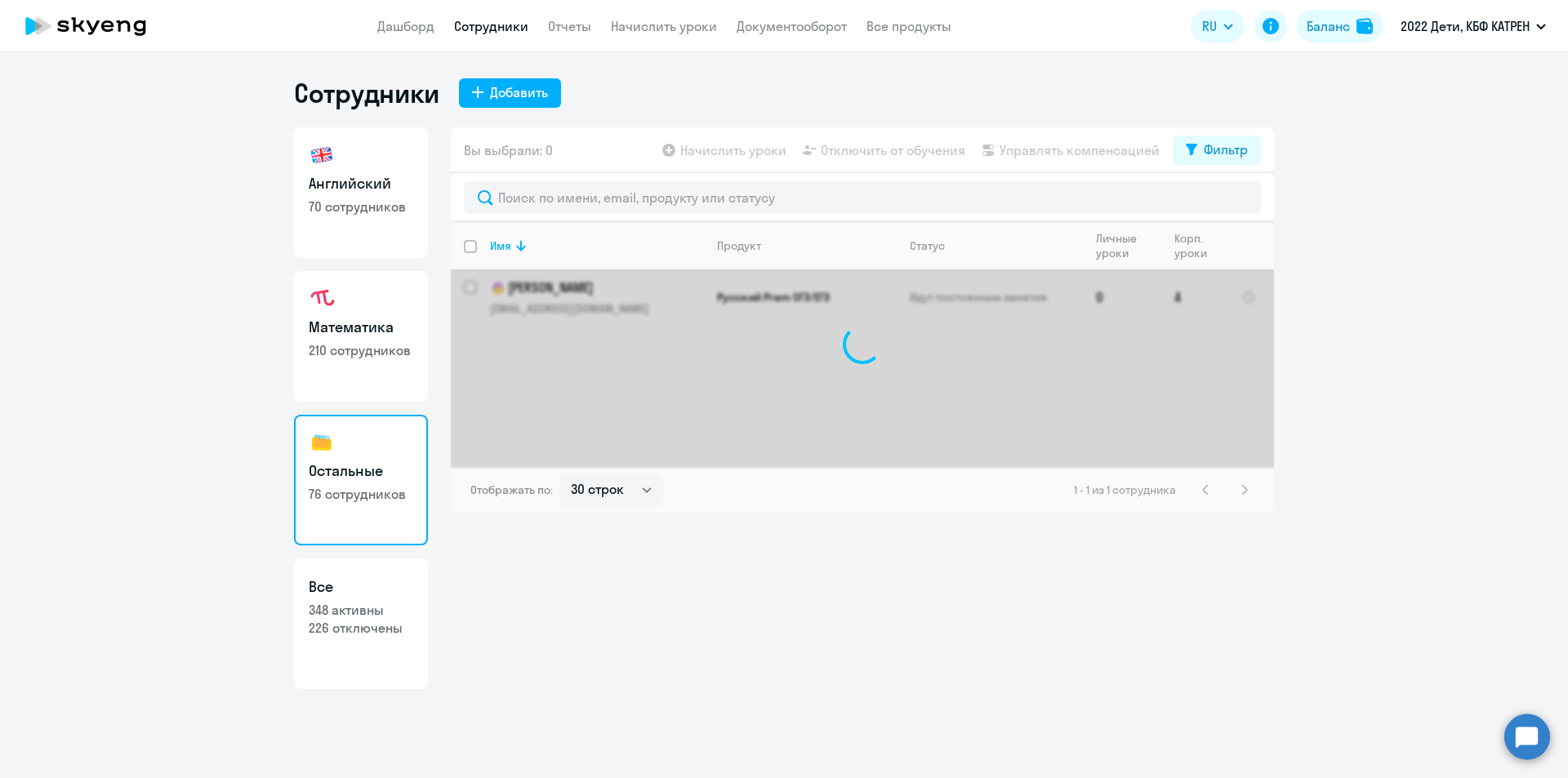
click at [367, 627] on p "226 отключены" at bounding box center [361, 627] width 104 height 18
select select "30"
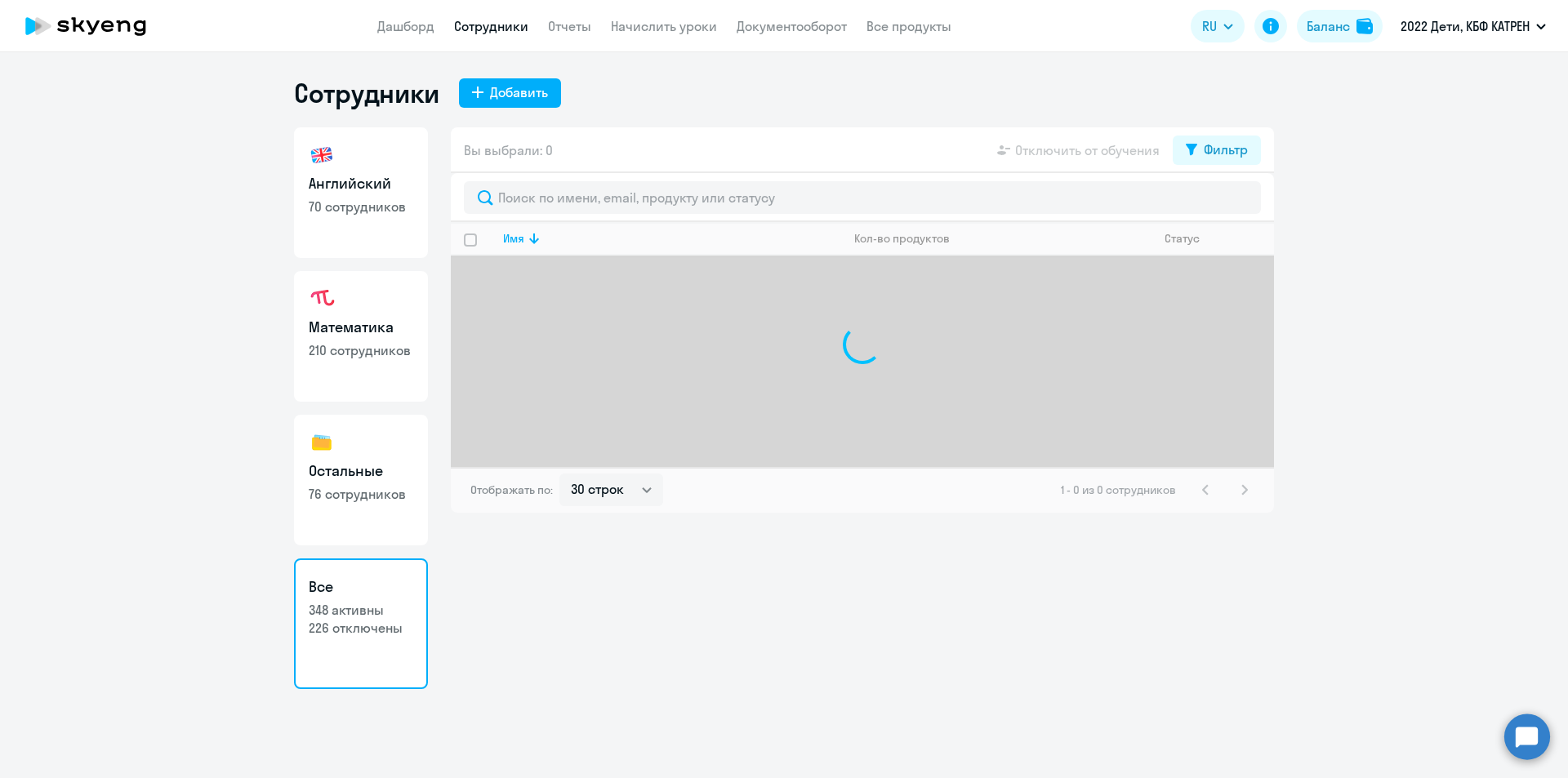
select select "30"
click at [590, 203] on input "text" at bounding box center [862, 198] width 797 height 33
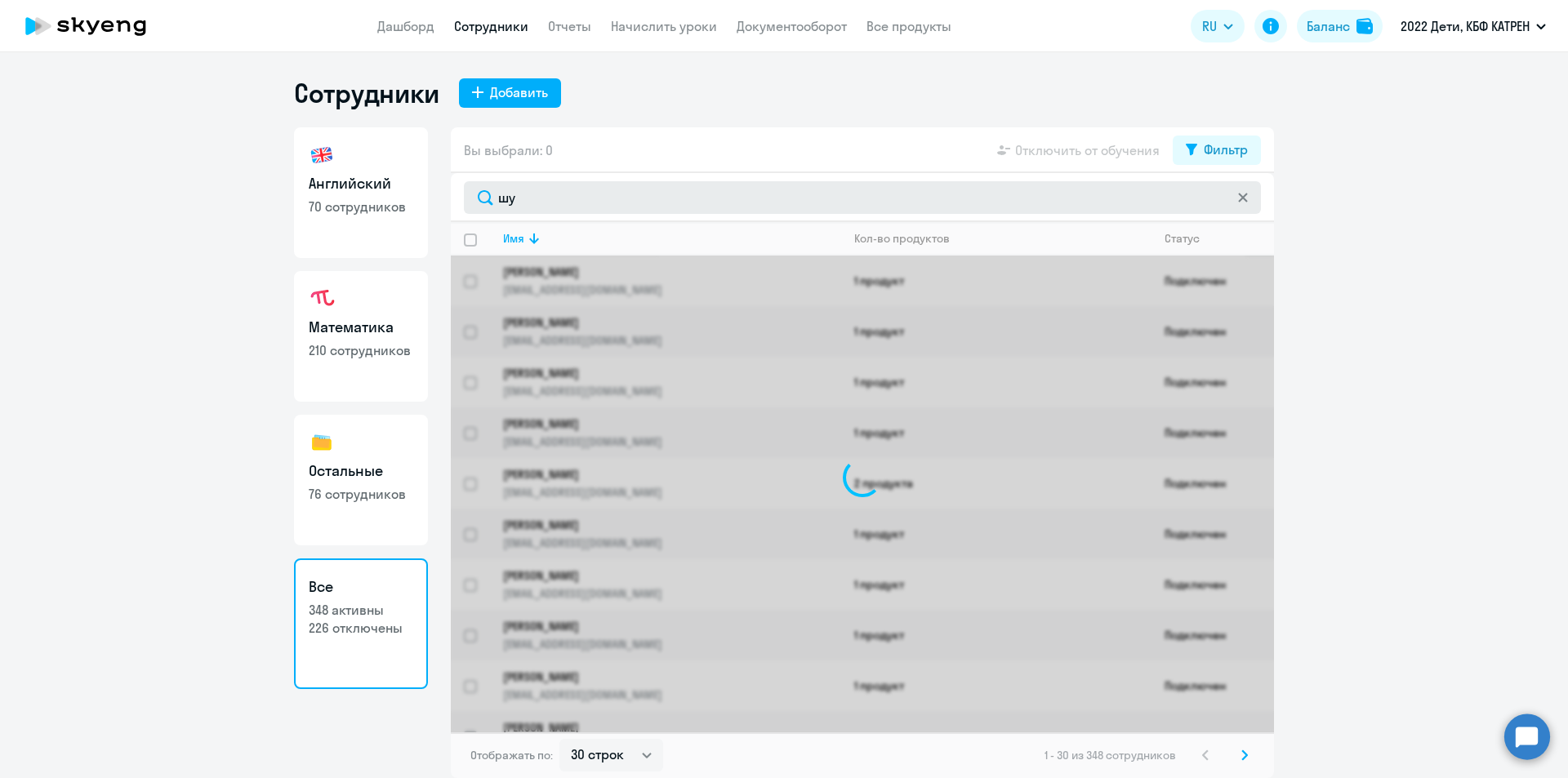
type input "шук"
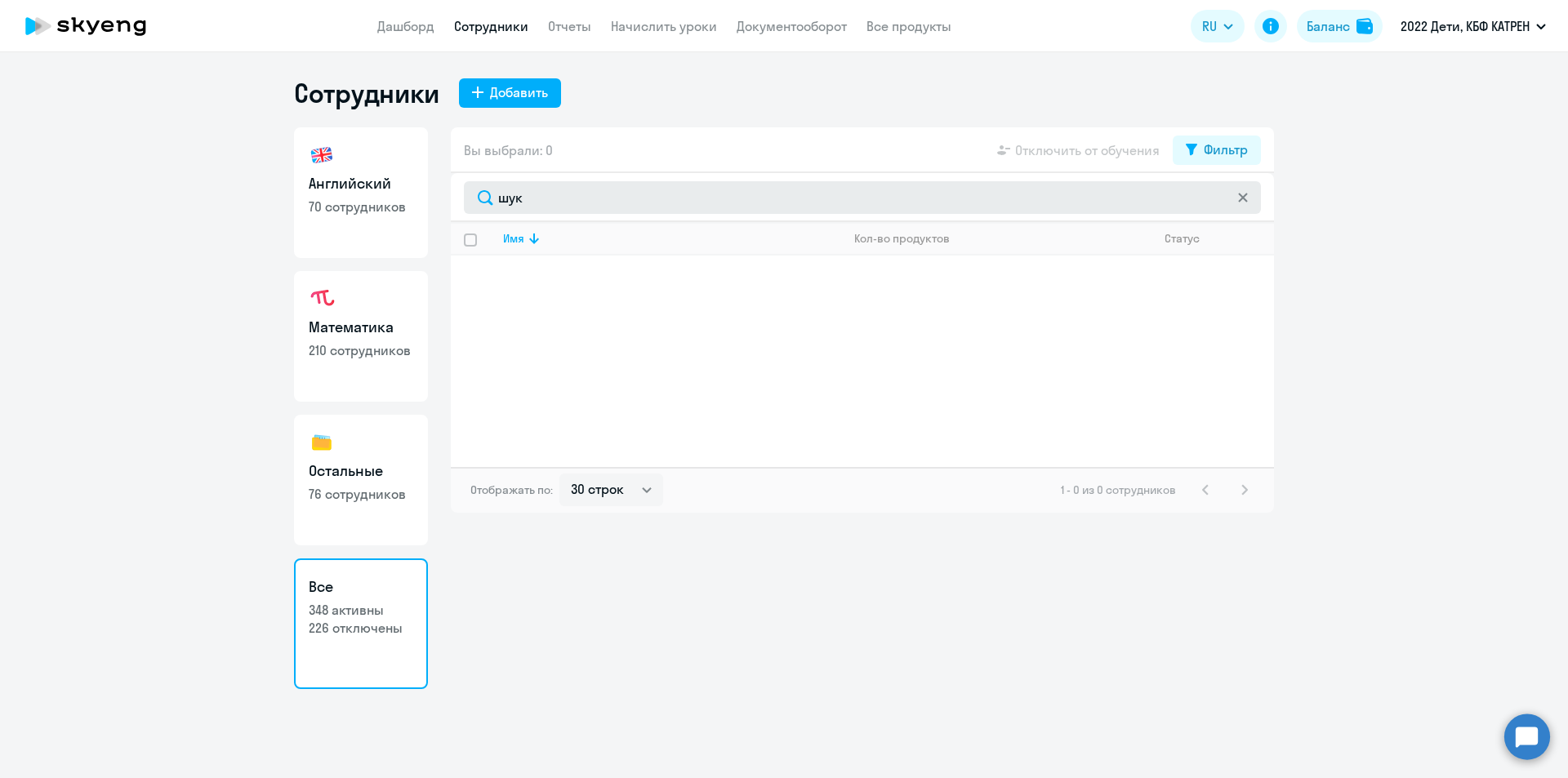
drag, startPoint x: 525, startPoint y: 196, endPoint x: 482, endPoint y: 196, distance: 43.0
click at [482, 196] on input "шук" at bounding box center [862, 198] width 797 height 33
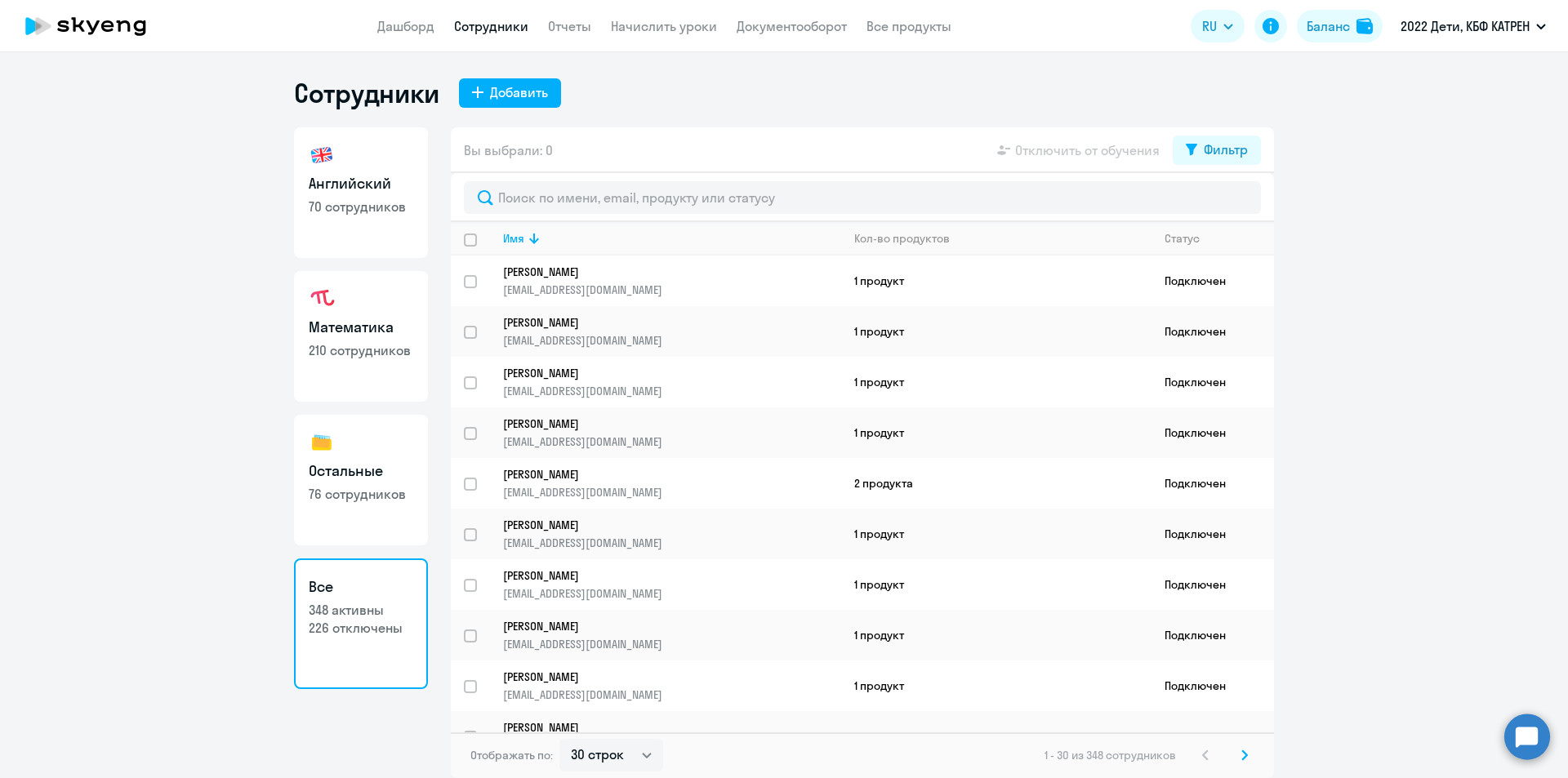
click at [364, 201] on p "70 сотрудников" at bounding box center [361, 207] width 104 height 18
select select "30"
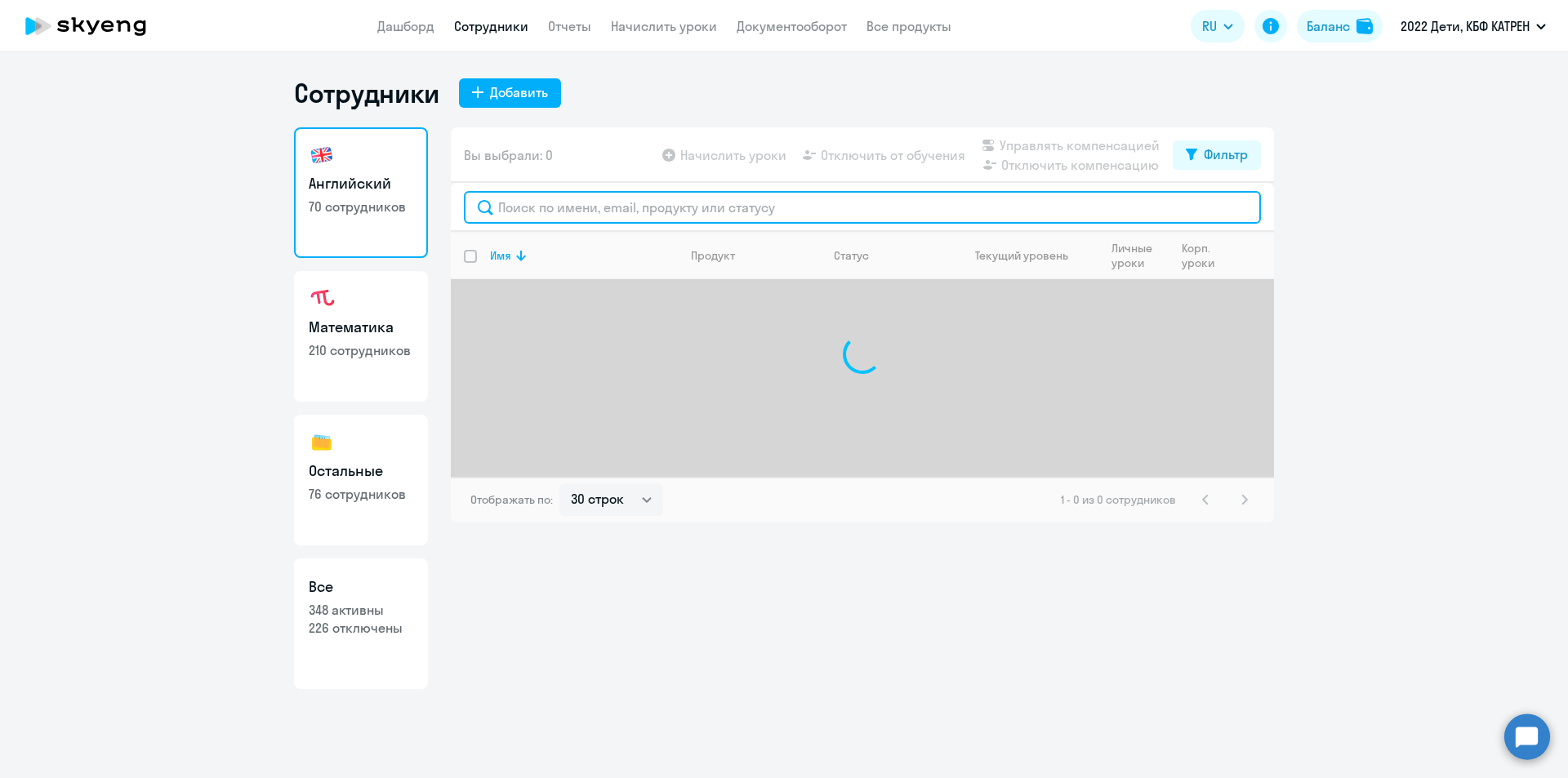
click at [553, 208] on input "text" at bounding box center [862, 207] width 797 height 33
type input "коко"
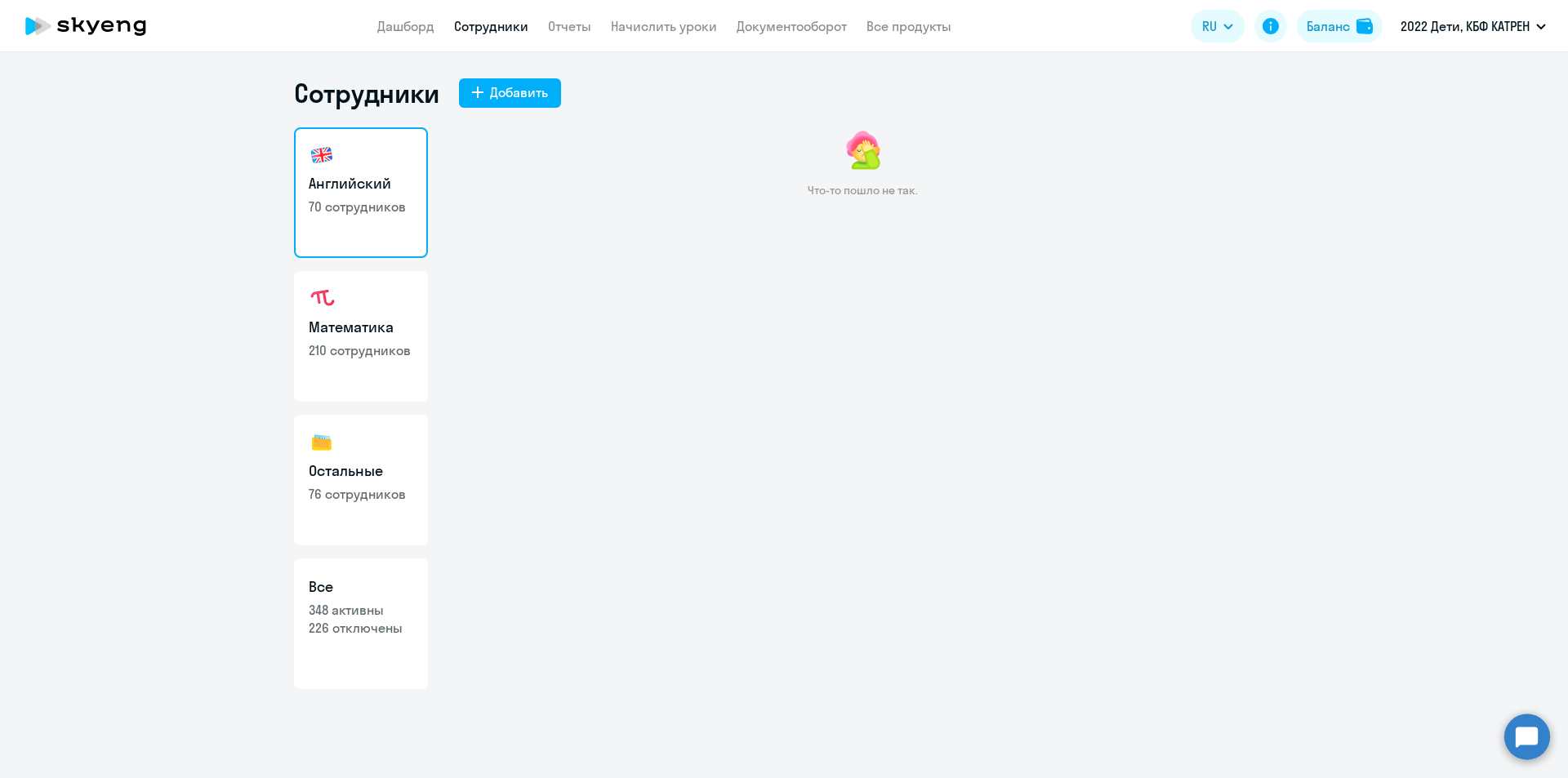
click at [349, 362] on link "Математика 210 сотрудников" at bounding box center [361, 337] width 134 height 131
select select "30"
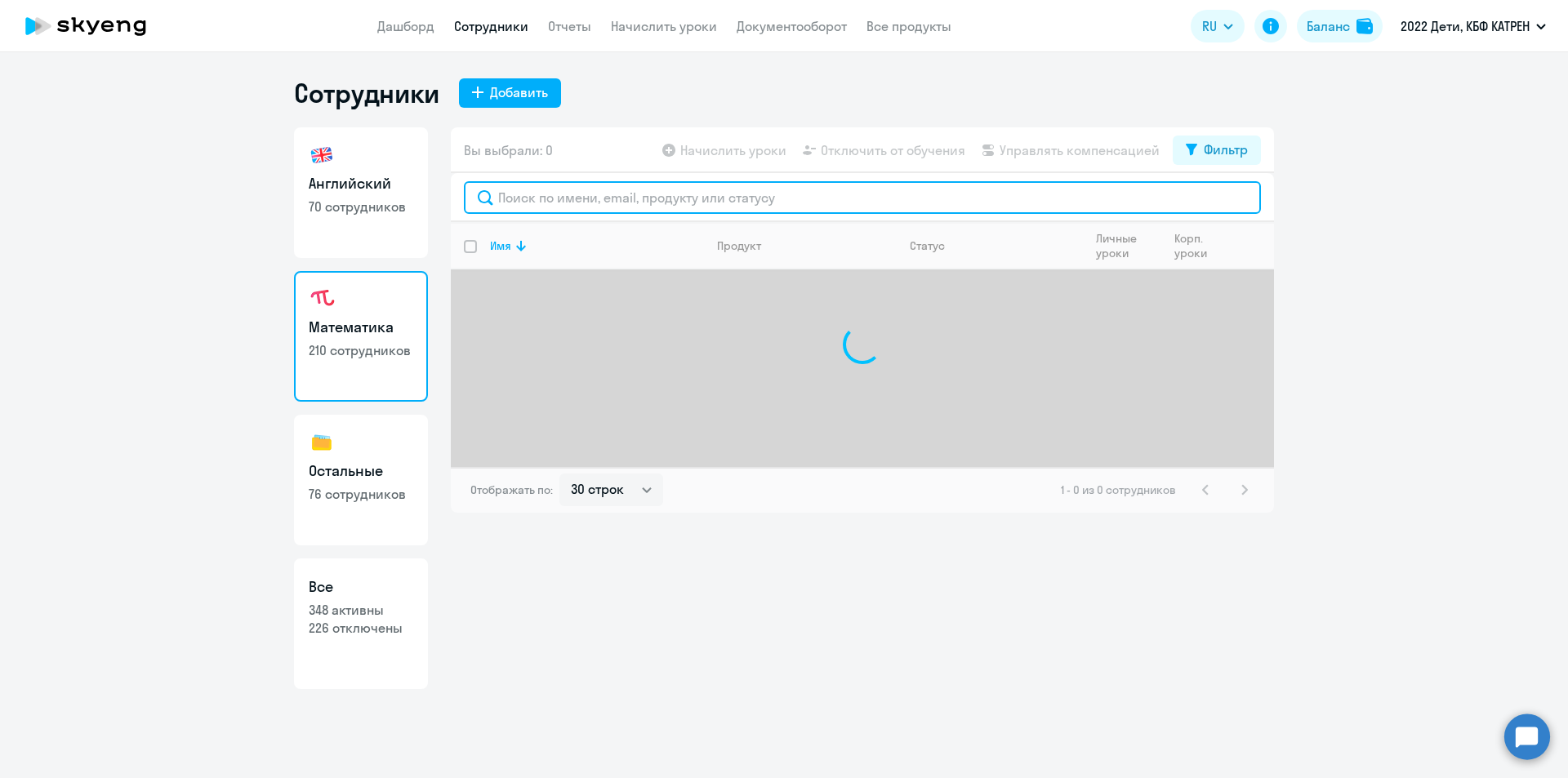
click at [584, 201] on input "text" at bounding box center [862, 198] width 797 height 33
type input "коко"
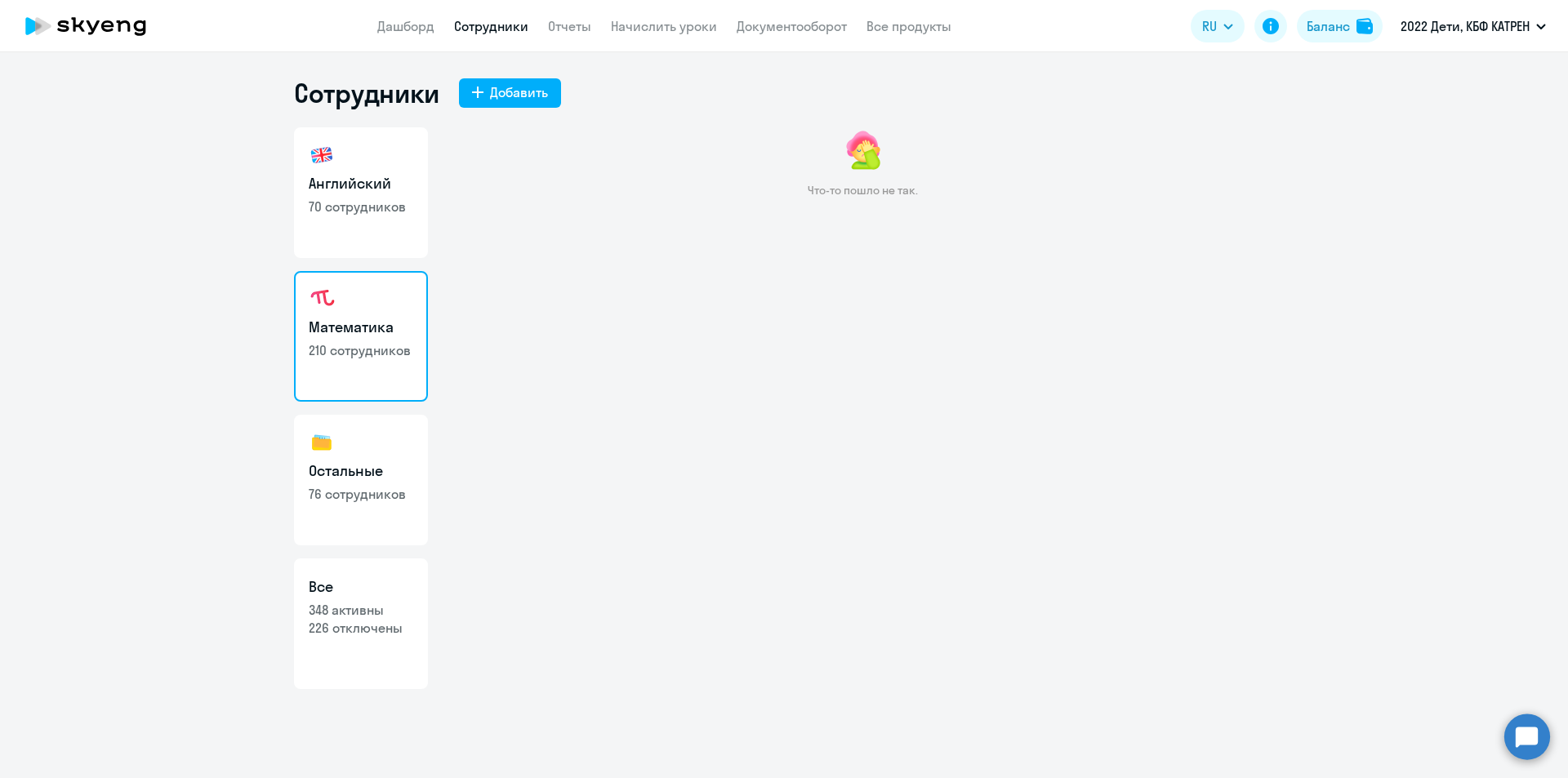
click at [373, 491] on p "76 сотрудников" at bounding box center [361, 494] width 104 height 18
select select "30"
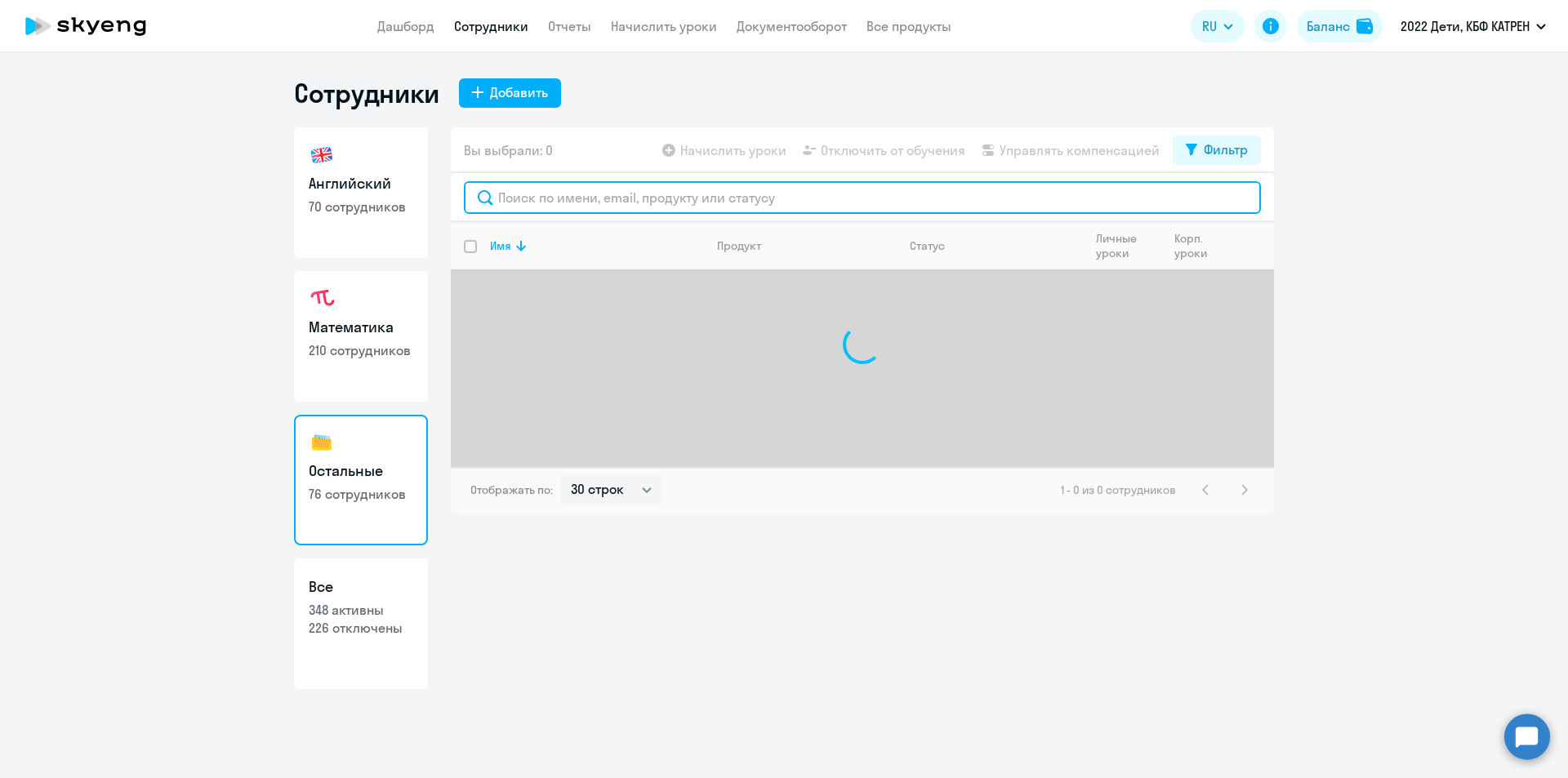
click at [712, 195] on input "text" at bounding box center [862, 198] width 797 height 33
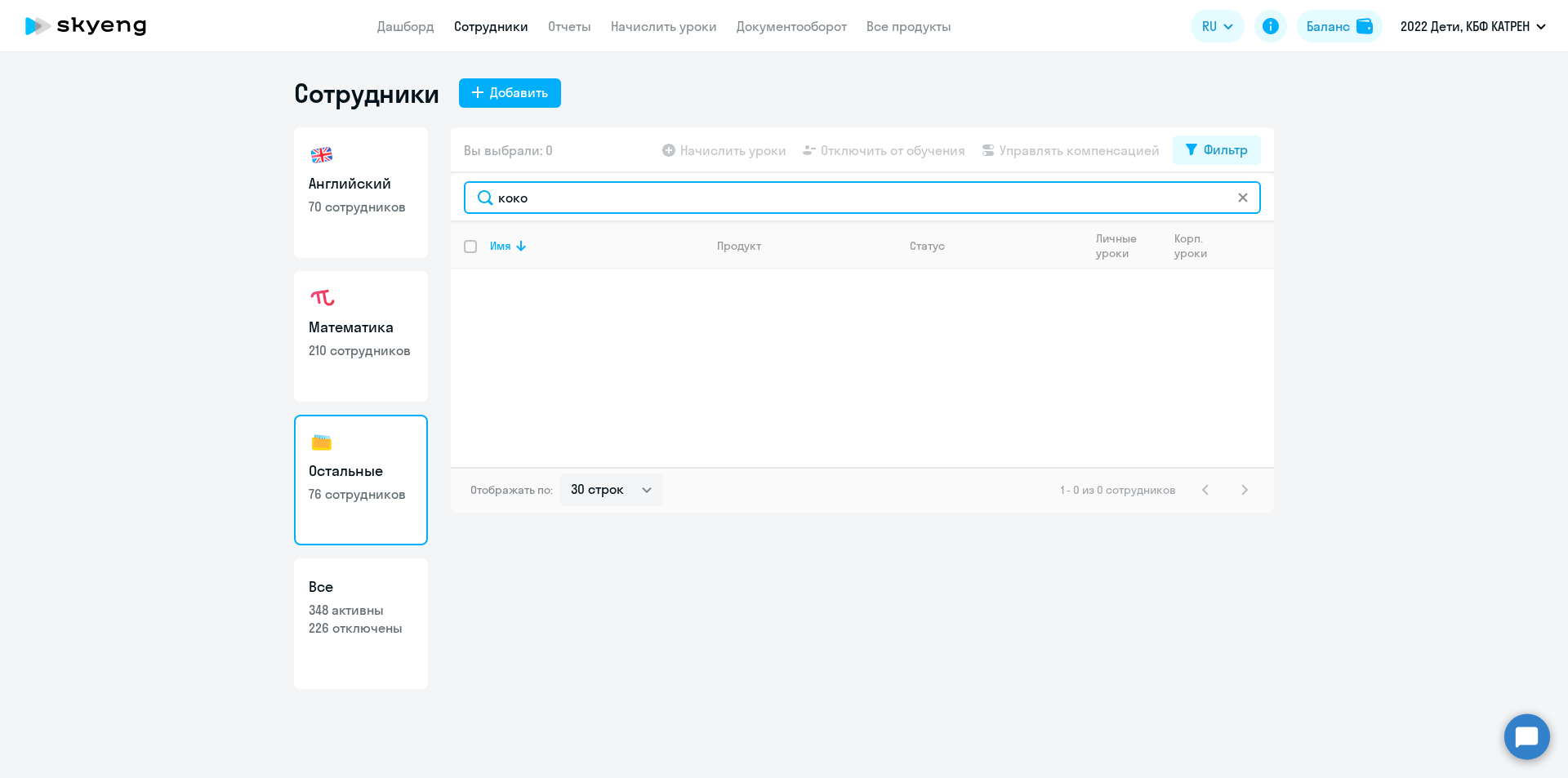
drag, startPoint x: 518, startPoint y: 201, endPoint x: 478, endPoint y: 201, distance: 40.0
click at [478, 201] on input "коко" at bounding box center [862, 198] width 797 height 33
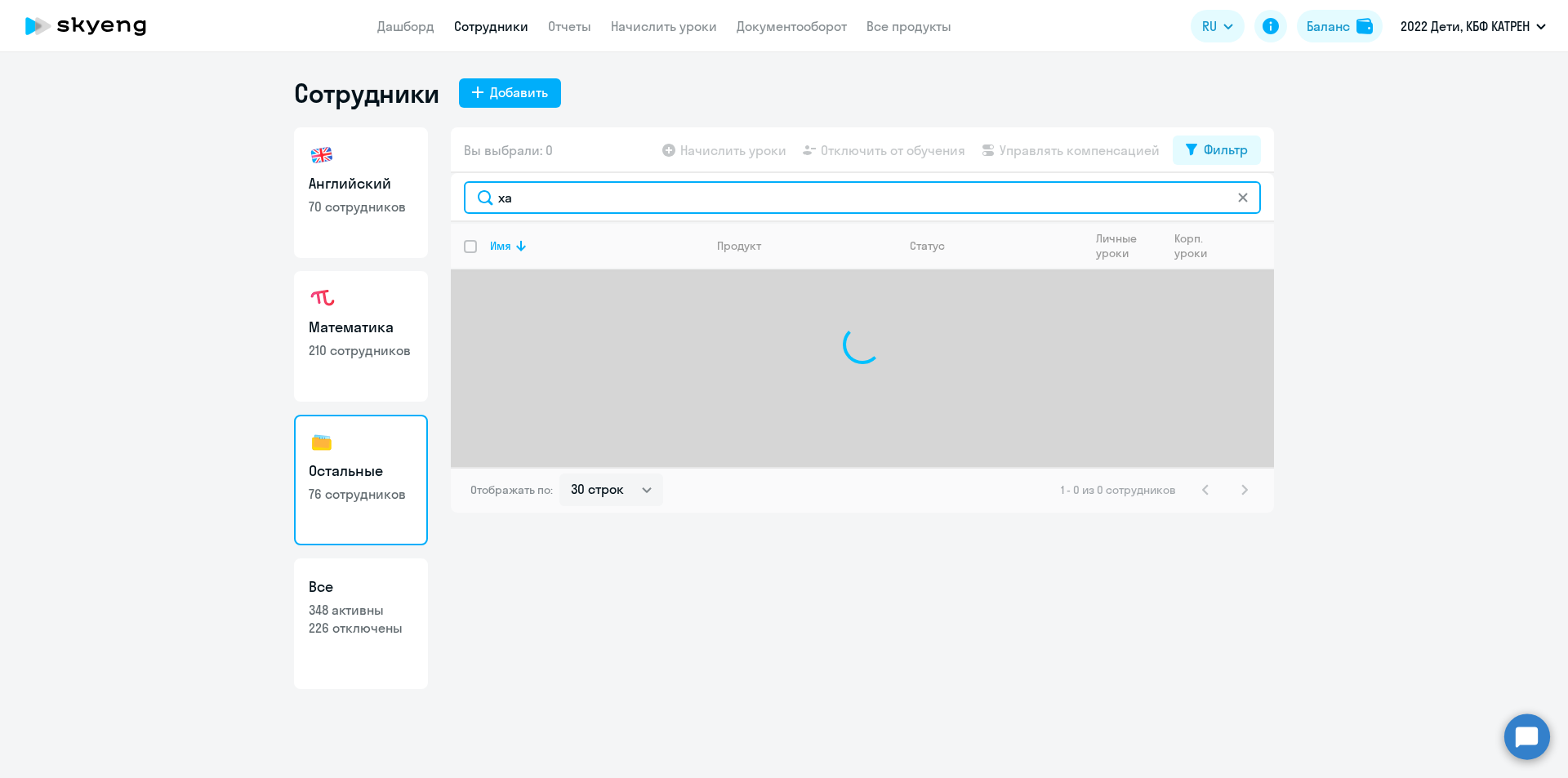
type input "хар"
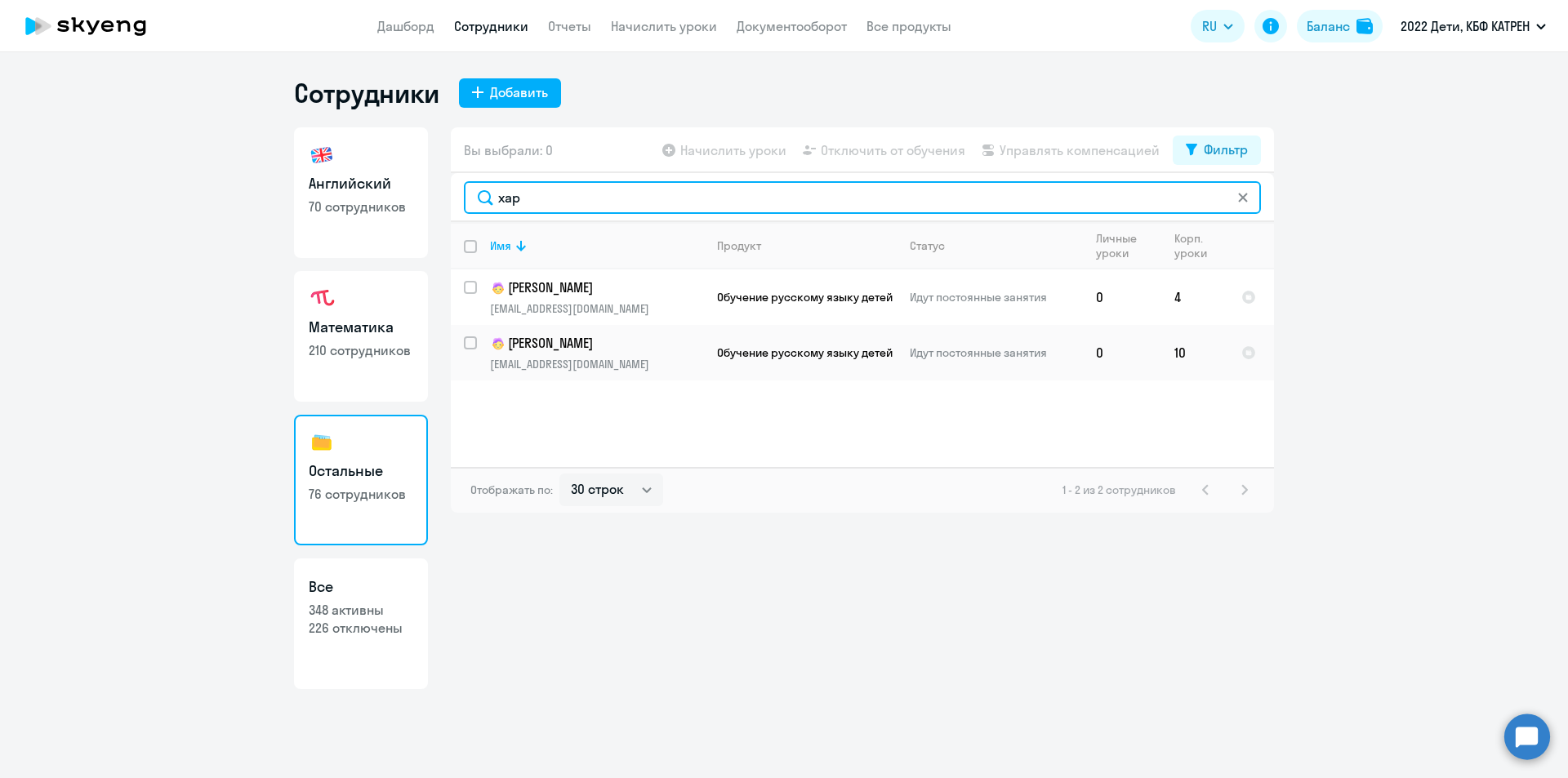
drag, startPoint x: 519, startPoint y: 201, endPoint x: 493, endPoint y: 201, distance: 26.0
click at [493, 201] on input "хар" at bounding box center [862, 198] width 797 height 33
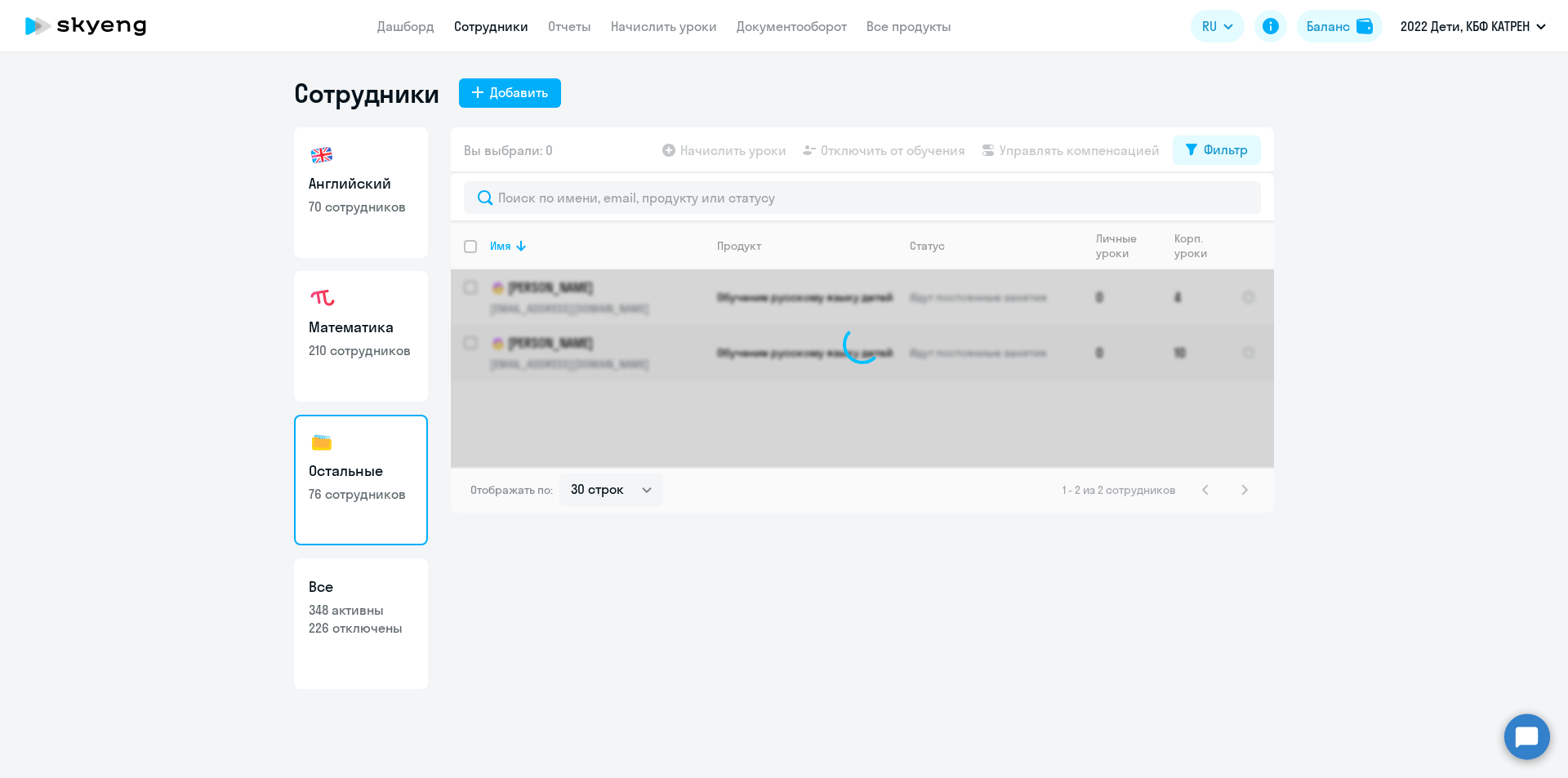
drag, startPoint x: 562, startPoint y: 574, endPoint x: 304, endPoint y: 554, distance: 258.8
click at [547, 575] on div "Вы выбрали: 0 Начислить уроки Отключить от обучения Управлять компенсацией Филь…" at bounding box center [862, 408] width 823 height 562
click at [188, 554] on ng-component "Сотрудники Добавить Английский 70 сотрудников Математика 210 сотрудников Осталь…" at bounding box center [784, 383] width 1568 height 613
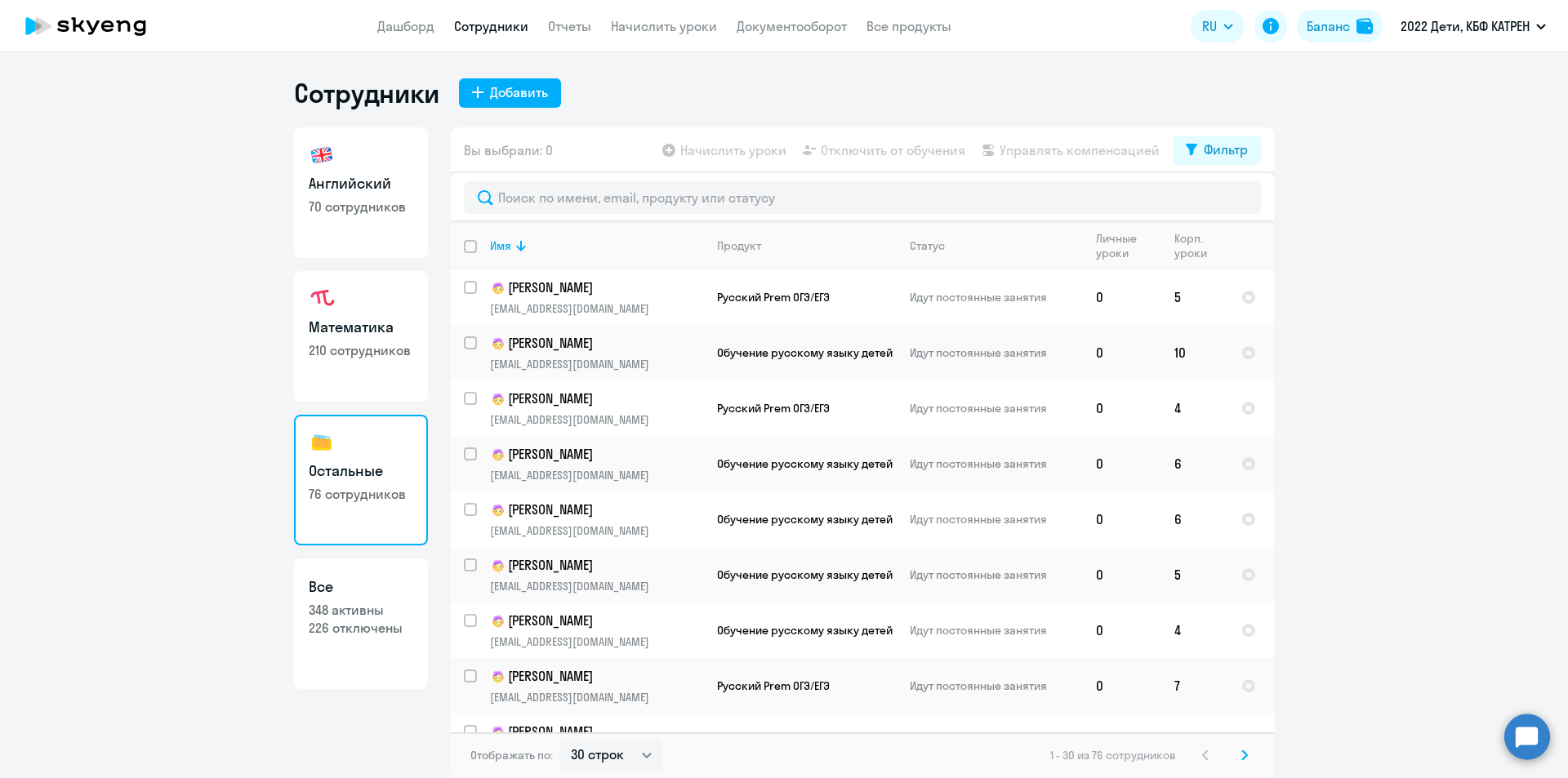
click at [1537, 738] on circle at bounding box center [1527, 736] width 46 height 46
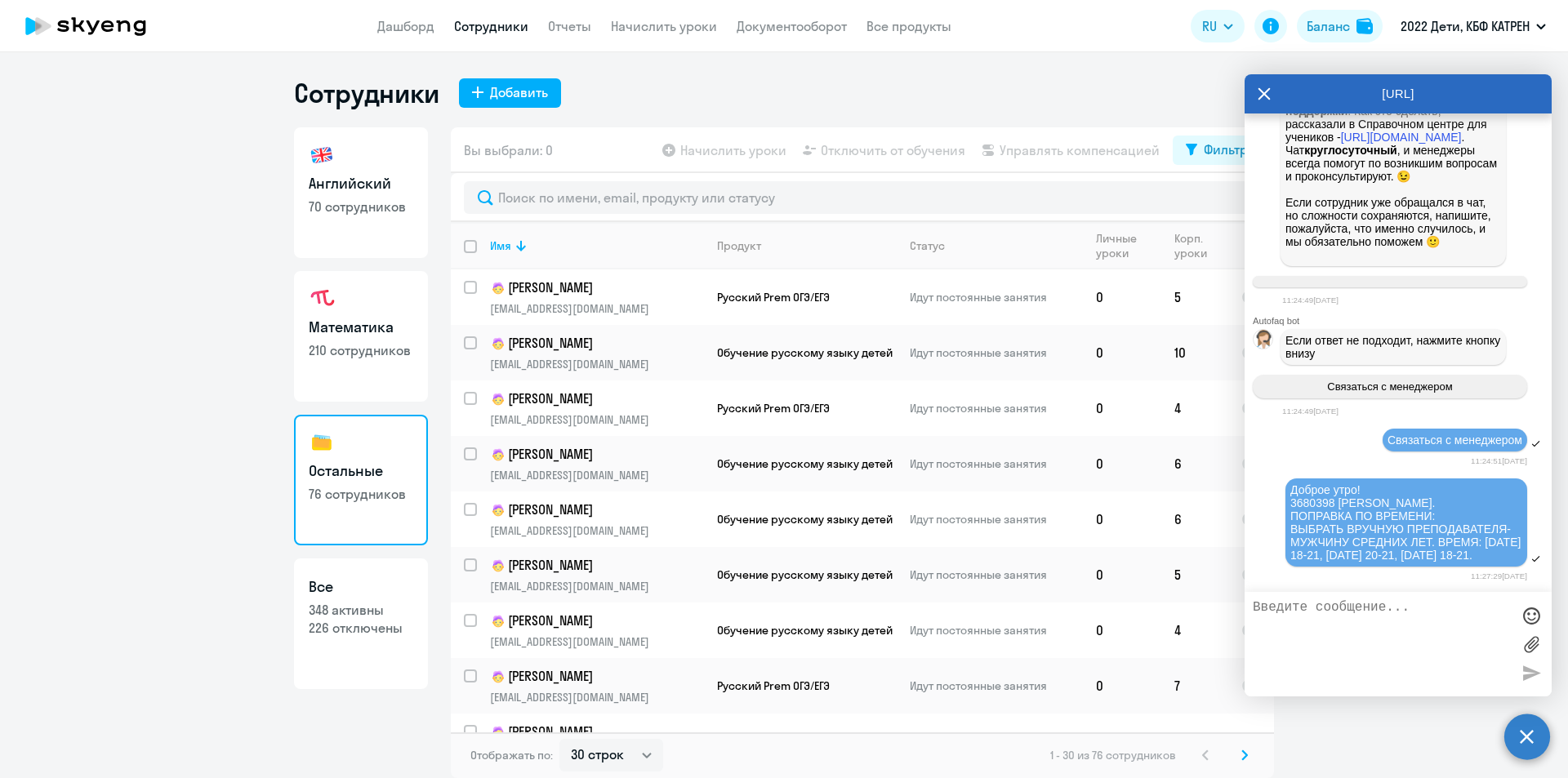
scroll to position [37536, 0]
click at [355, 652] on link "Все 348 активны 226 отключены" at bounding box center [361, 624] width 134 height 131
select select "30"
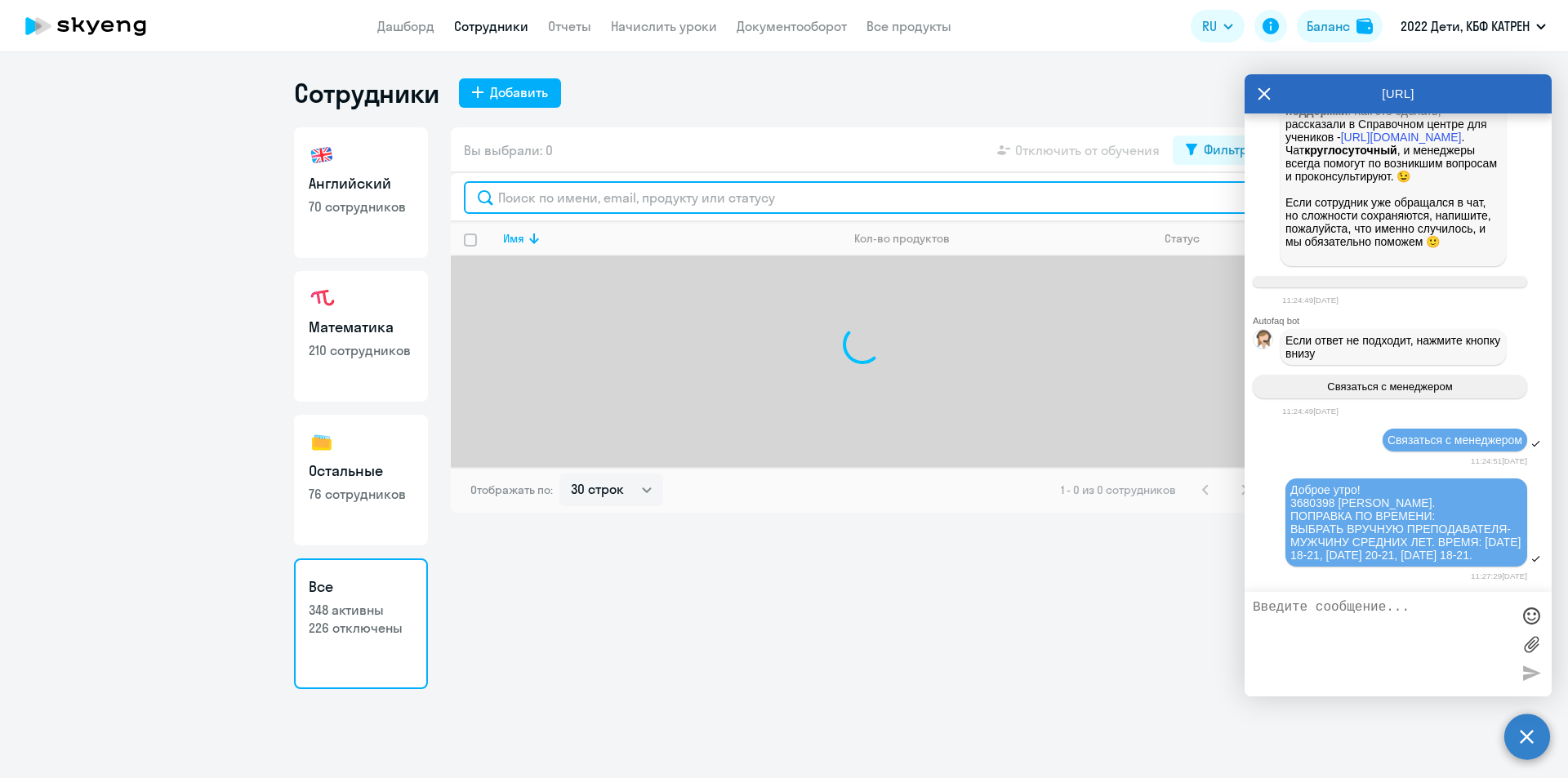
click at [577, 201] on input "text" at bounding box center [862, 198] width 797 height 33
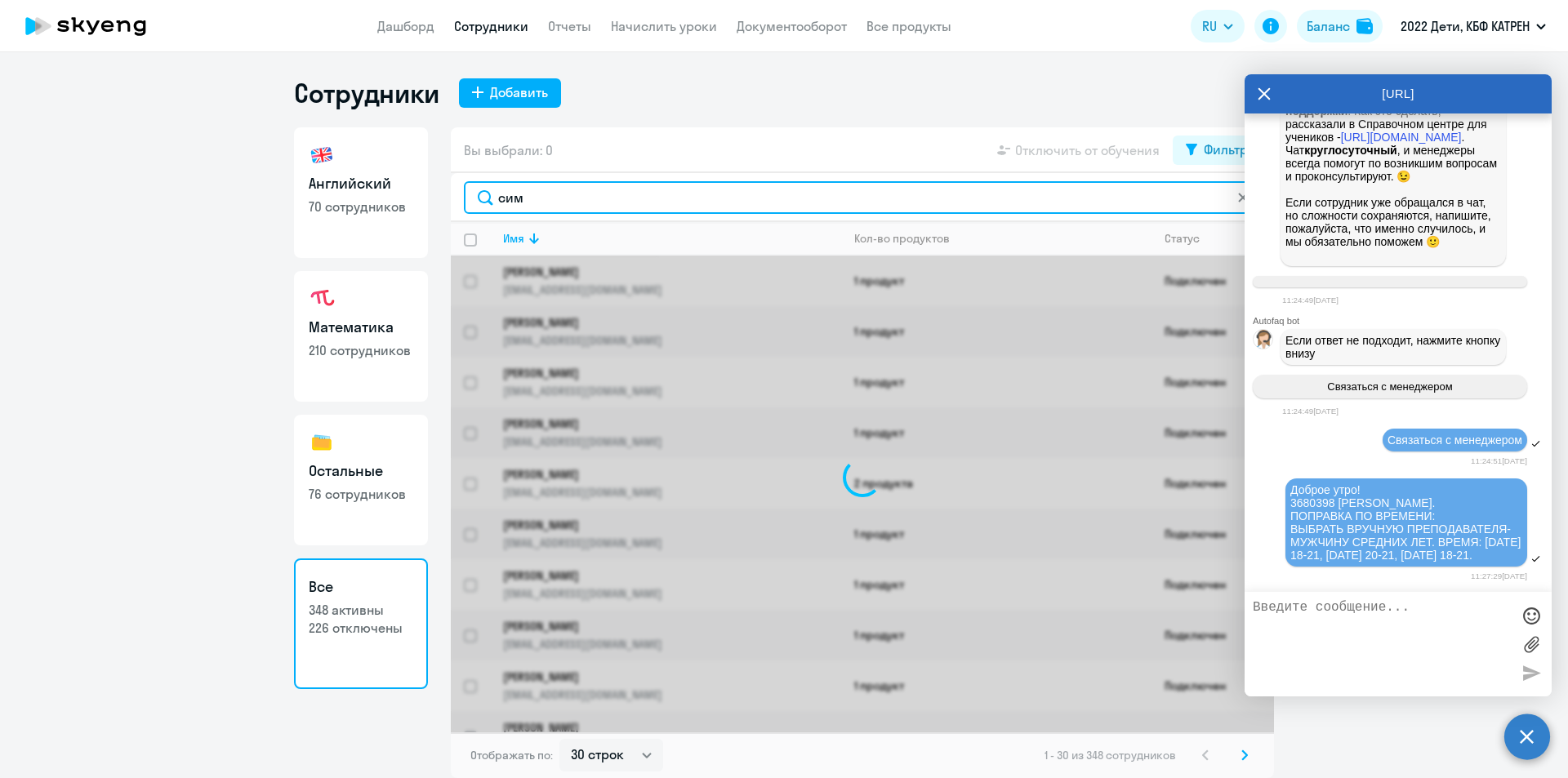
type input "симо"
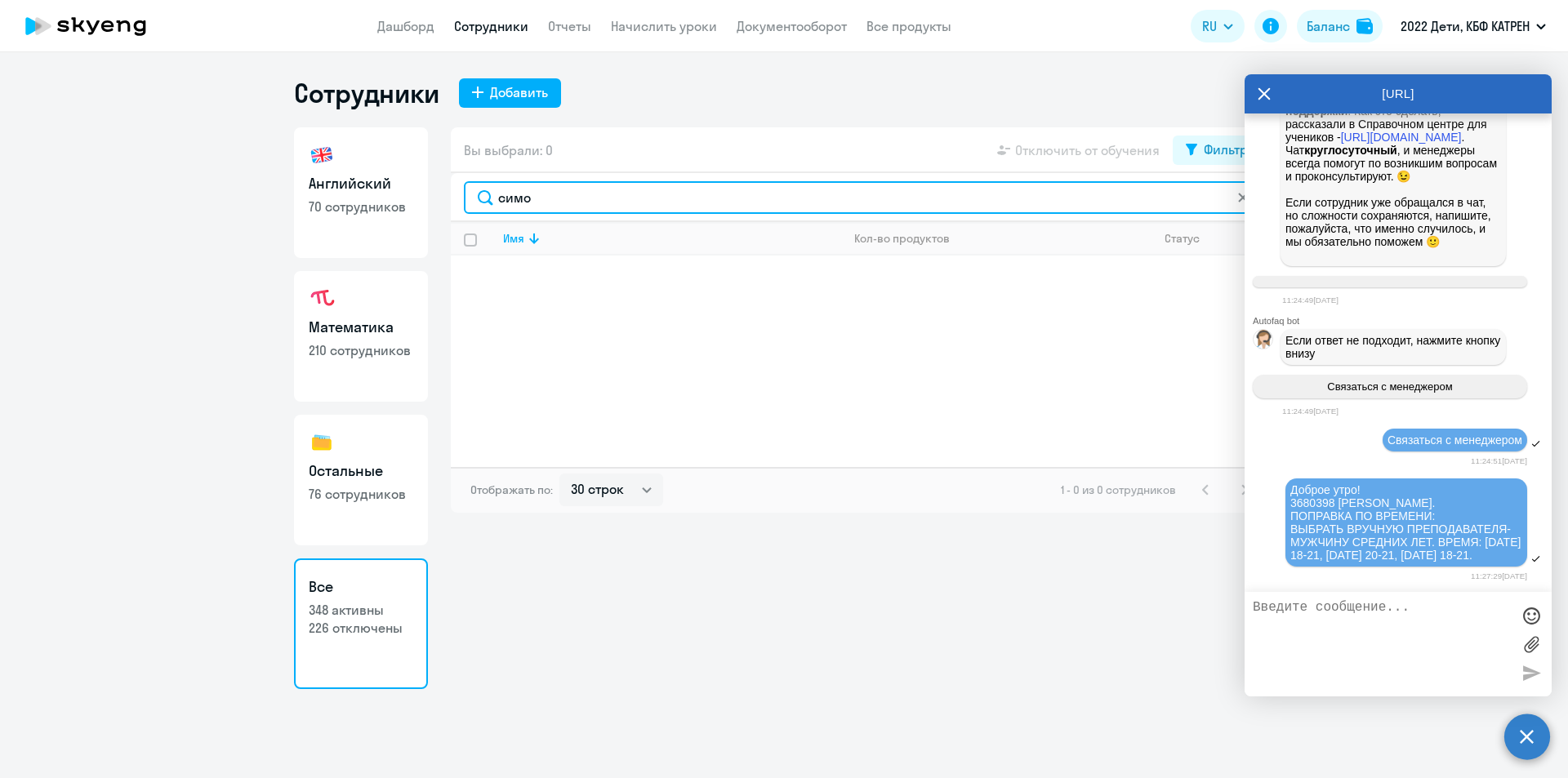
drag, startPoint x: 480, startPoint y: 202, endPoint x: 462, endPoint y: 199, distance: 18.2
click at [462, 199] on div "симо" at bounding box center [862, 197] width 823 height 49
drag, startPoint x: 597, startPoint y: 205, endPoint x: 576, endPoint y: 130, distance: 77.9
click at [496, 207] on input "симо" at bounding box center [862, 198] width 797 height 33
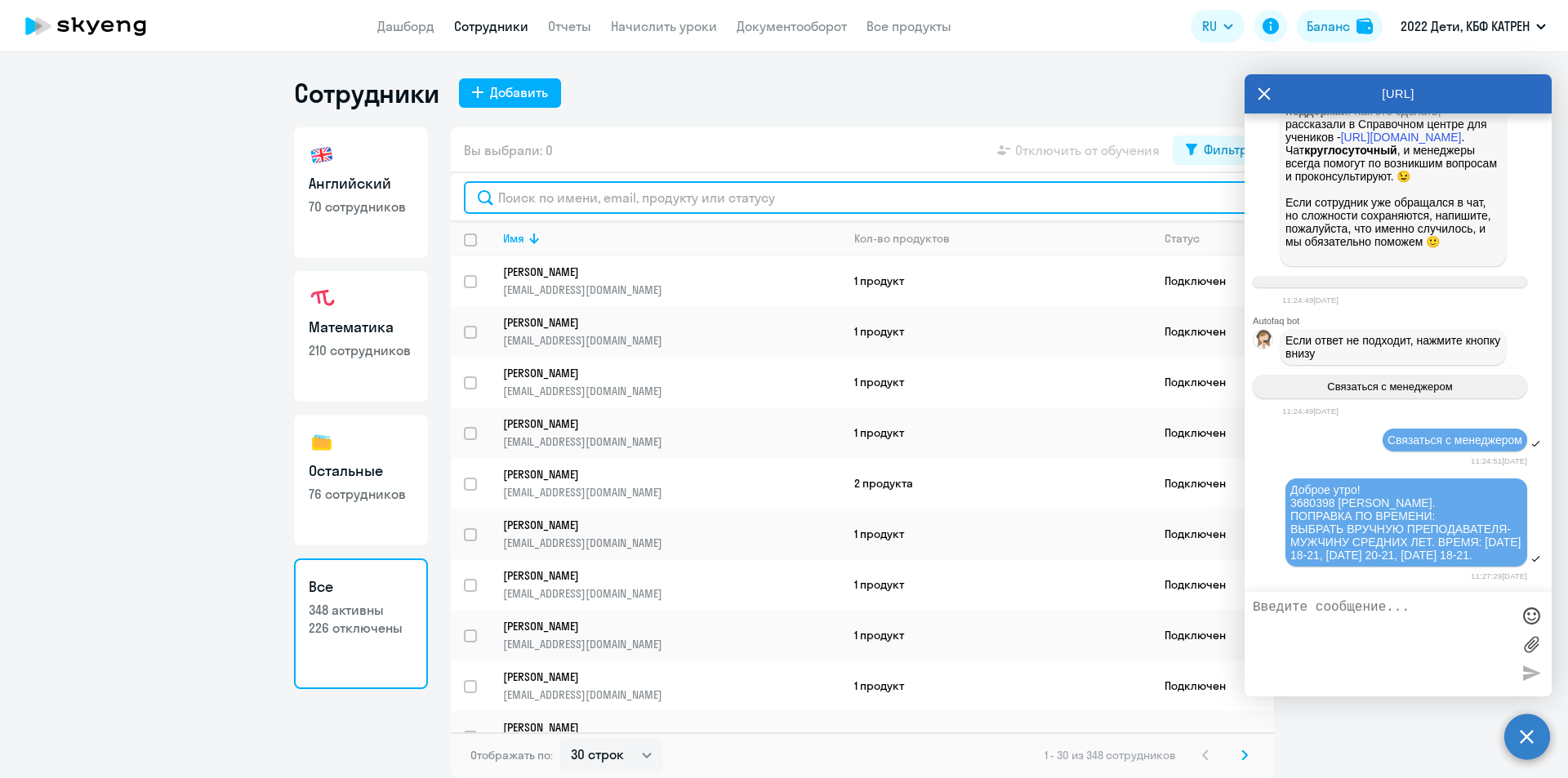
click at [527, 200] on input "text" at bounding box center [862, 198] width 797 height 33
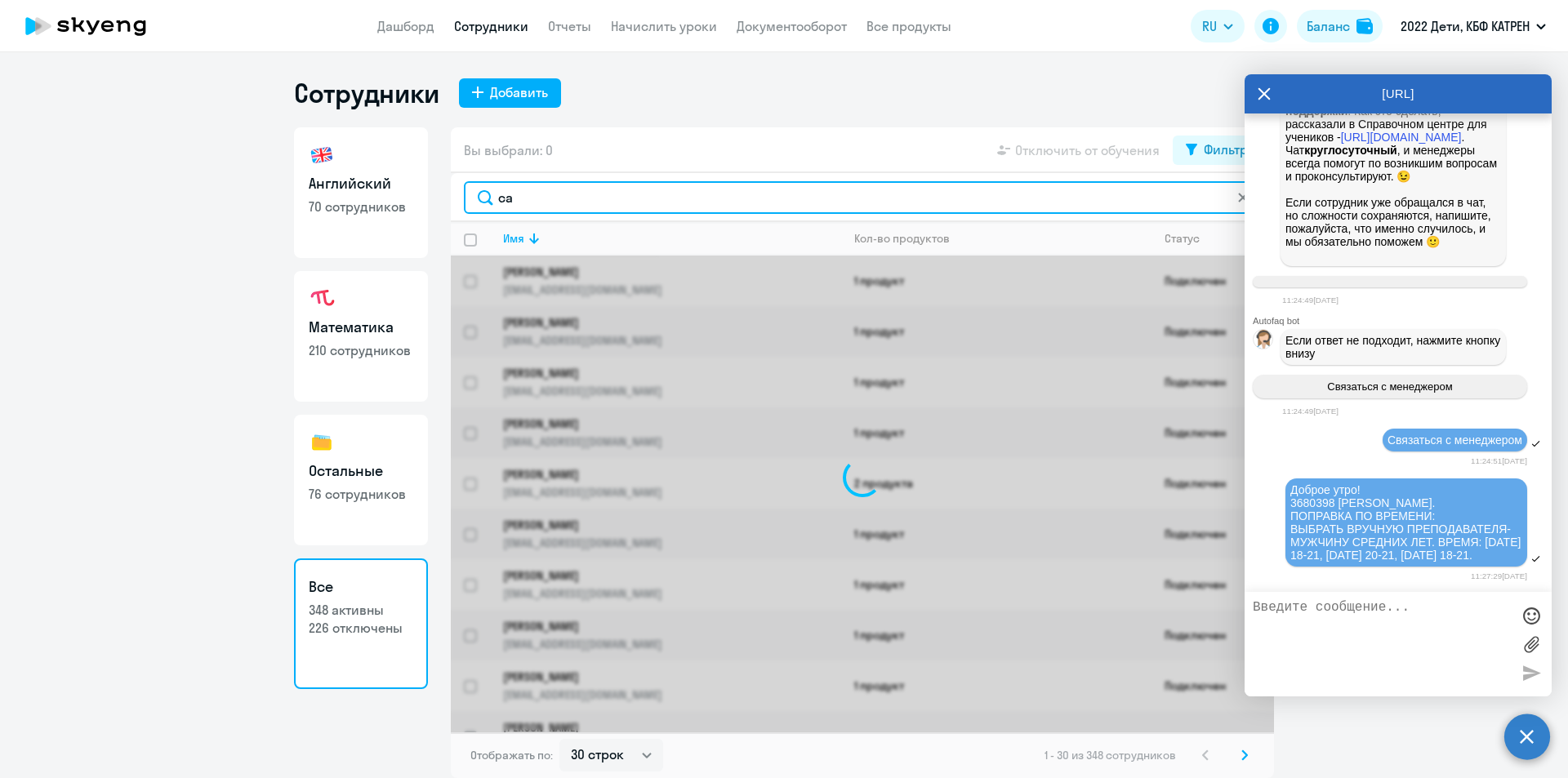
type input "сах"
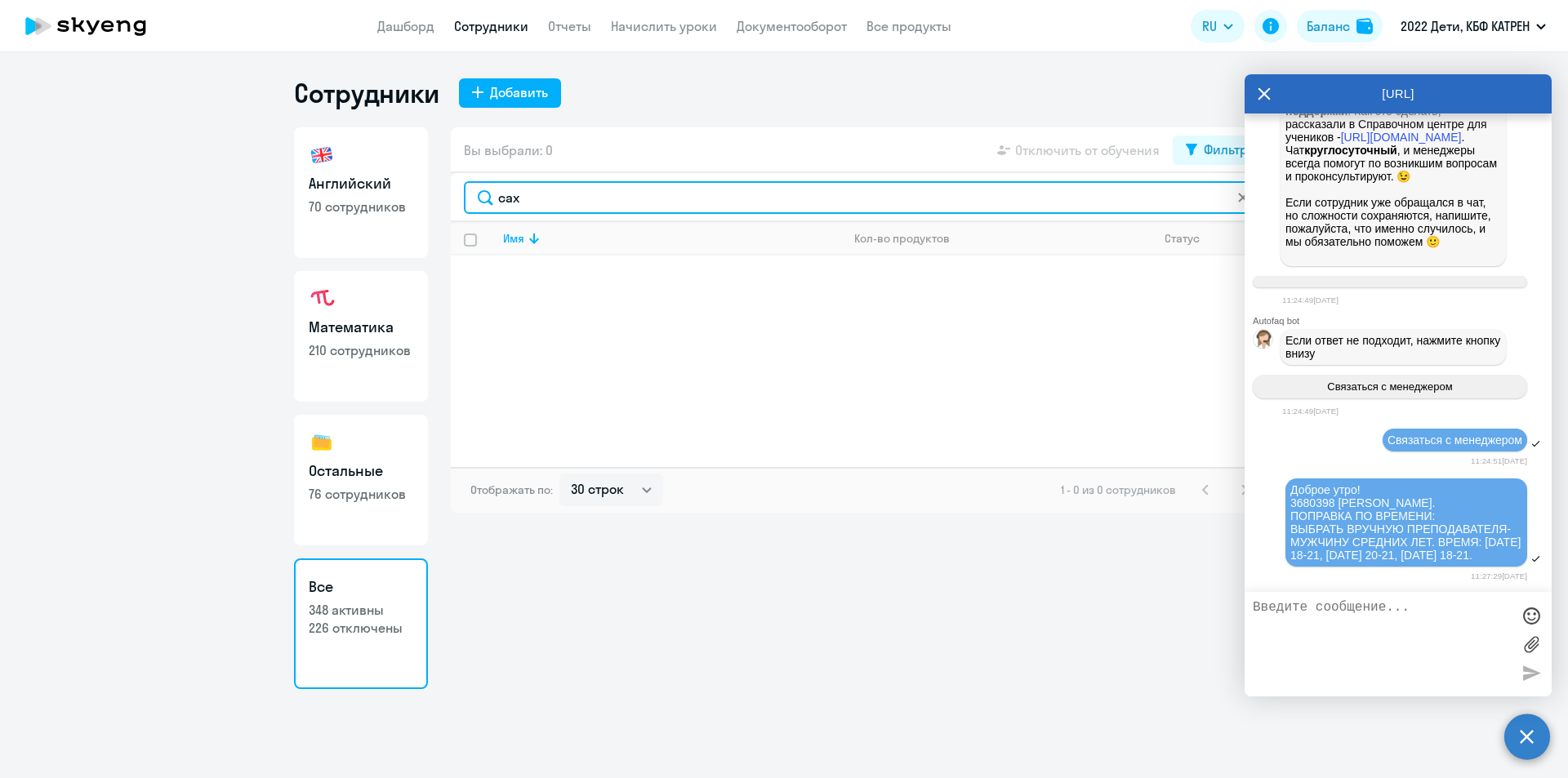
drag, startPoint x: 527, startPoint y: 200, endPoint x: 470, endPoint y: 199, distance: 57.0
click at [470, 199] on input "сах" at bounding box center [862, 198] width 797 height 33
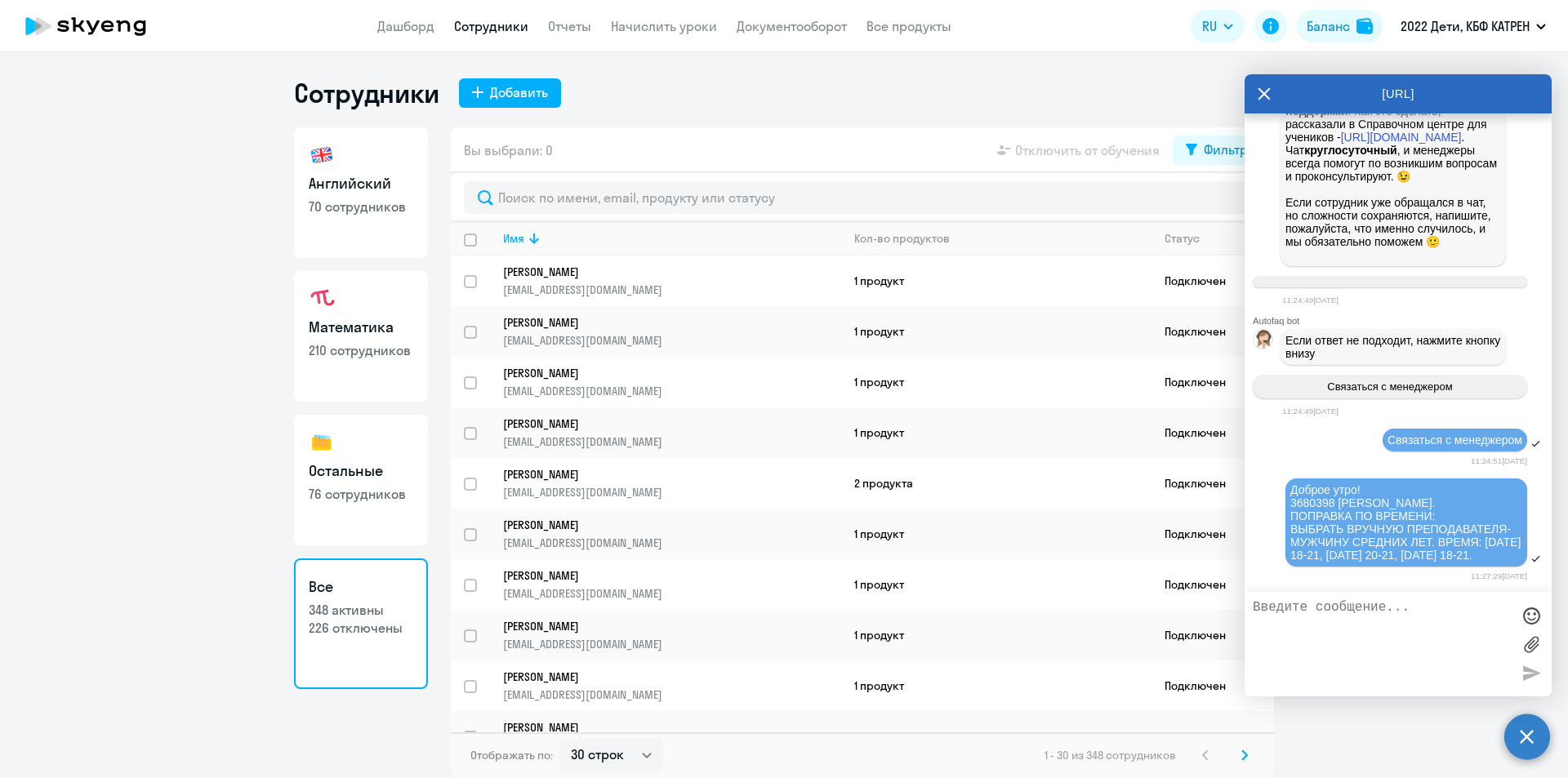
click at [362, 213] on p "70 сотрудников" at bounding box center [361, 207] width 104 height 18
select select "30"
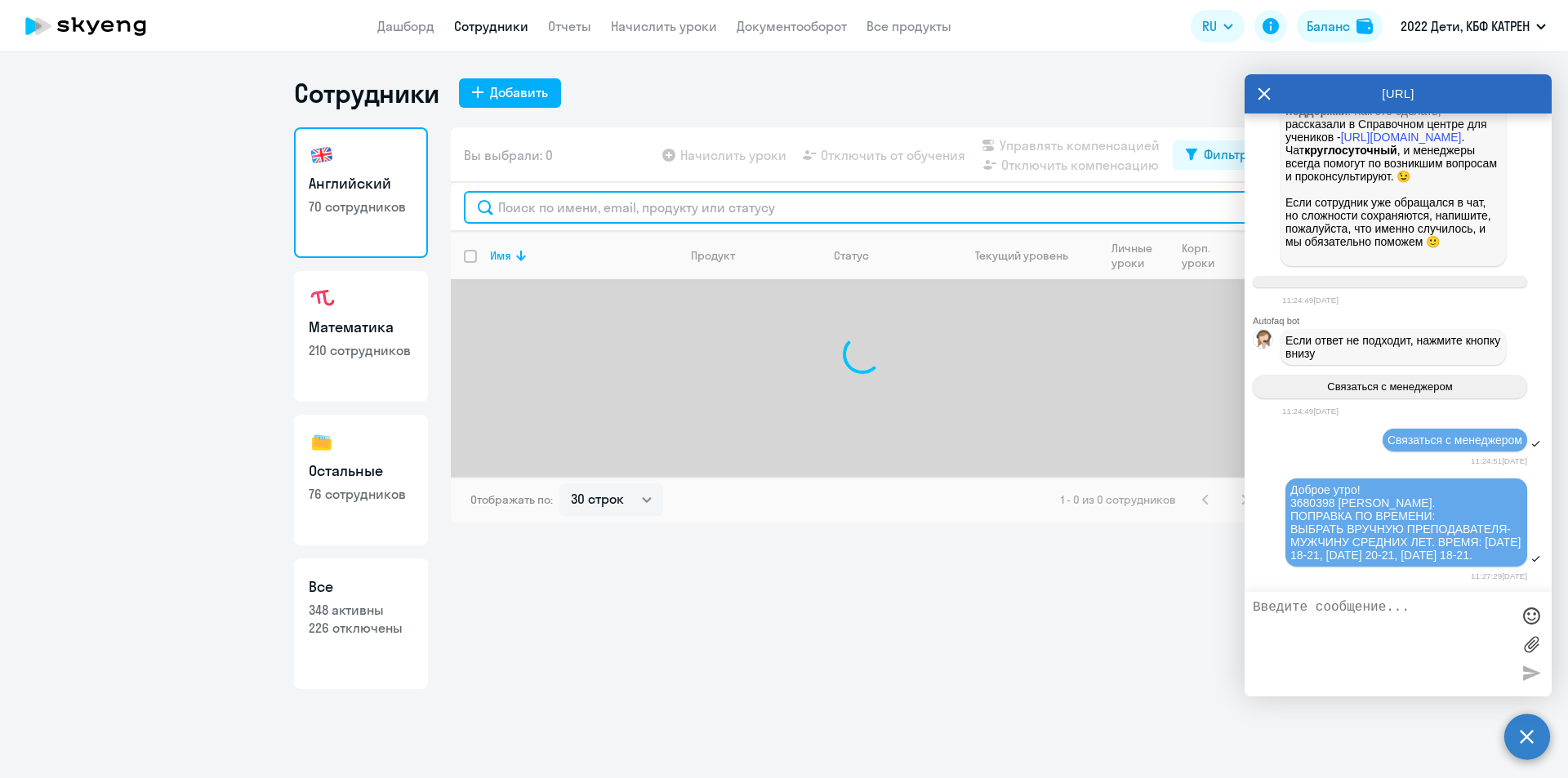
click at [552, 205] on input "text" at bounding box center [862, 207] width 797 height 33
type input "сах"
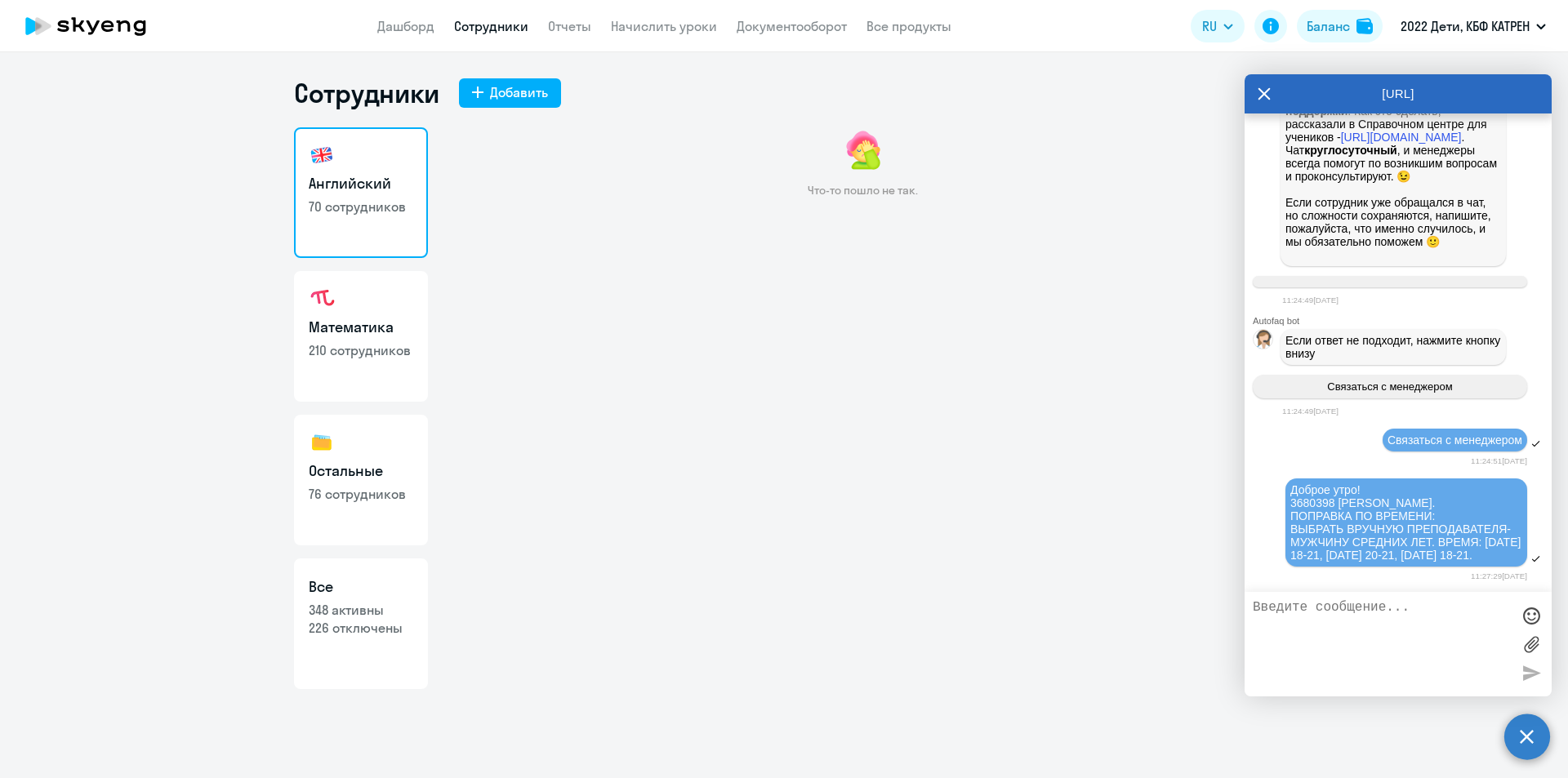
click at [281, 448] on ng-component "Сотрудники Добавить Английский 70 сотрудников Математика 210 сотрудников Осталь…" at bounding box center [784, 383] width 1568 height 613
click at [712, 307] on div "Что-то пошло не так." at bounding box center [862, 299] width 823 height 343
click at [343, 596] on h3 "Все" at bounding box center [361, 587] width 104 height 22
select select "30"
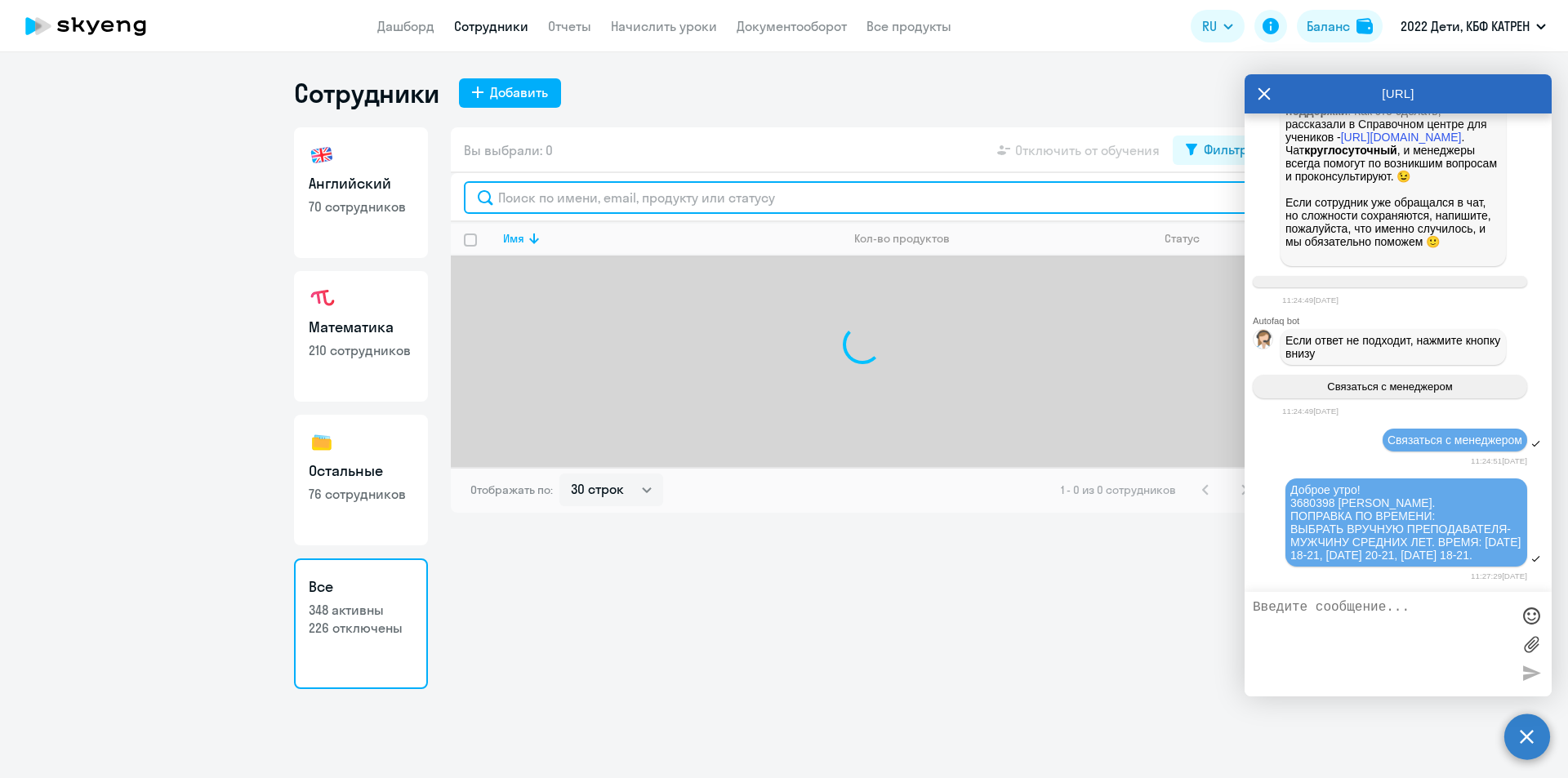
click at [748, 198] on input "text" at bounding box center [862, 198] width 797 height 33
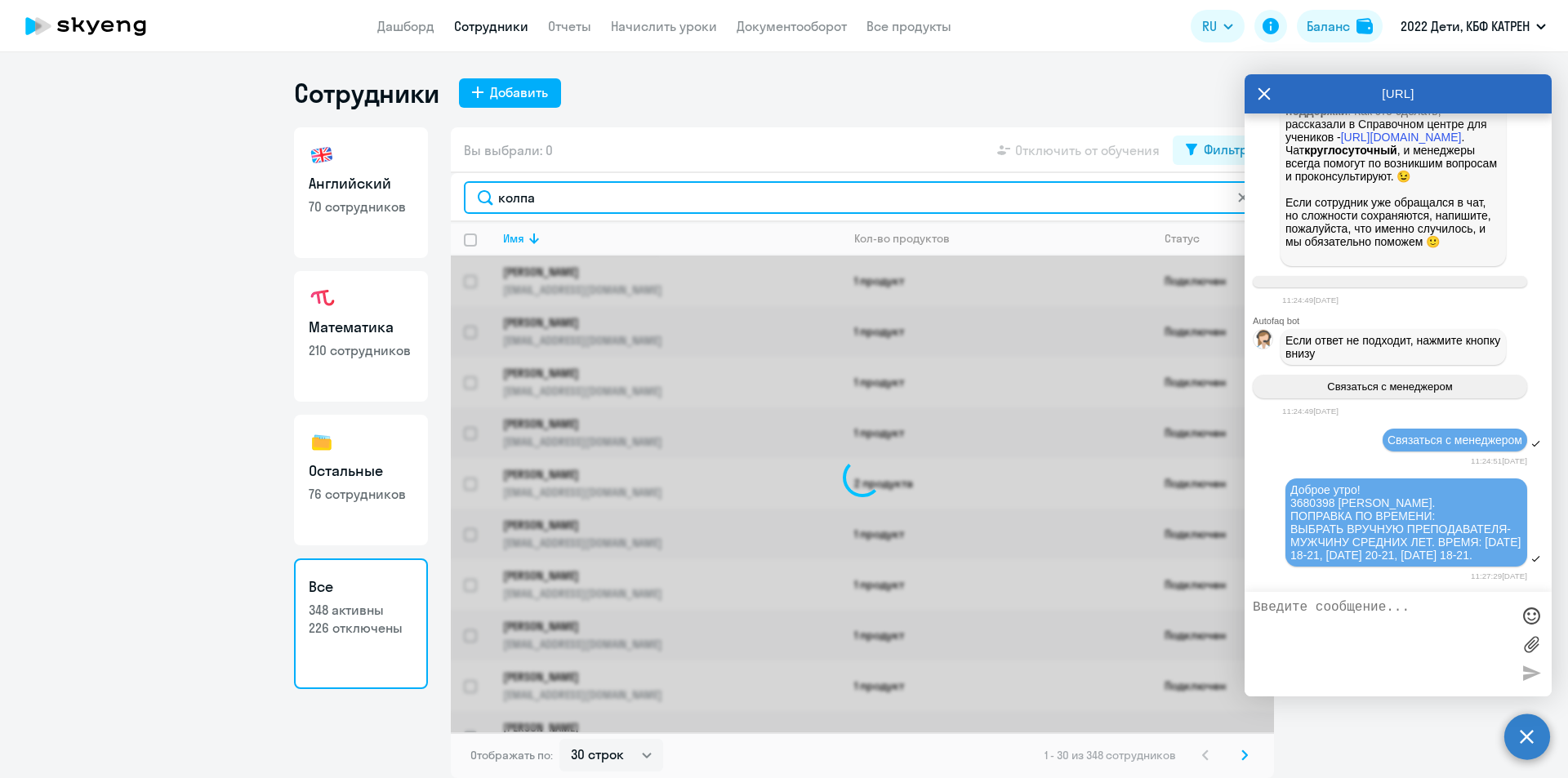
type input "колпак"
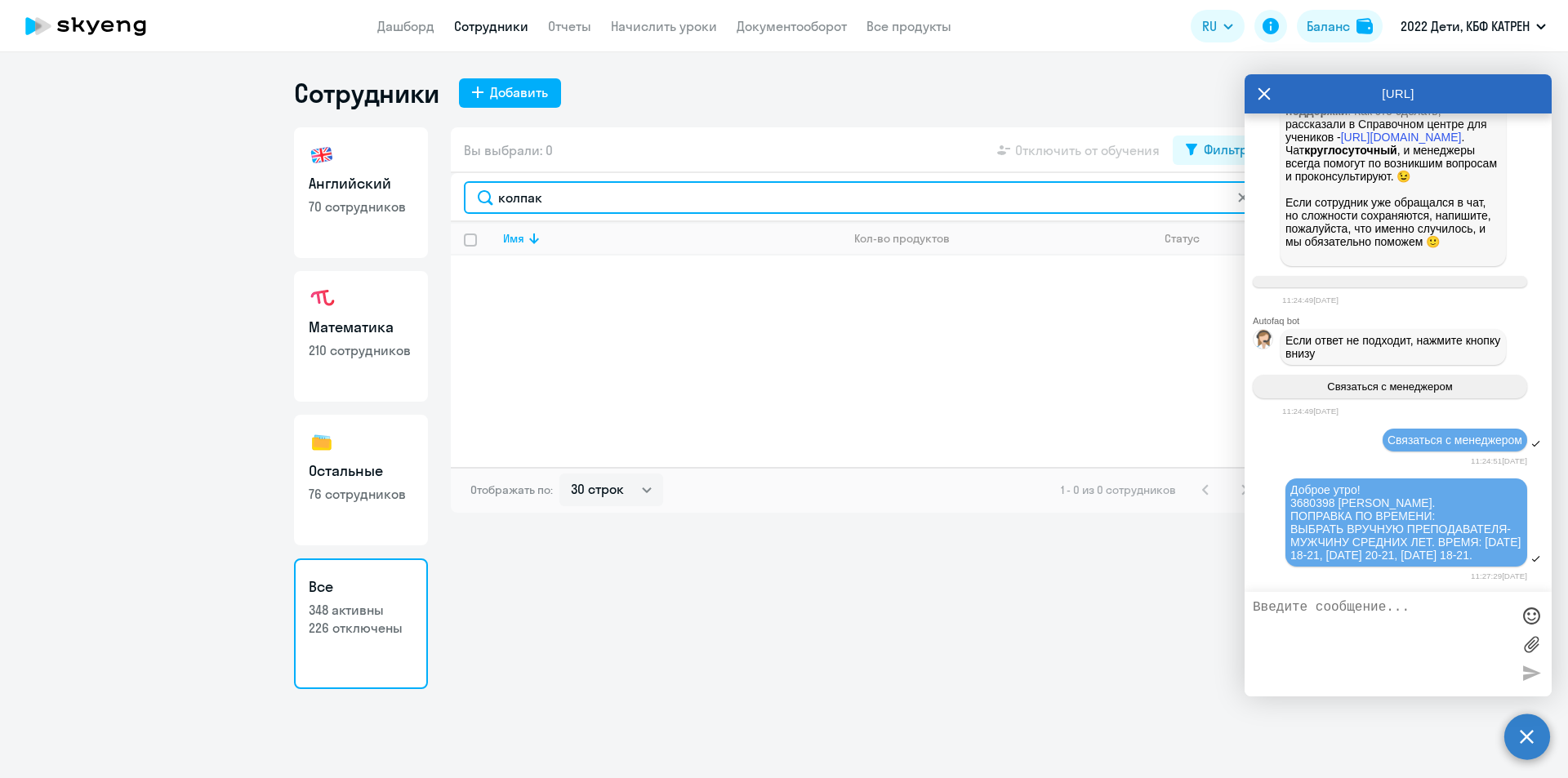
drag, startPoint x: 581, startPoint y: 196, endPoint x: 383, endPoint y: 202, distance: 198.1
click at [383, 202] on div "Английский 70 сотрудников Математика 210 сотрудников Остальные 76 сотрудников В…" at bounding box center [784, 408] width 980 height 562
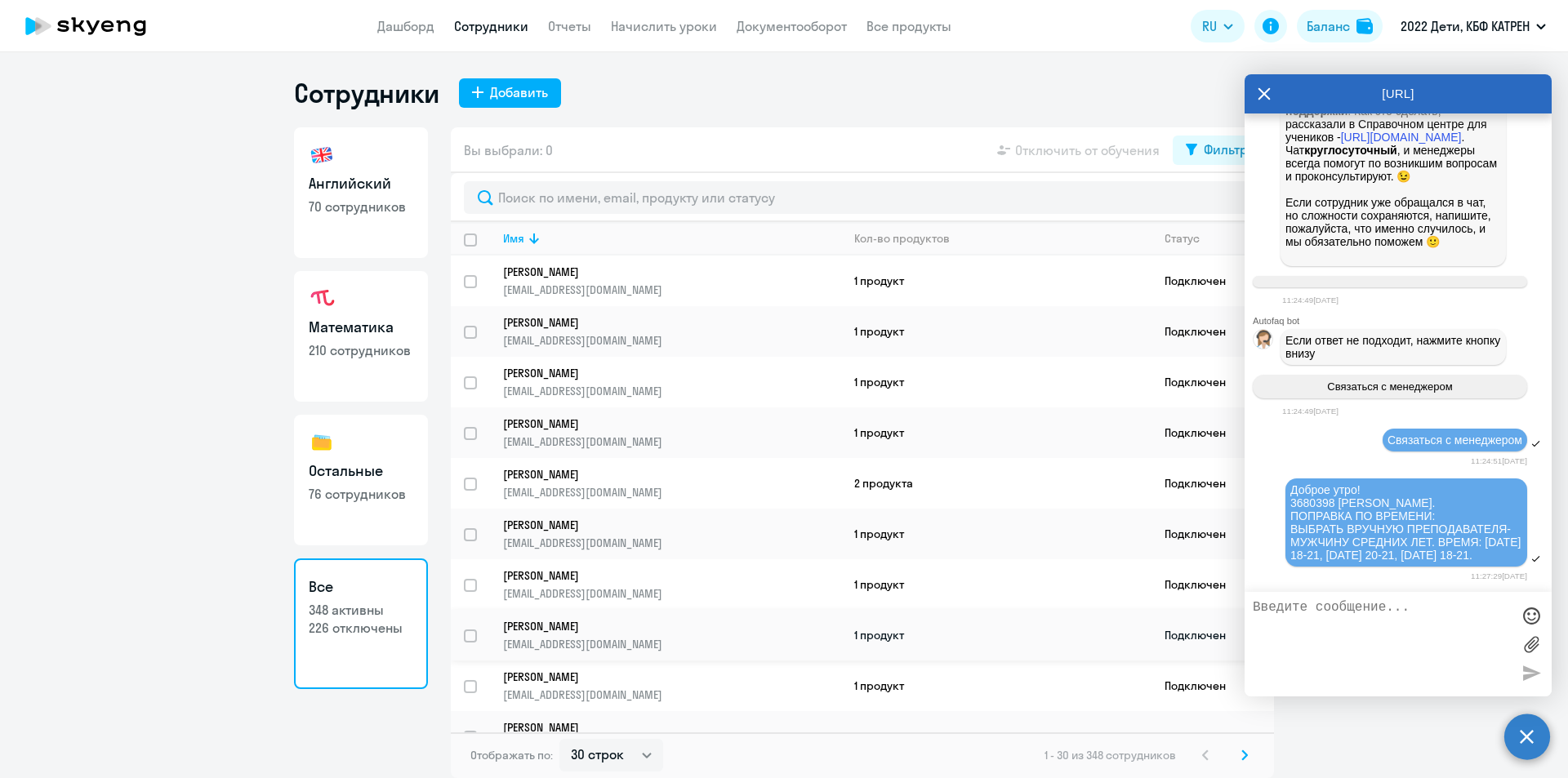
click at [804, 657] on td "Шуклина Ульяна Сергеевна oxi-roxi.2012@yandex.ru" at bounding box center [665, 635] width 351 height 51
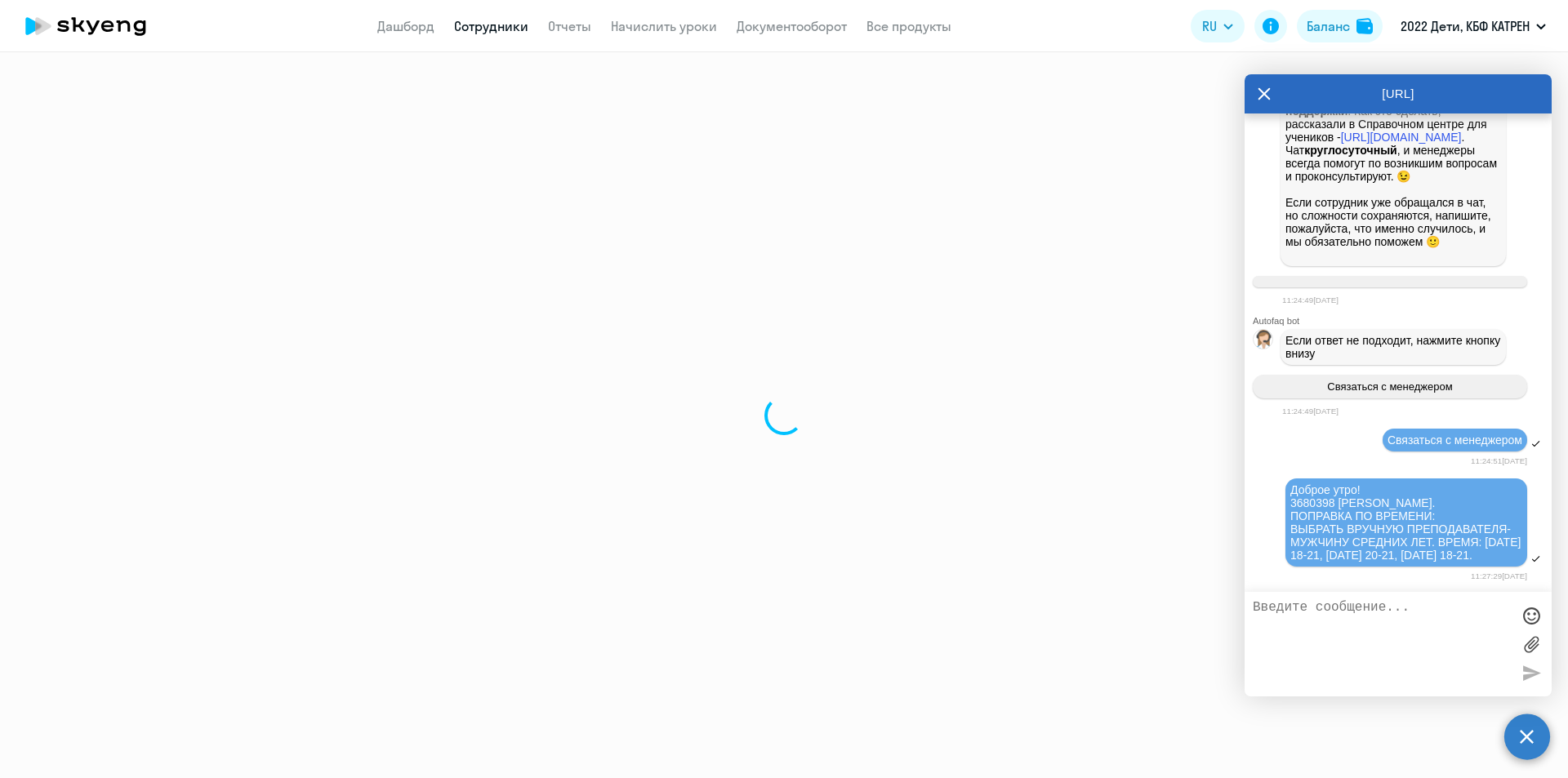
select select "others"
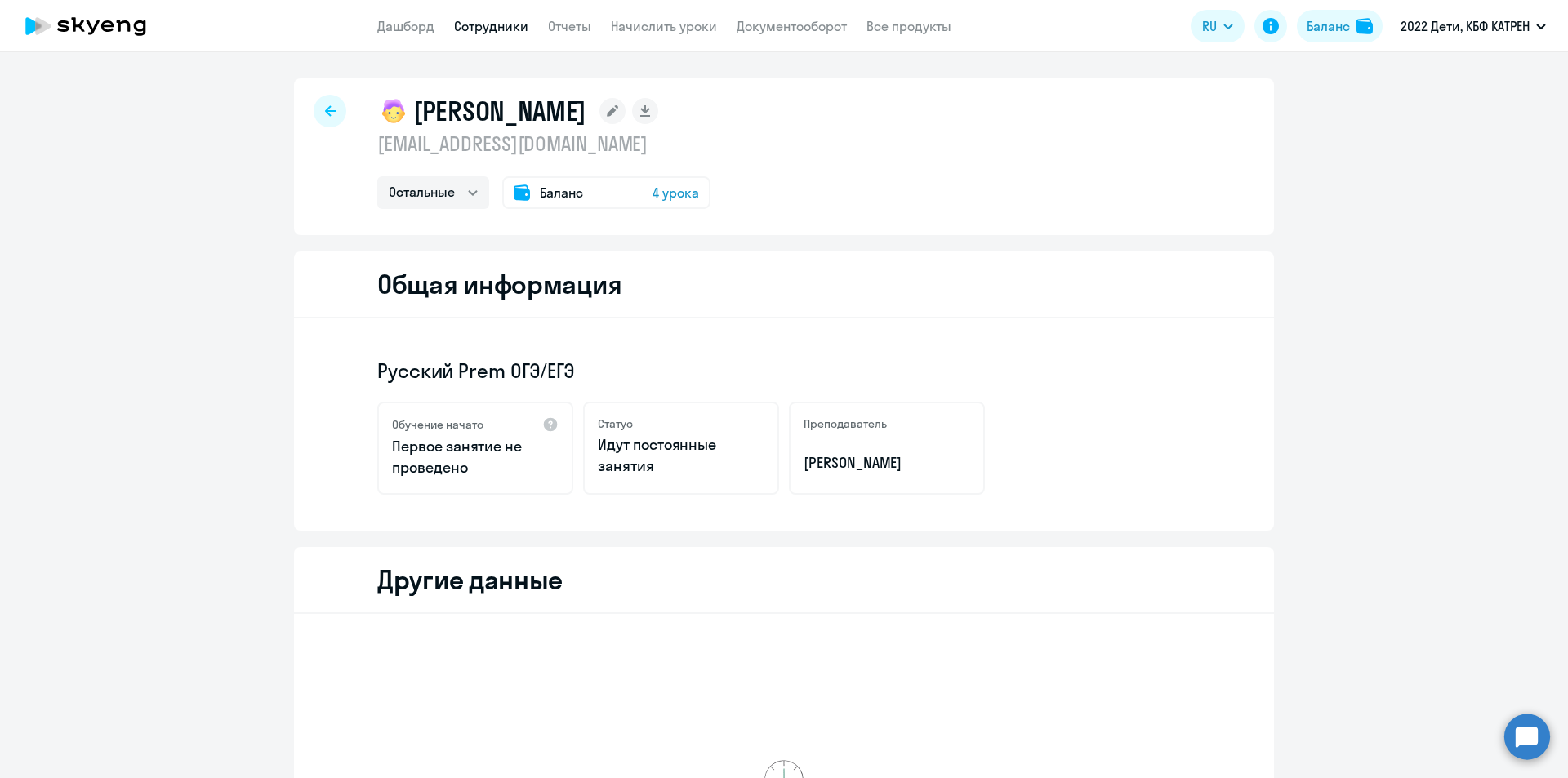
select select "others"
click at [419, 28] on link "Дашборд" at bounding box center [405, 26] width 57 height 16
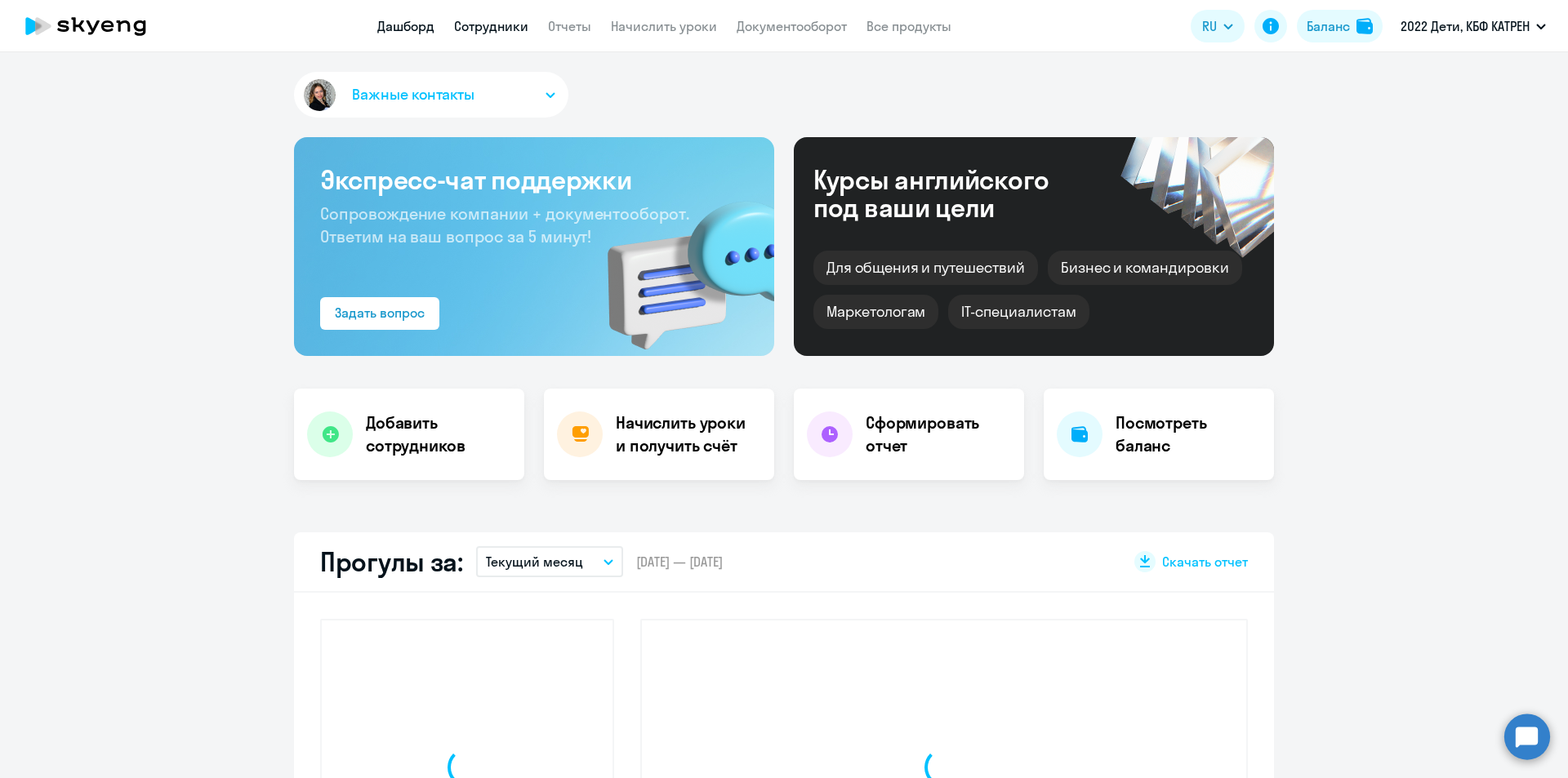
click at [479, 24] on link "Сотрудники" at bounding box center [491, 26] width 74 height 16
select select "30"
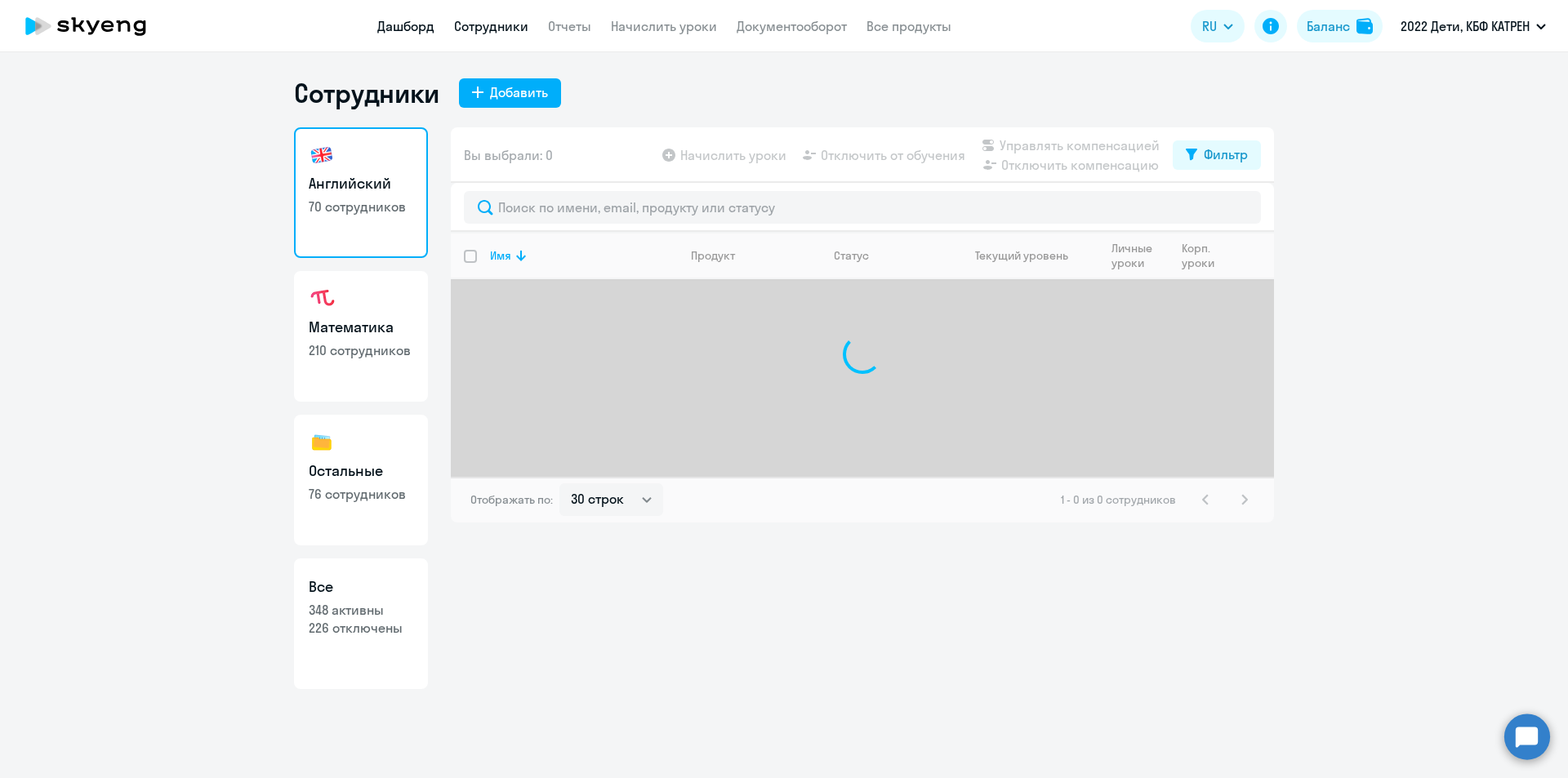
click at [408, 22] on link "Дашборд" at bounding box center [405, 26] width 57 height 16
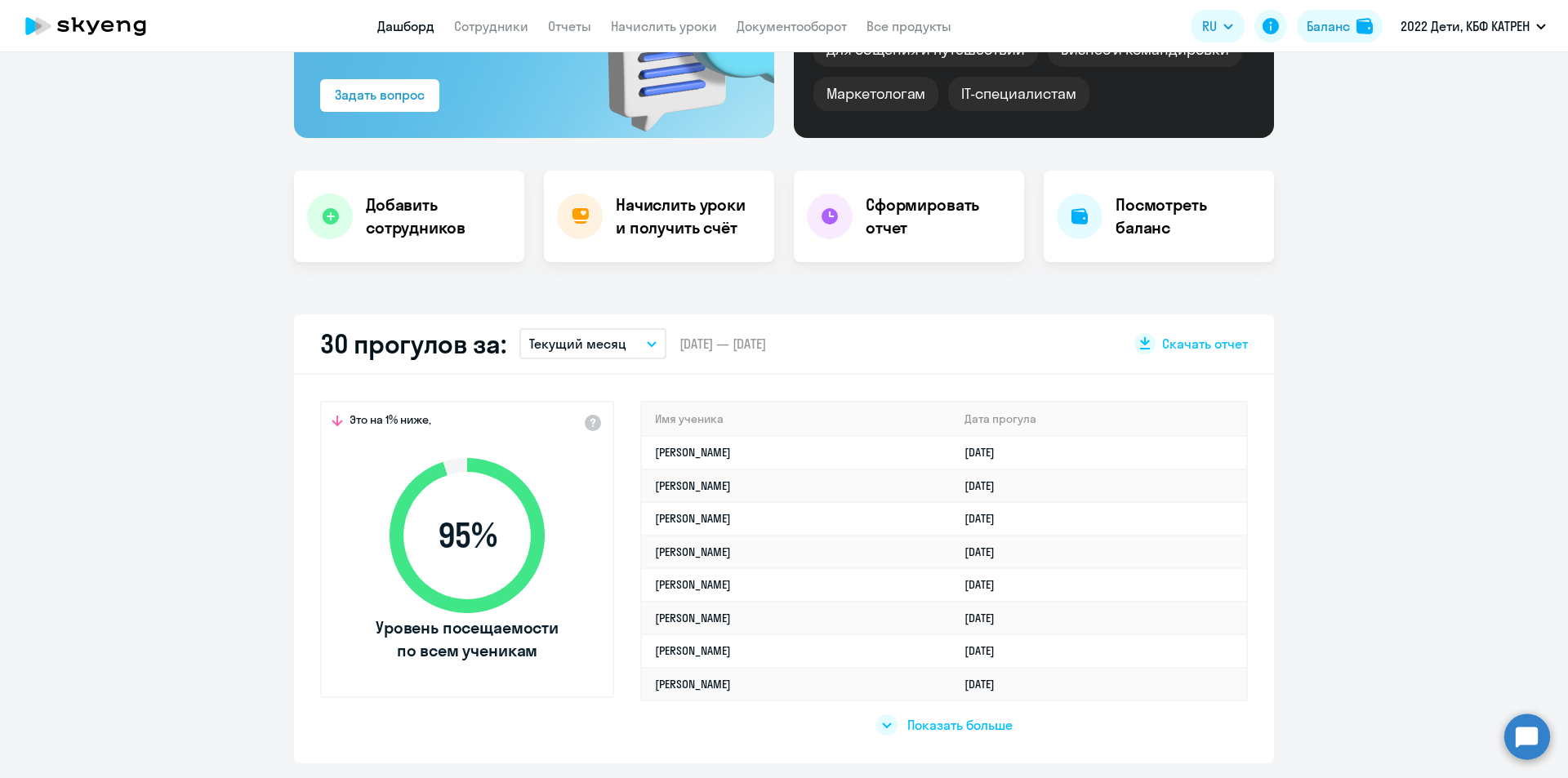
scroll to position [245, 0]
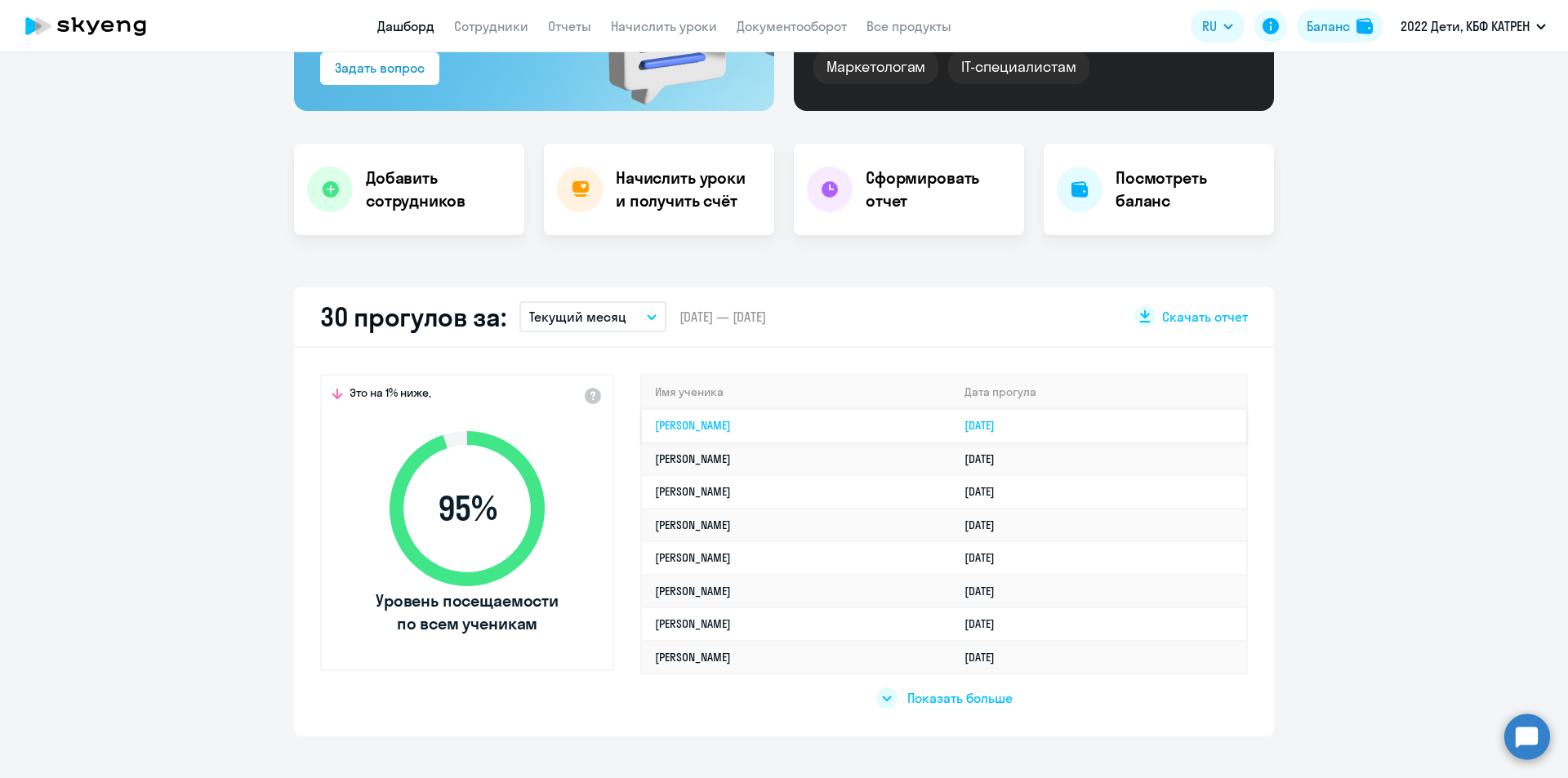
select select "30"
click at [731, 597] on link "[PERSON_NAME]" at bounding box center [693, 590] width 76 height 15
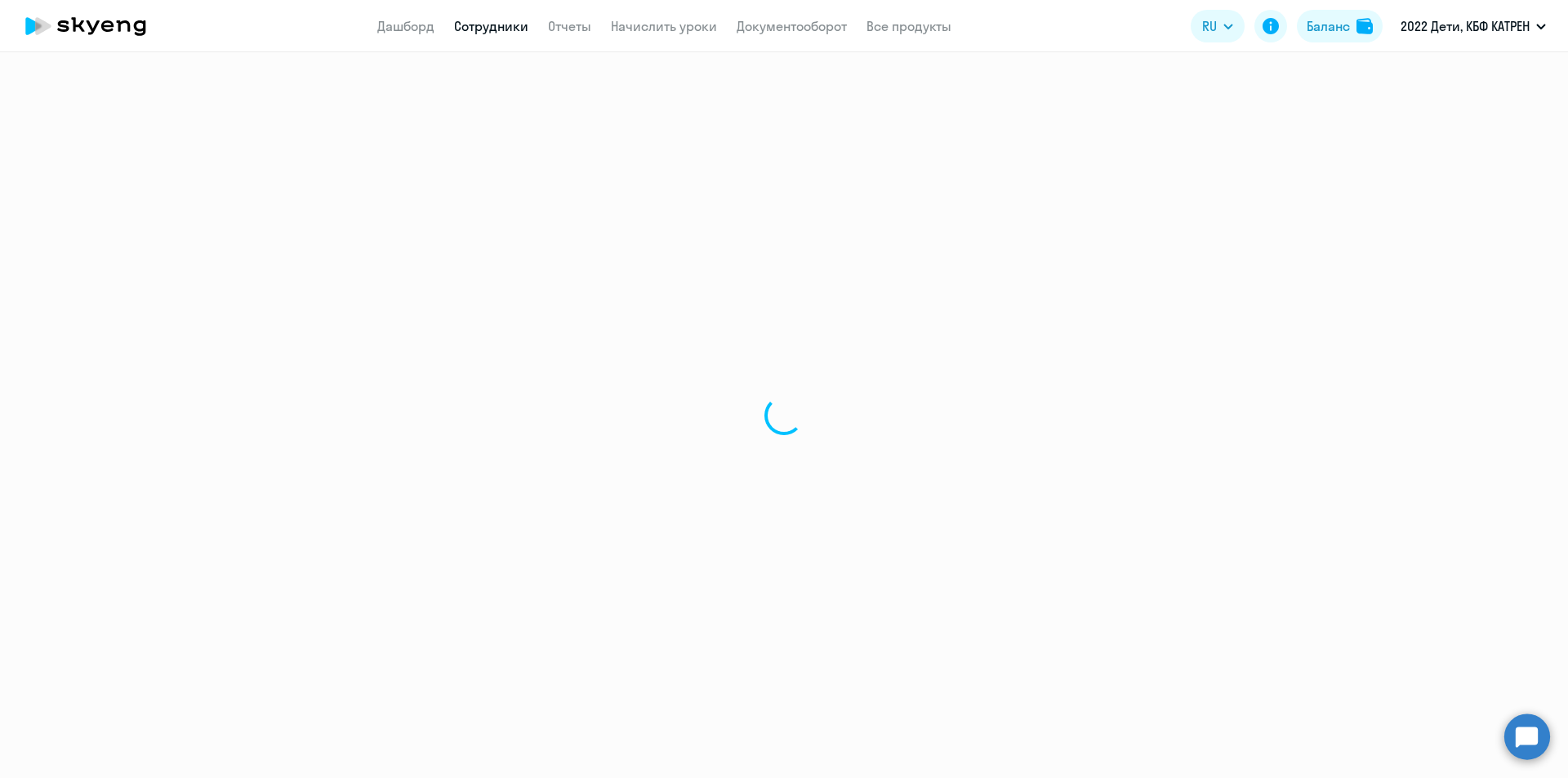
select select "math"
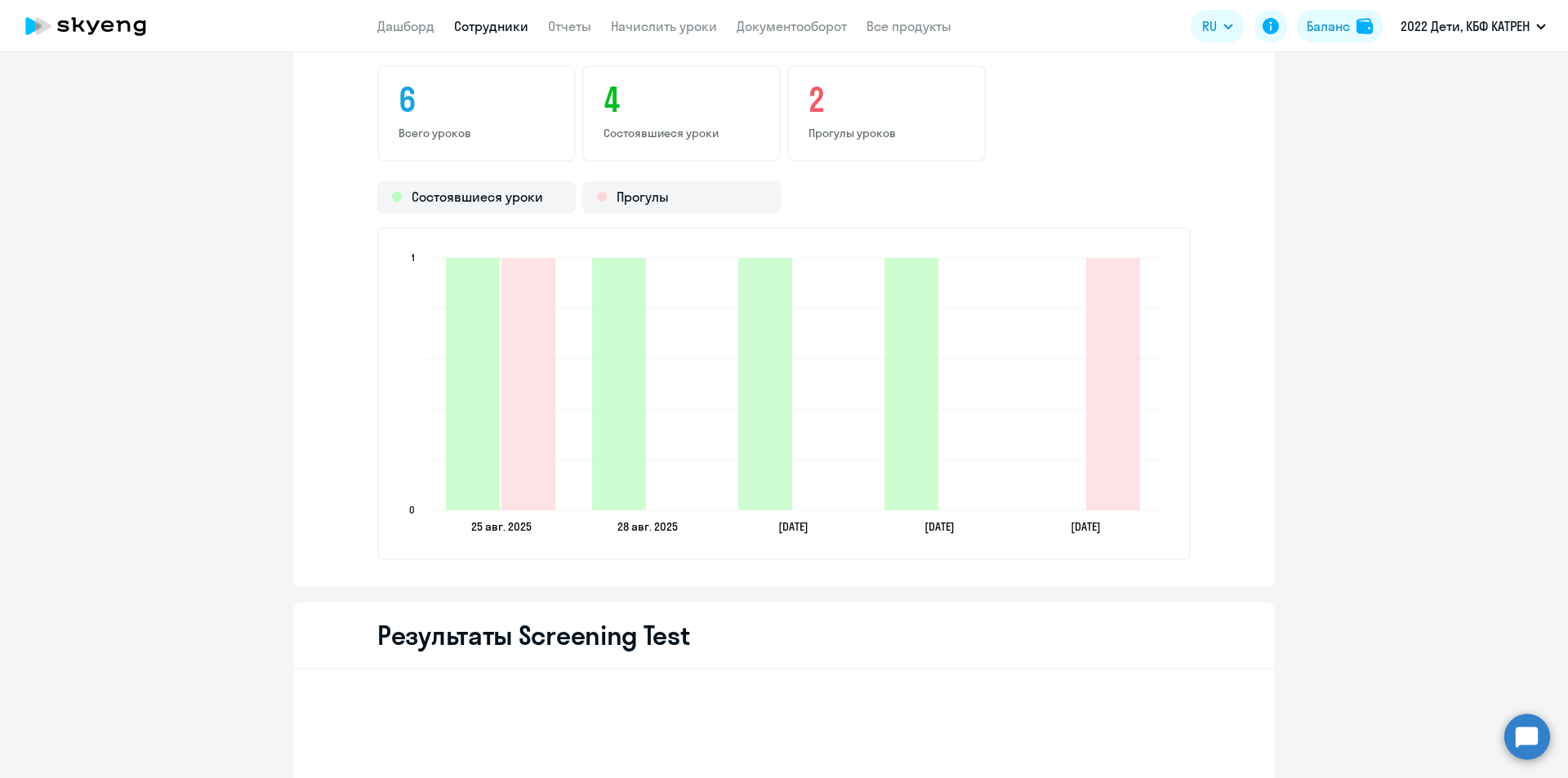
scroll to position [1389, 0]
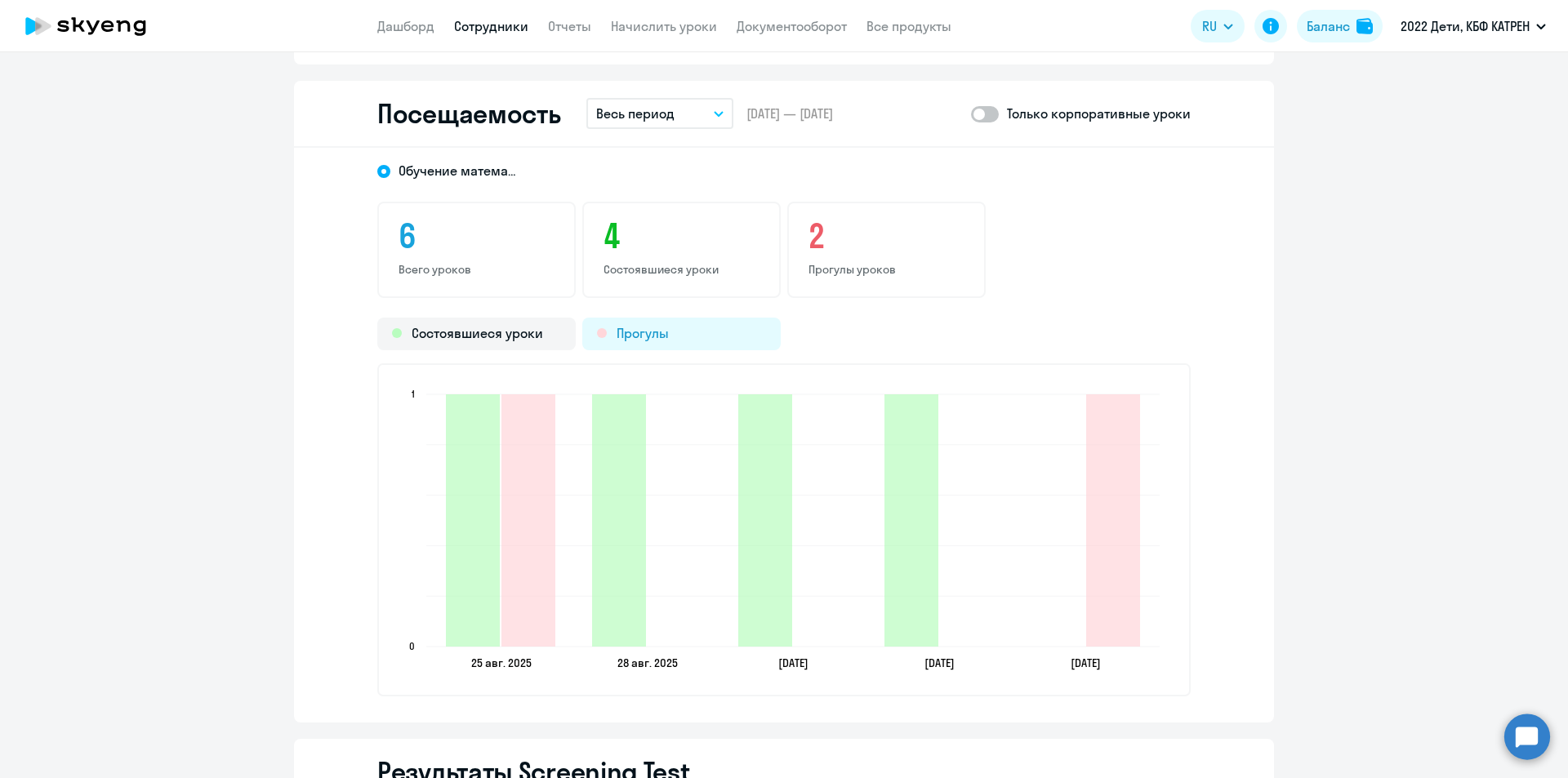
click at [651, 335] on div "Прогулы" at bounding box center [682, 334] width 199 height 33
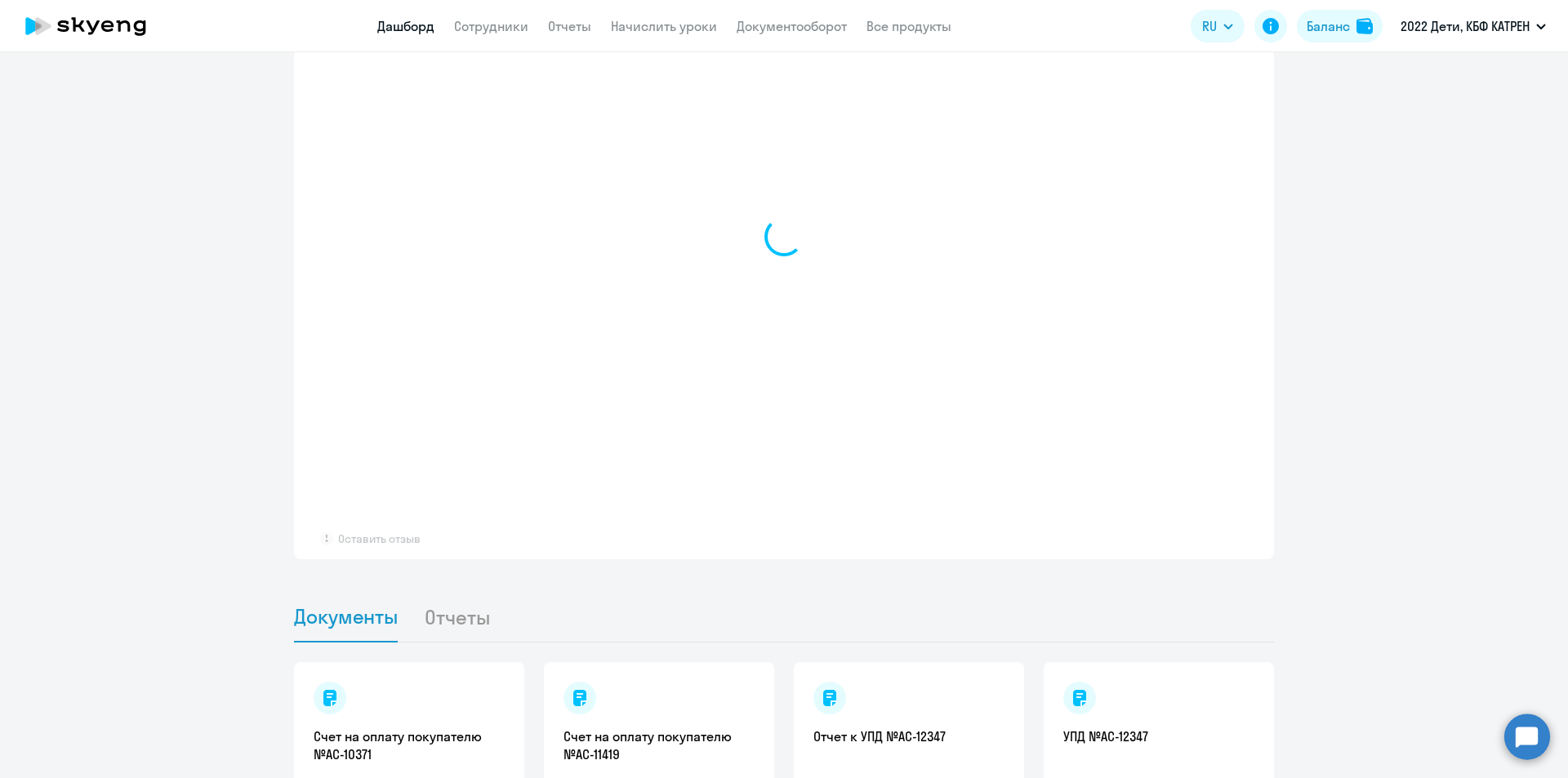
select select "30"
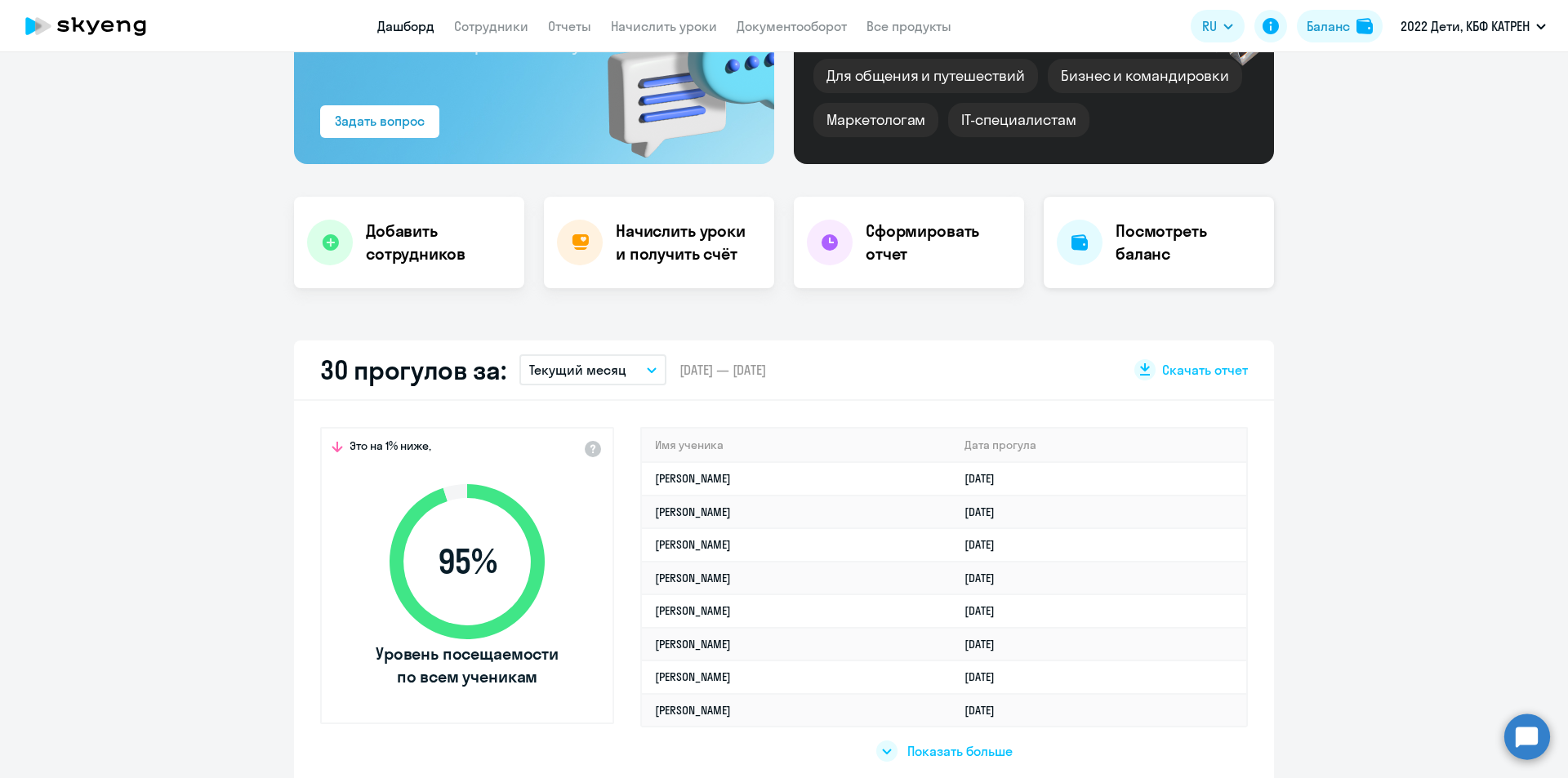
scroll to position [245, 0]
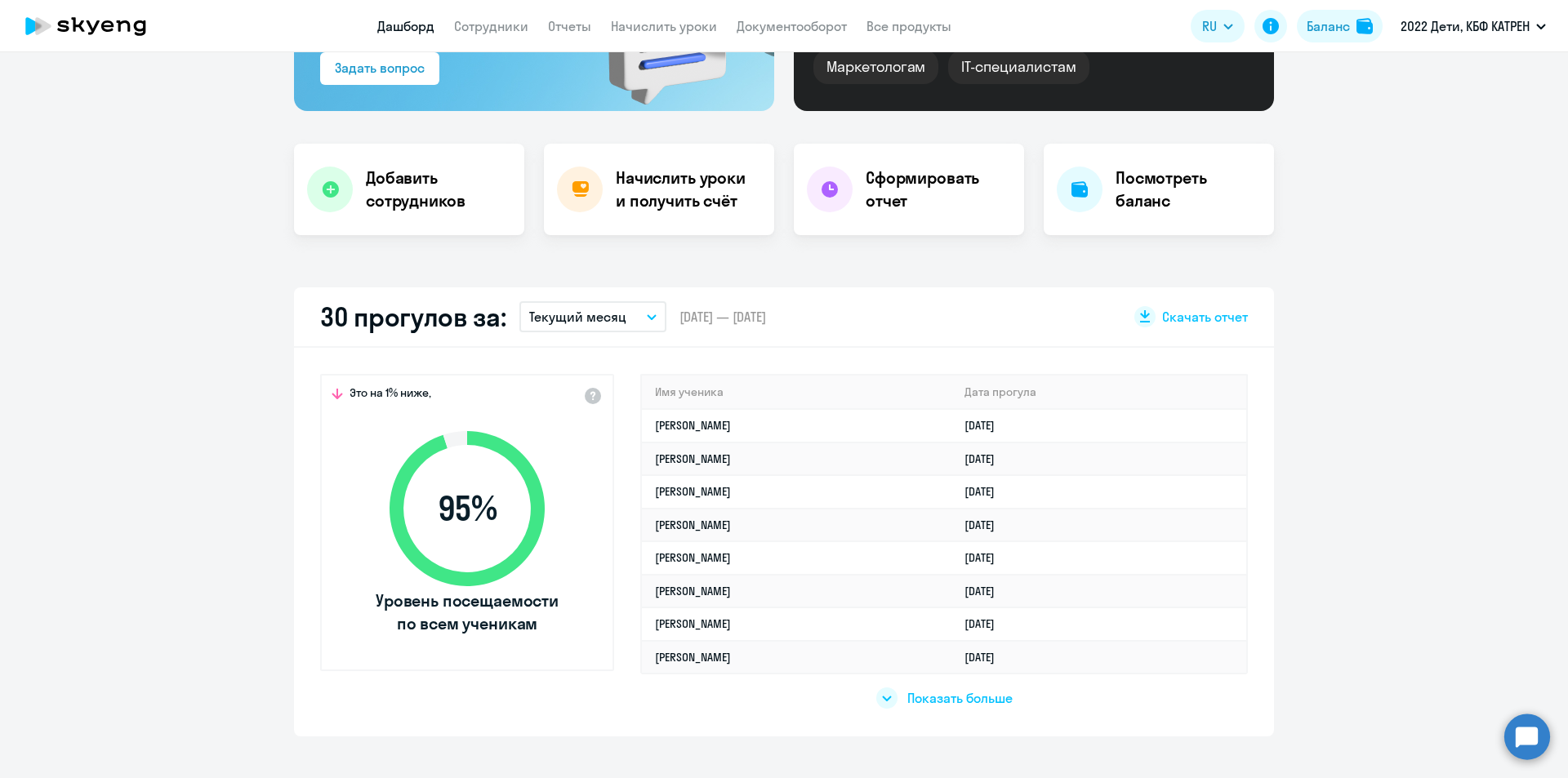
click at [647, 318] on icon "button" at bounding box center [651, 317] width 9 height 6
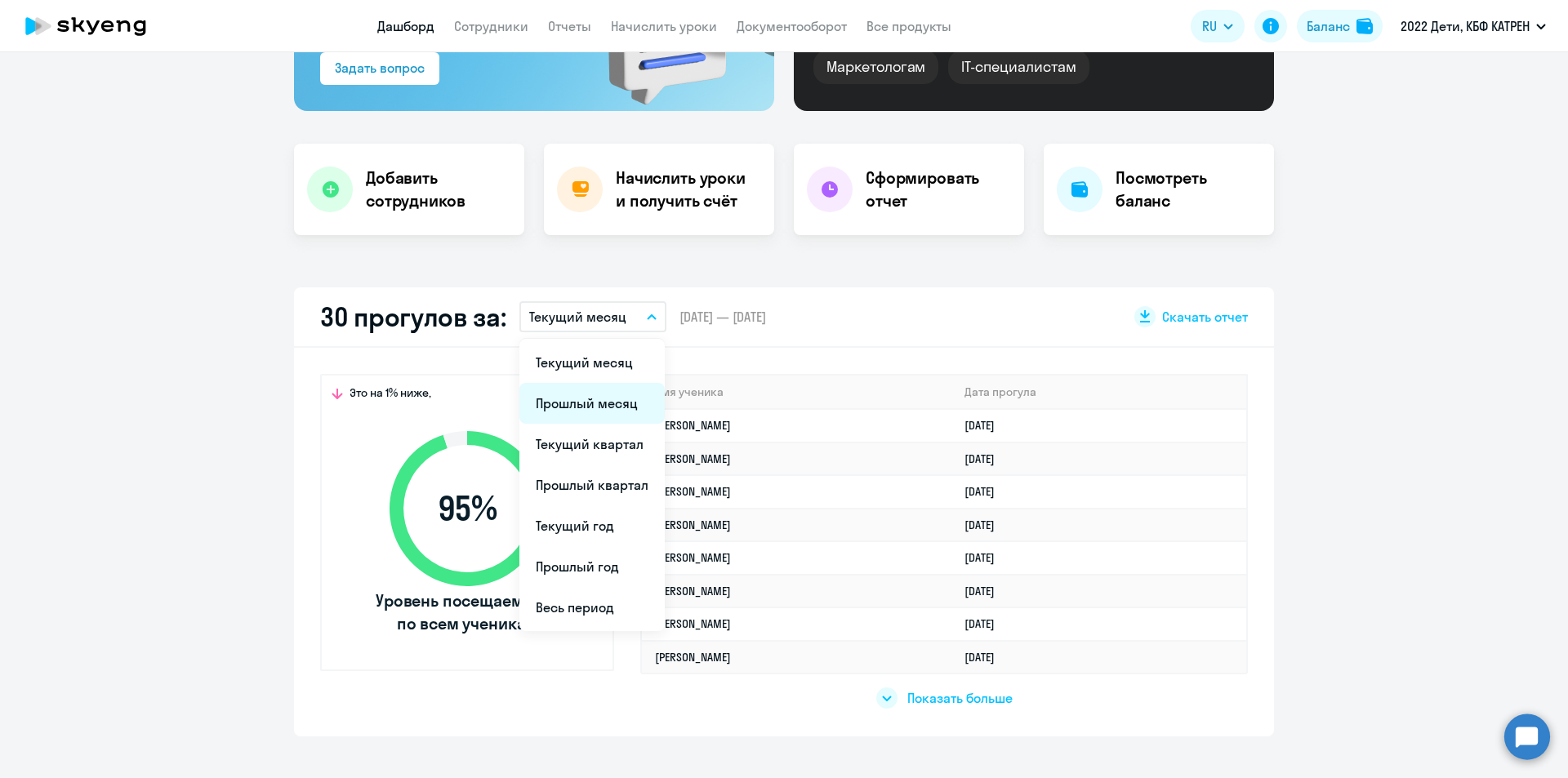
click at [589, 408] on li "Прошлый месяц" at bounding box center [591, 403] width 145 height 40
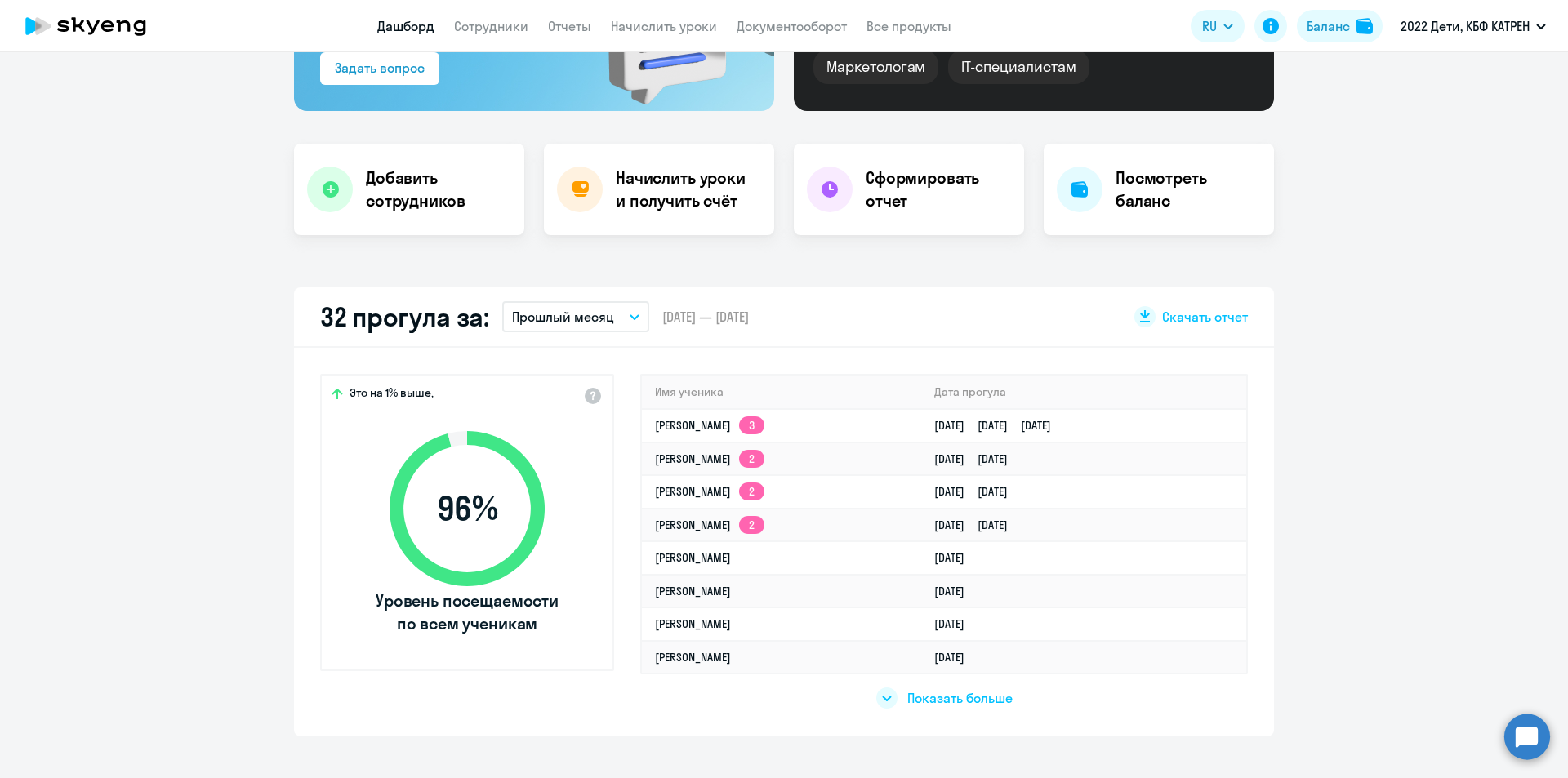
click at [926, 700] on span "Показать больше" at bounding box center [960, 698] width 105 height 18
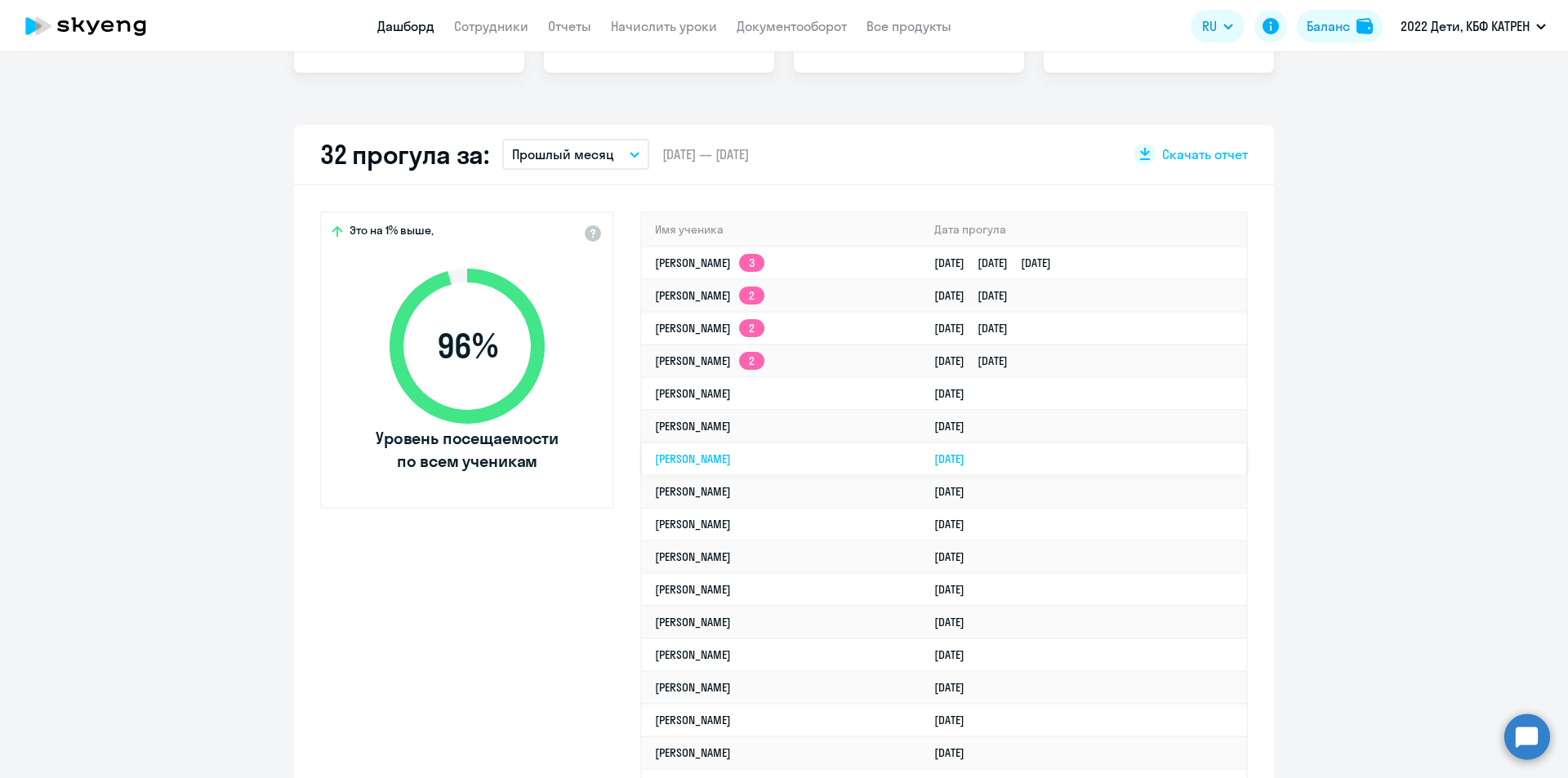
scroll to position [408, 0]
click at [631, 152] on icon "button" at bounding box center [634, 153] width 8 height 4
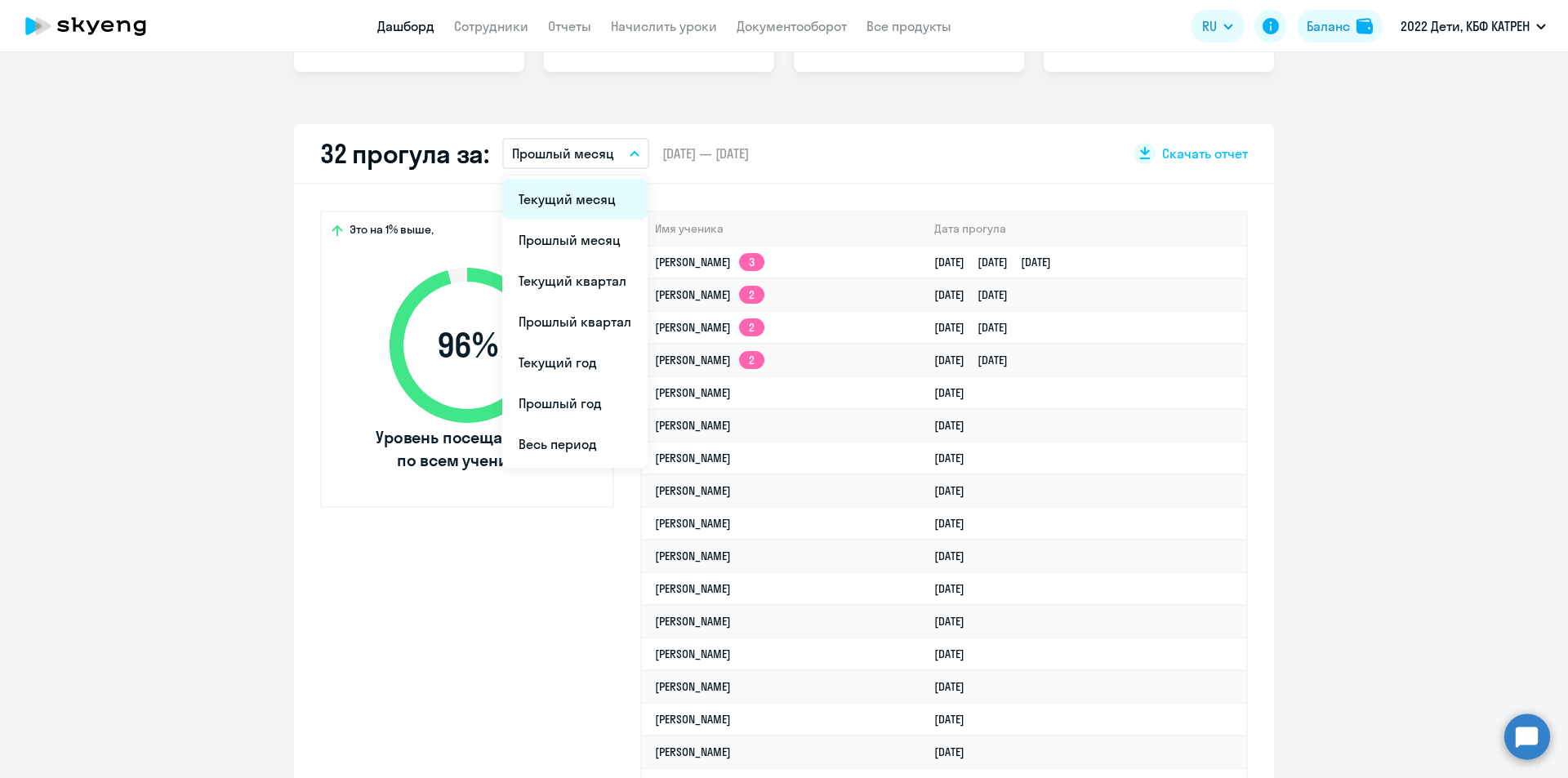
click at [540, 200] on li "Текущий месяц" at bounding box center [575, 199] width 145 height 40
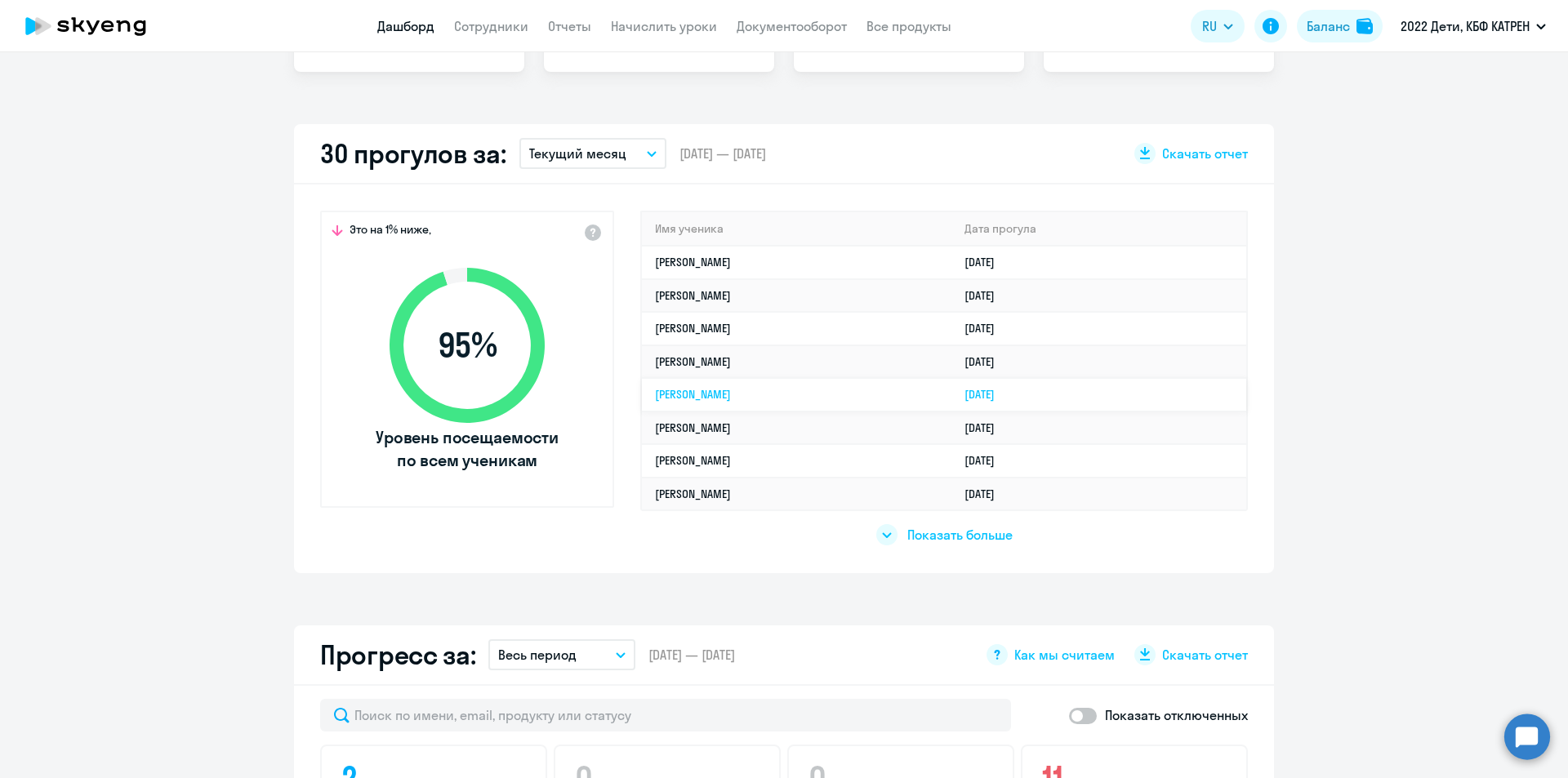
click at [731, 392] on link "[PERSON_NAME]" at bounding box center [693, 394] width 76 height 15
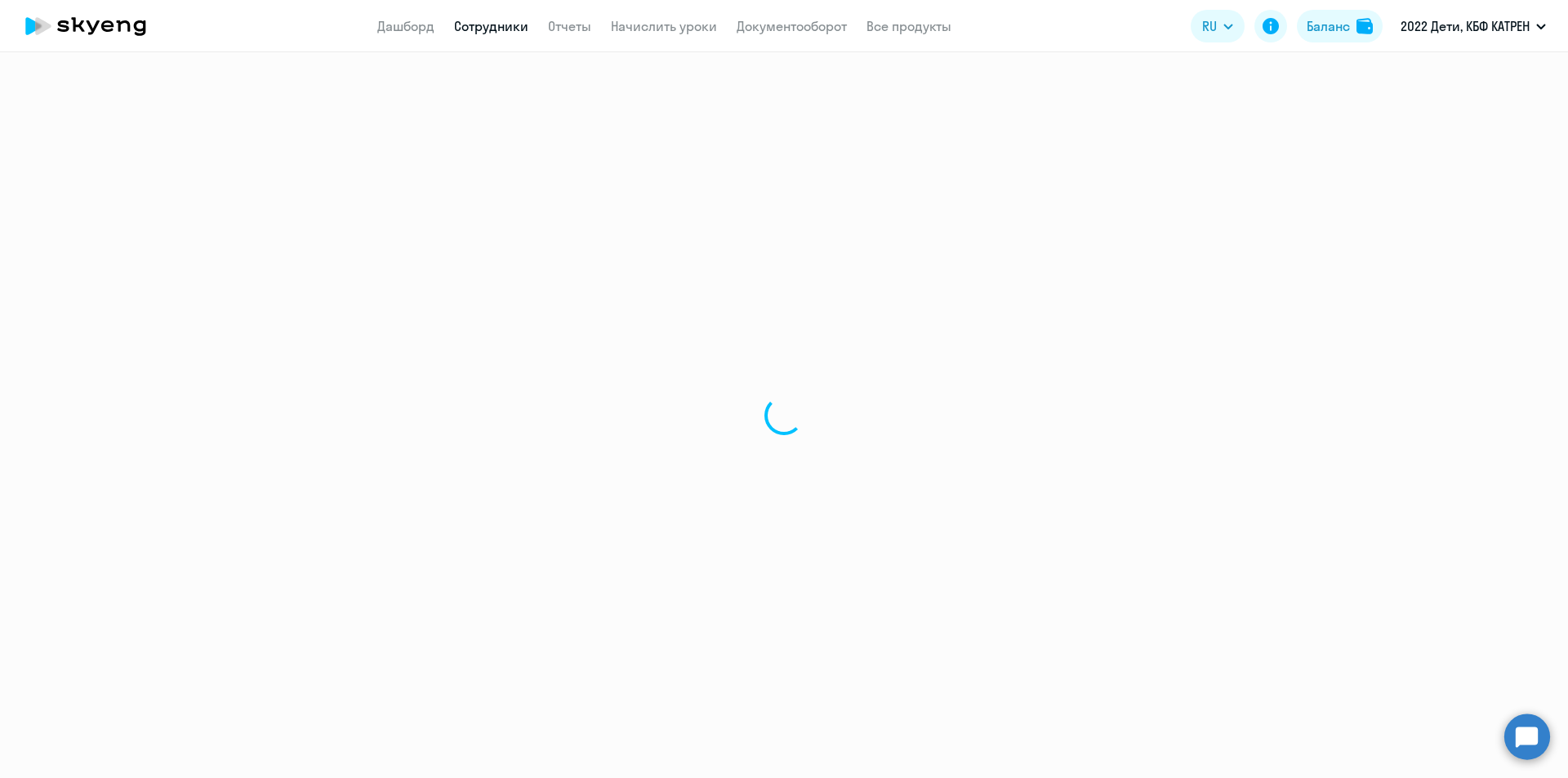
select select "math"
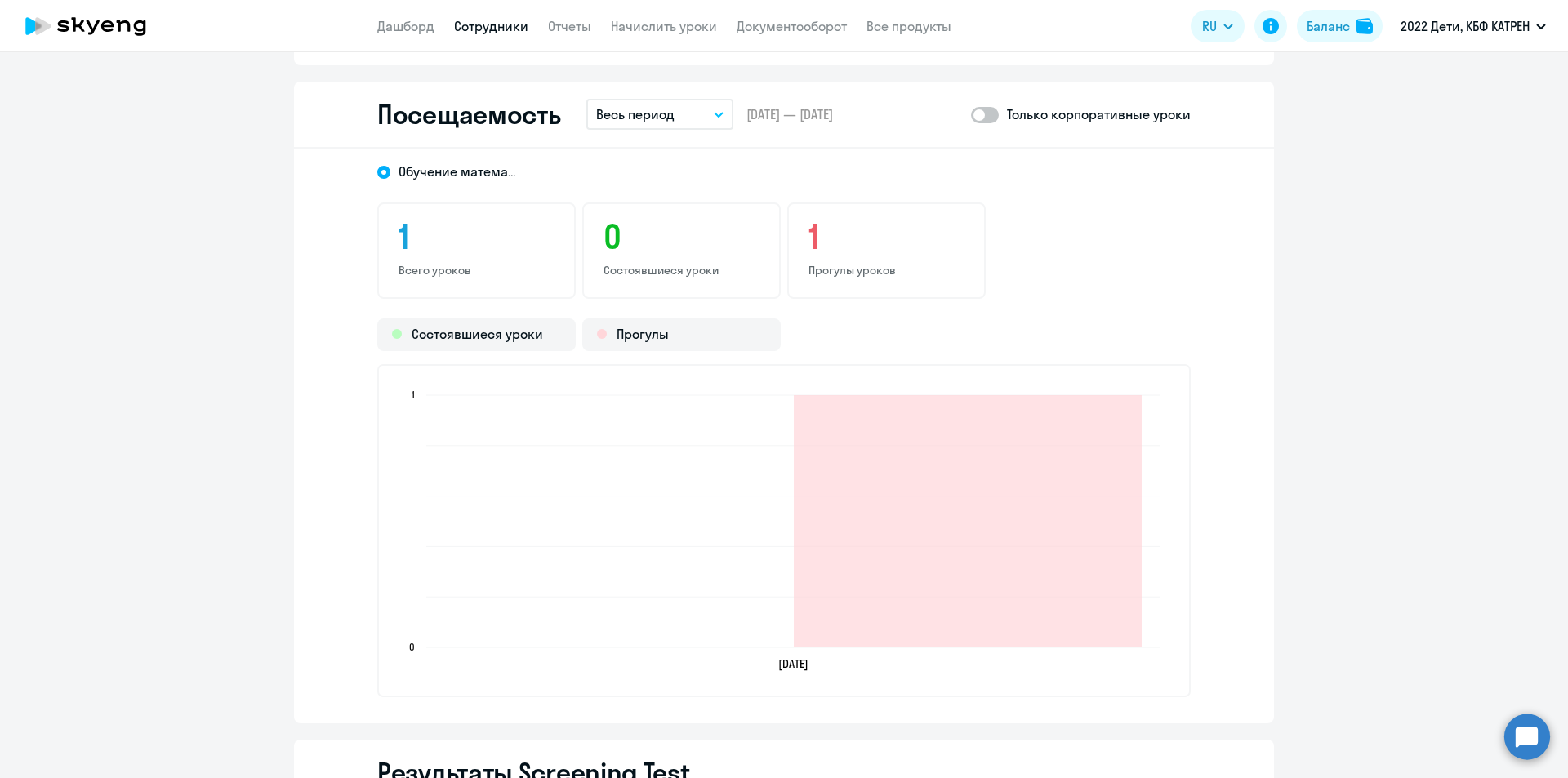
scroll to position [1306, 0]
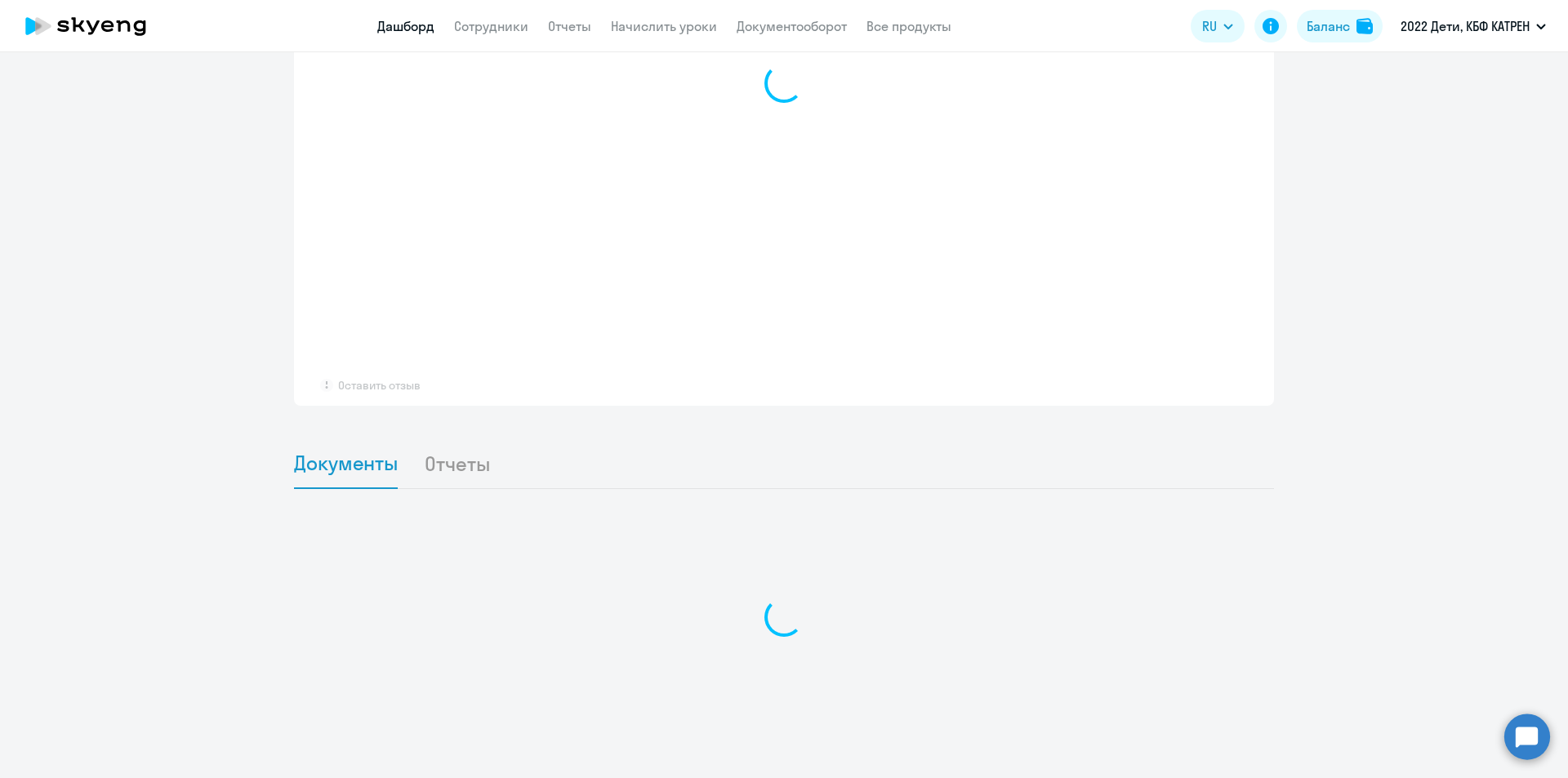
scroll to position [1204, 0]
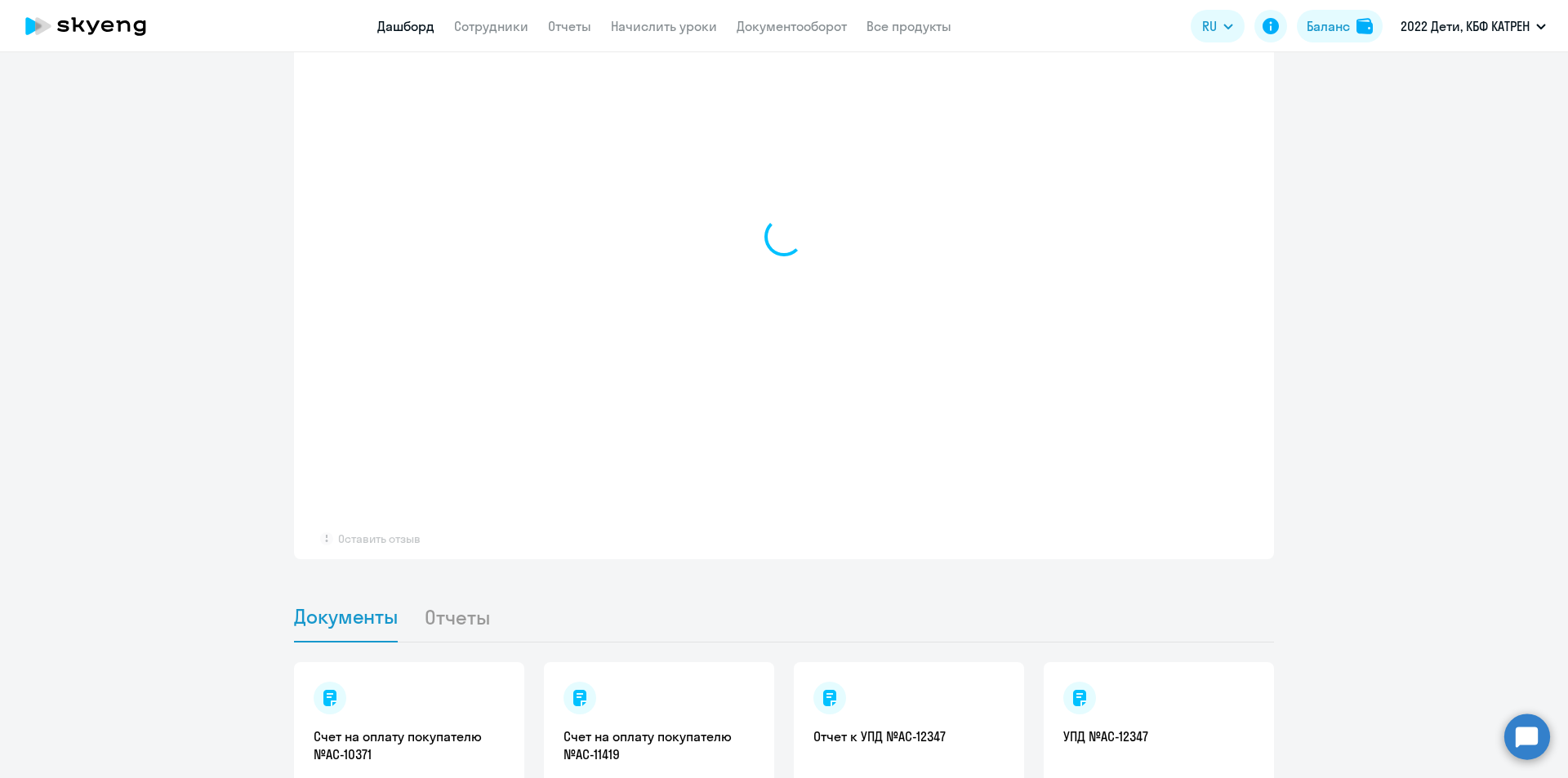
select select "30"
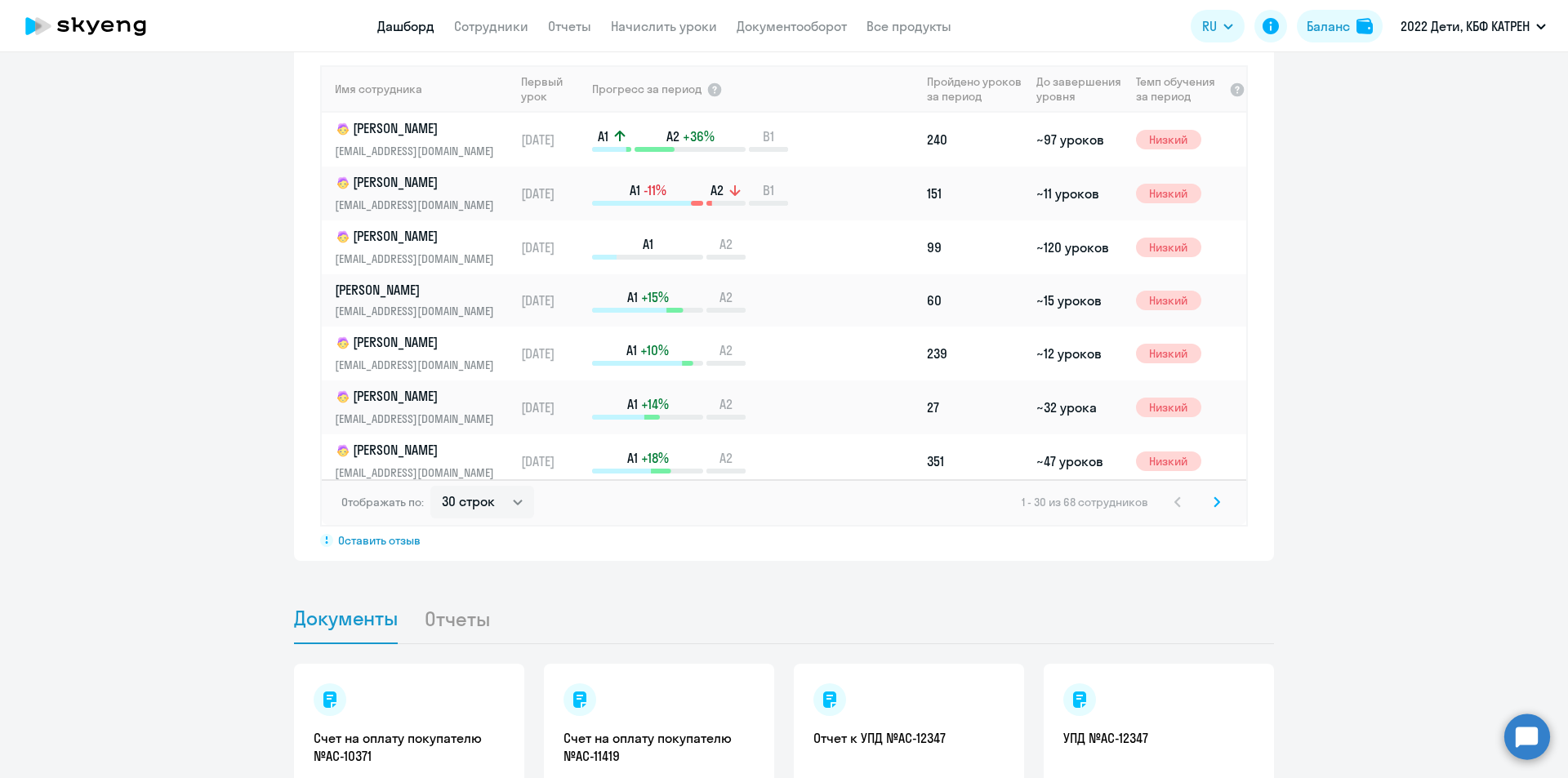
scroll to position [1206, 0]
click at [412, 31] on link "Дашборд" at bounding box center [405, 26] width 57 height 16
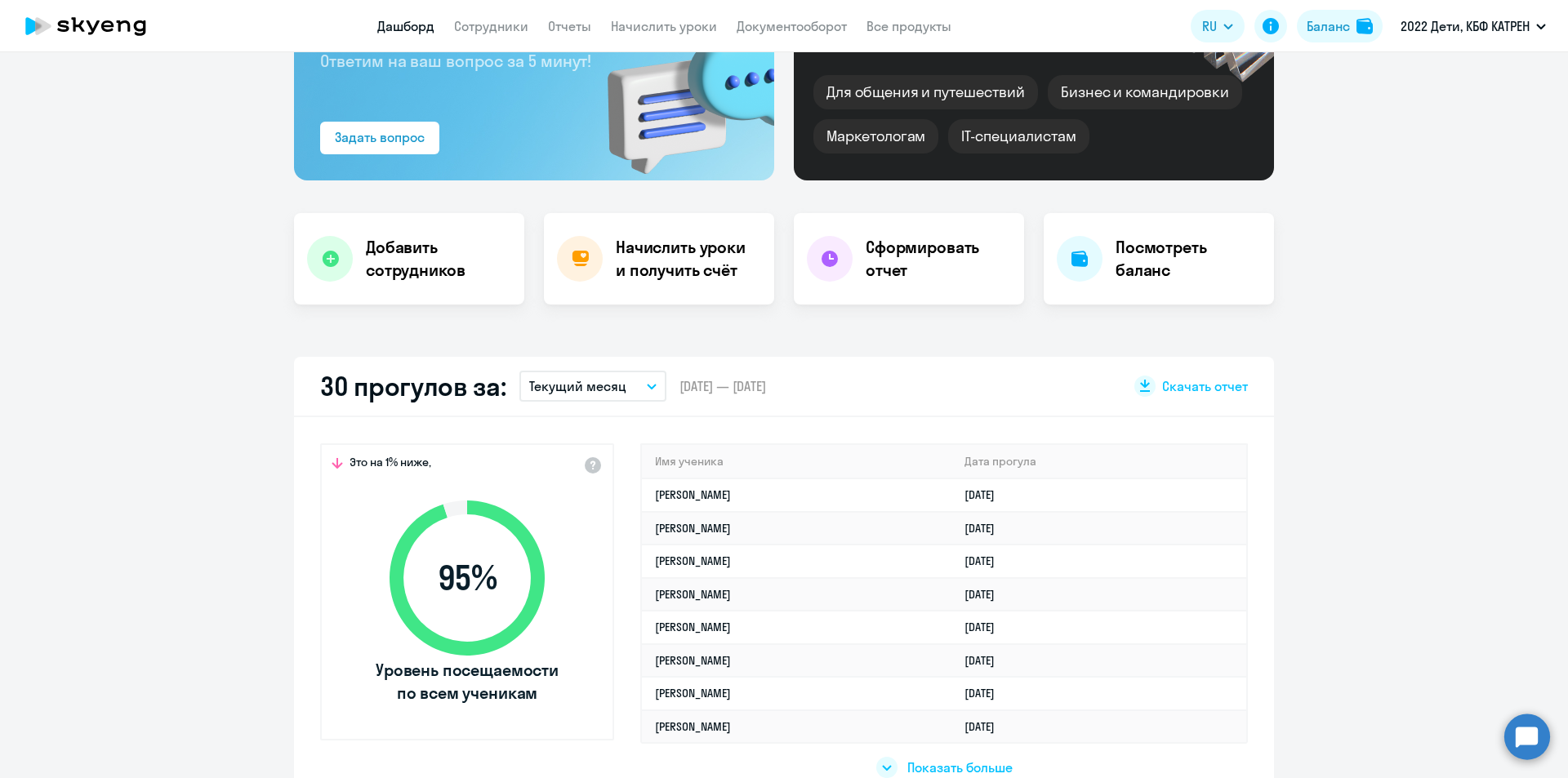
scroll to position [408, 0]
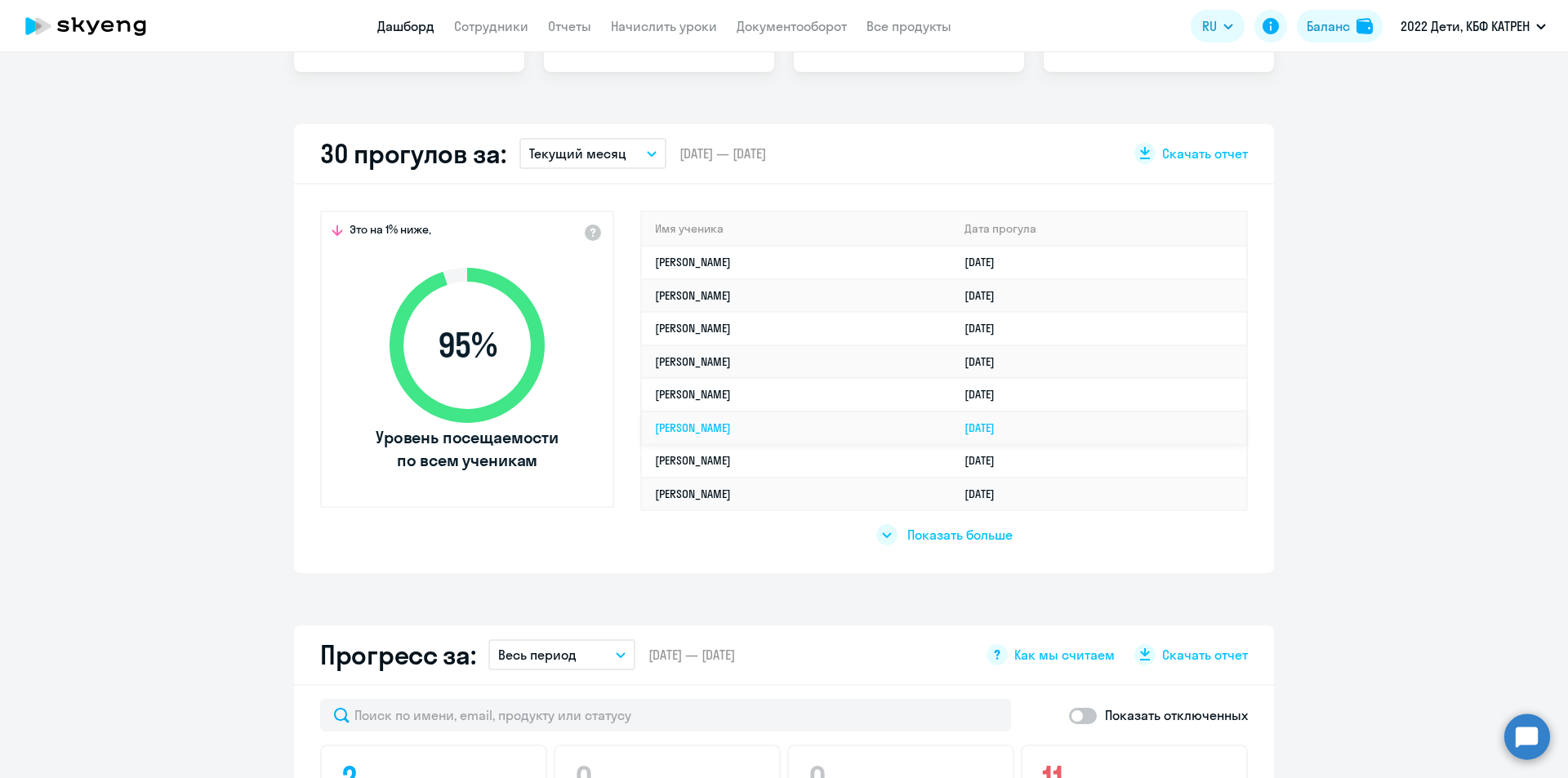
click at [731, 428] on link "[PERSON_NAME]" at bounding box center [693, 428] width 76 height 15
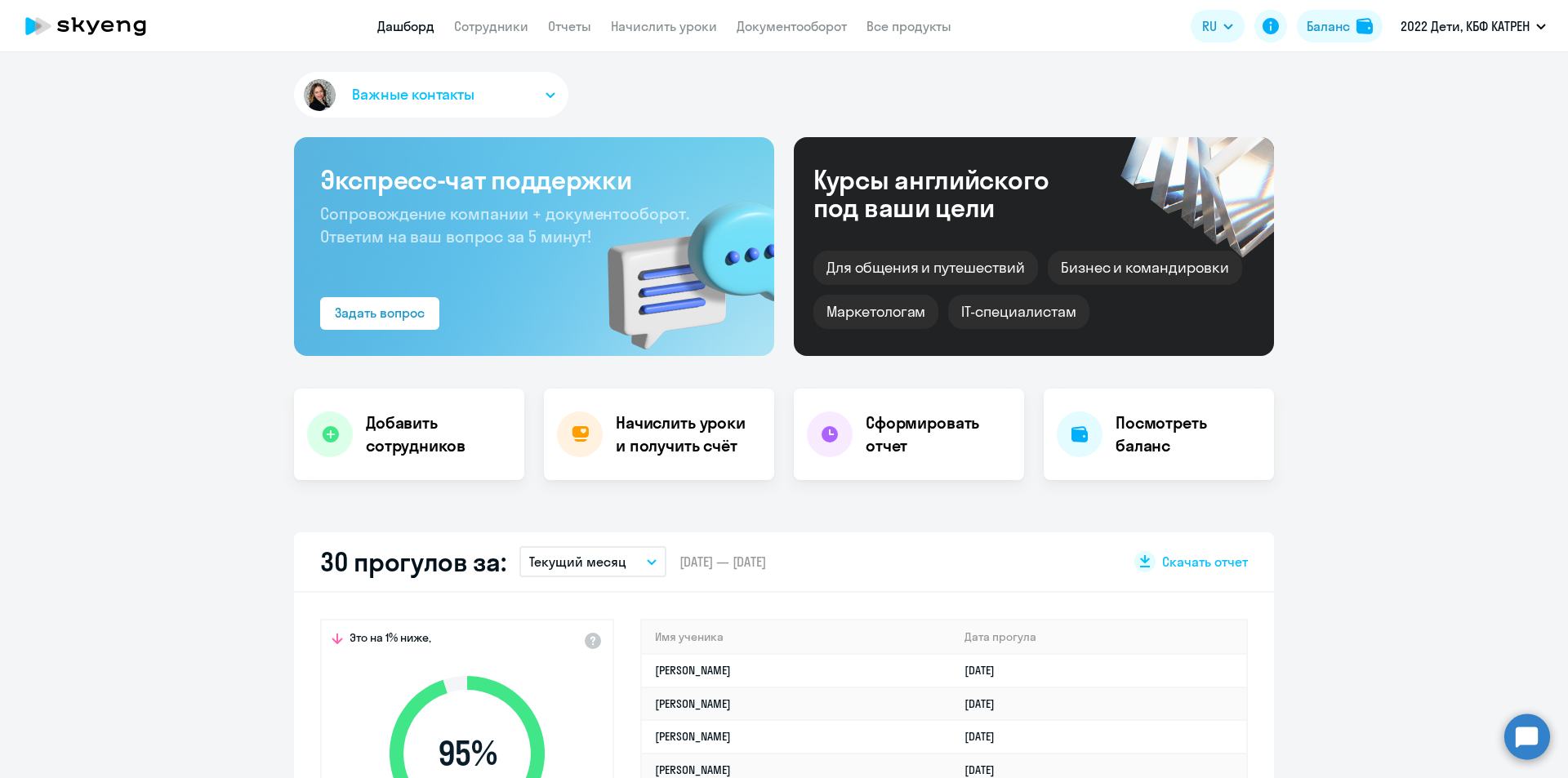
select select "math"
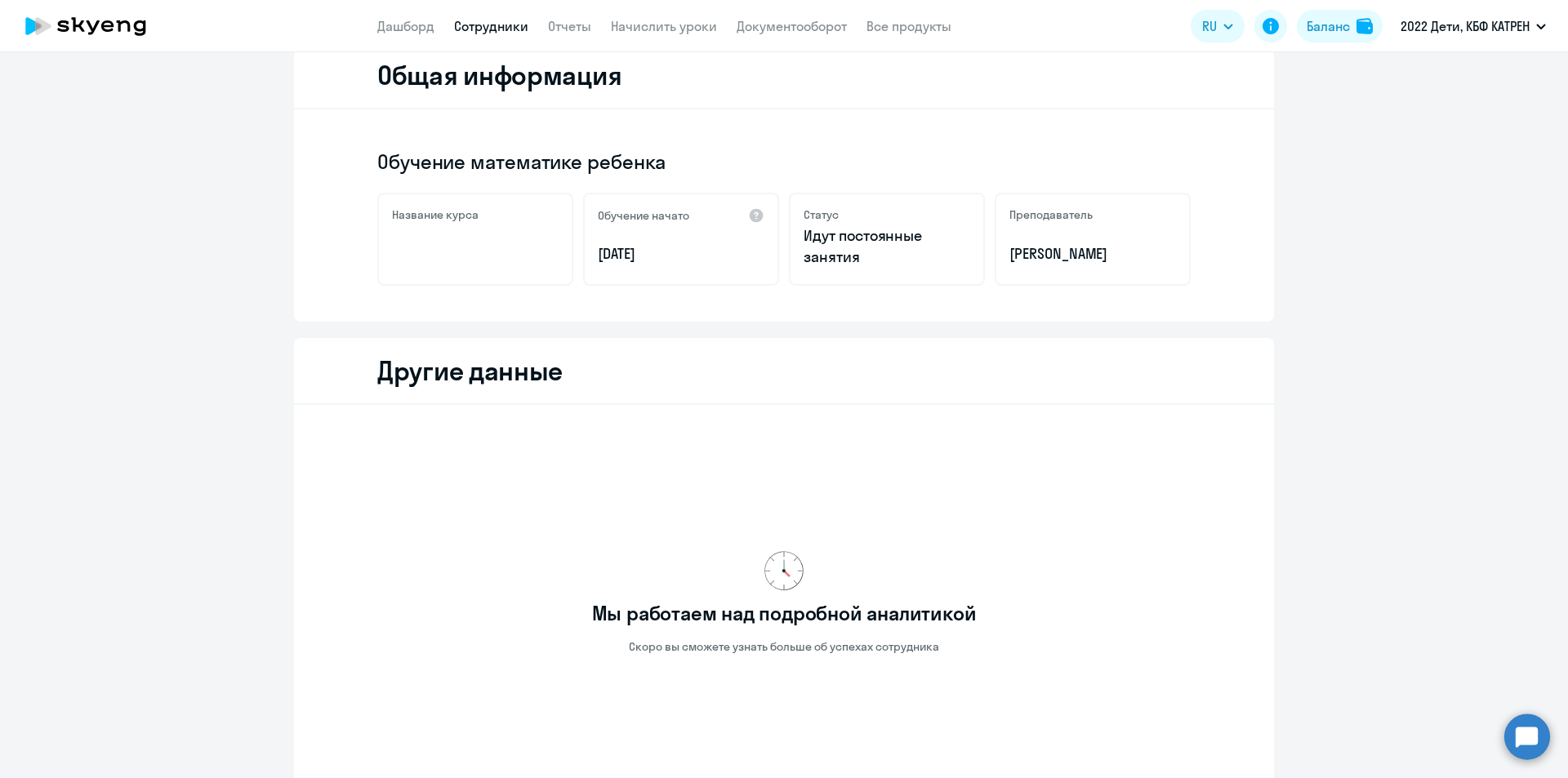
scroll to position [363, 0]
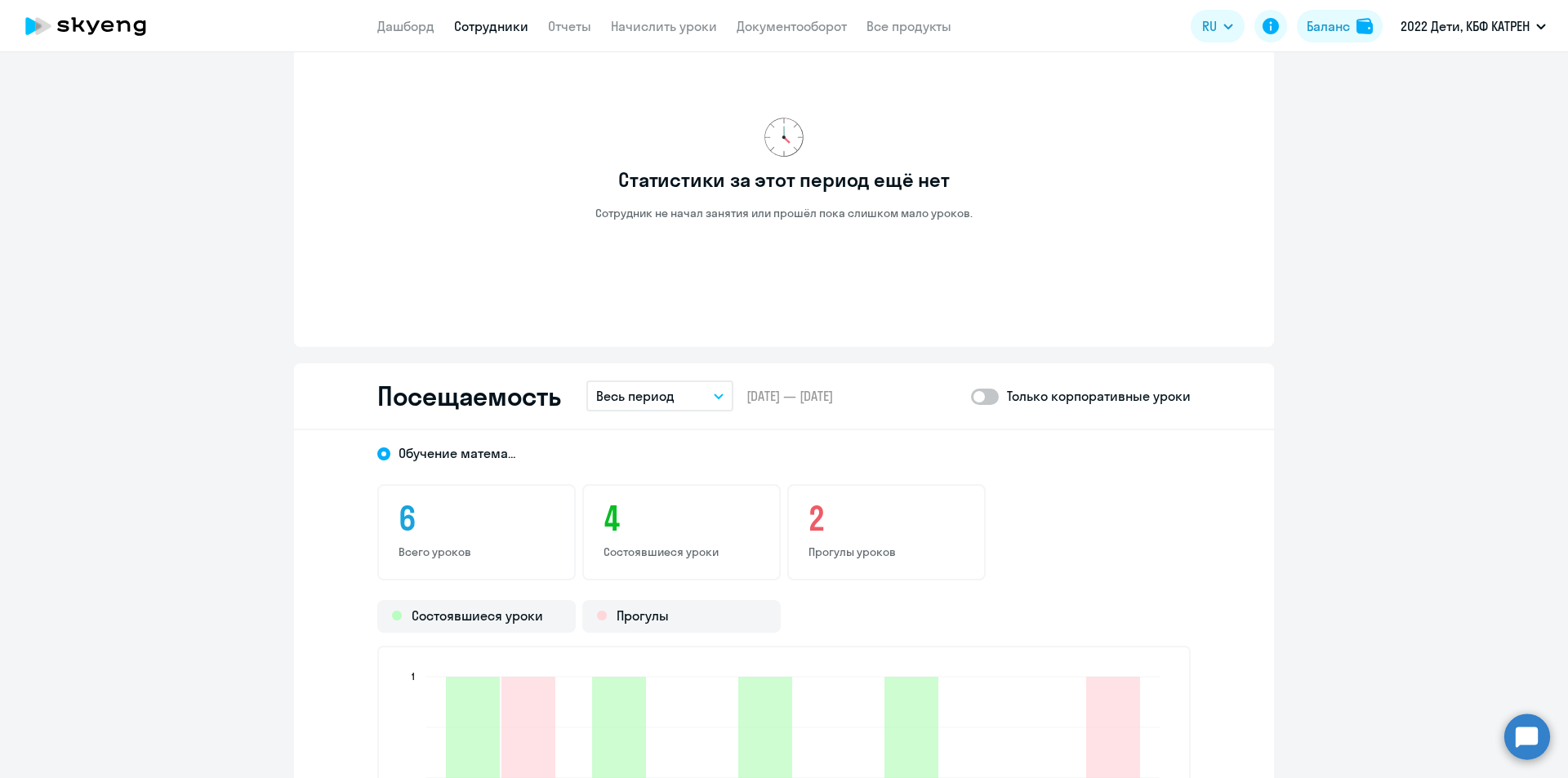
scroll to position [1343, 0]
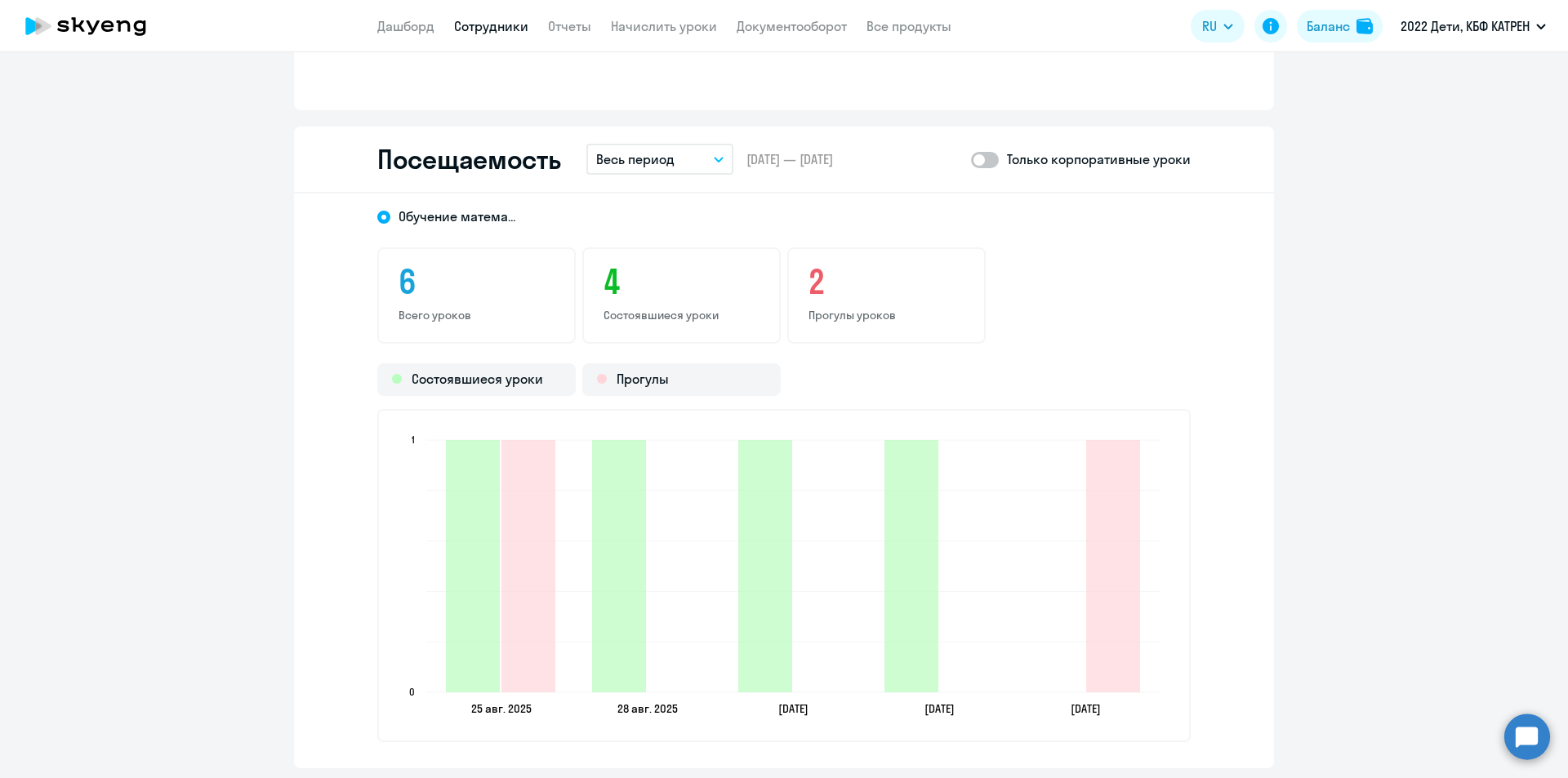
drag, startPoint x: 466, startPoint y: 712, endPoint x: 527, endPoint y: 710, distance: 61.0
click at [527, 710] on icon "25 авг. 2025 25 авг. 2025 28 авг. 2025 28 авг. 2025 4 сент. 2025 4 сент. 2025 7…" at bounding box center [783, 576] width 775 height 287
click at [553, 719] on icon "25 авг. 2025 25 авг. 2025 28 авг. 2025 28 авг. 2025 4 сент. 2025 4 сент. 2025 7…" at bounding box center [783, 576] width 775 height 287
click at [396, 29] on link "Дашборд" at bounding box center [405, 26] width 57 height 16
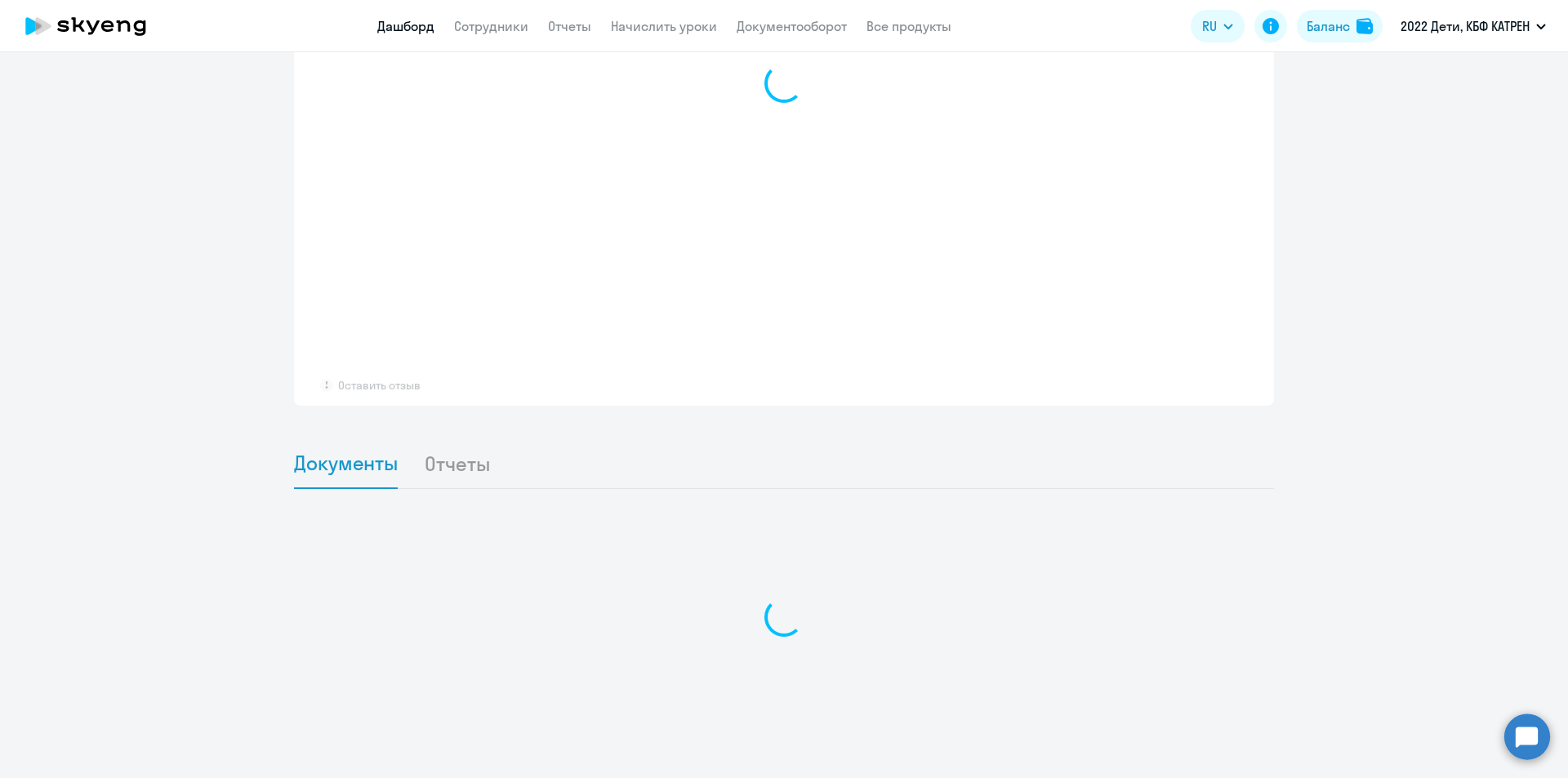
scroll to position [1204, 0]
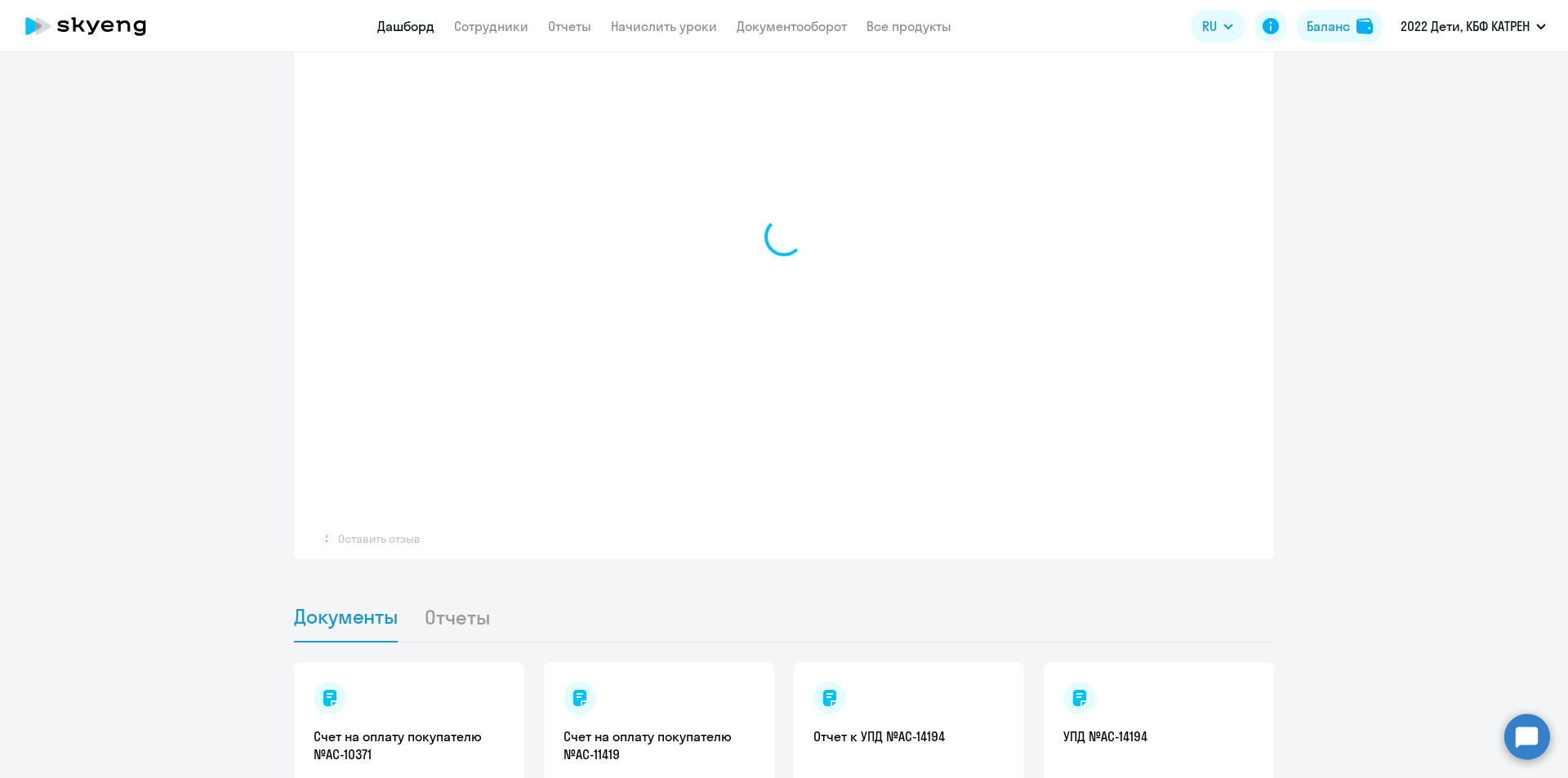
select select "30"
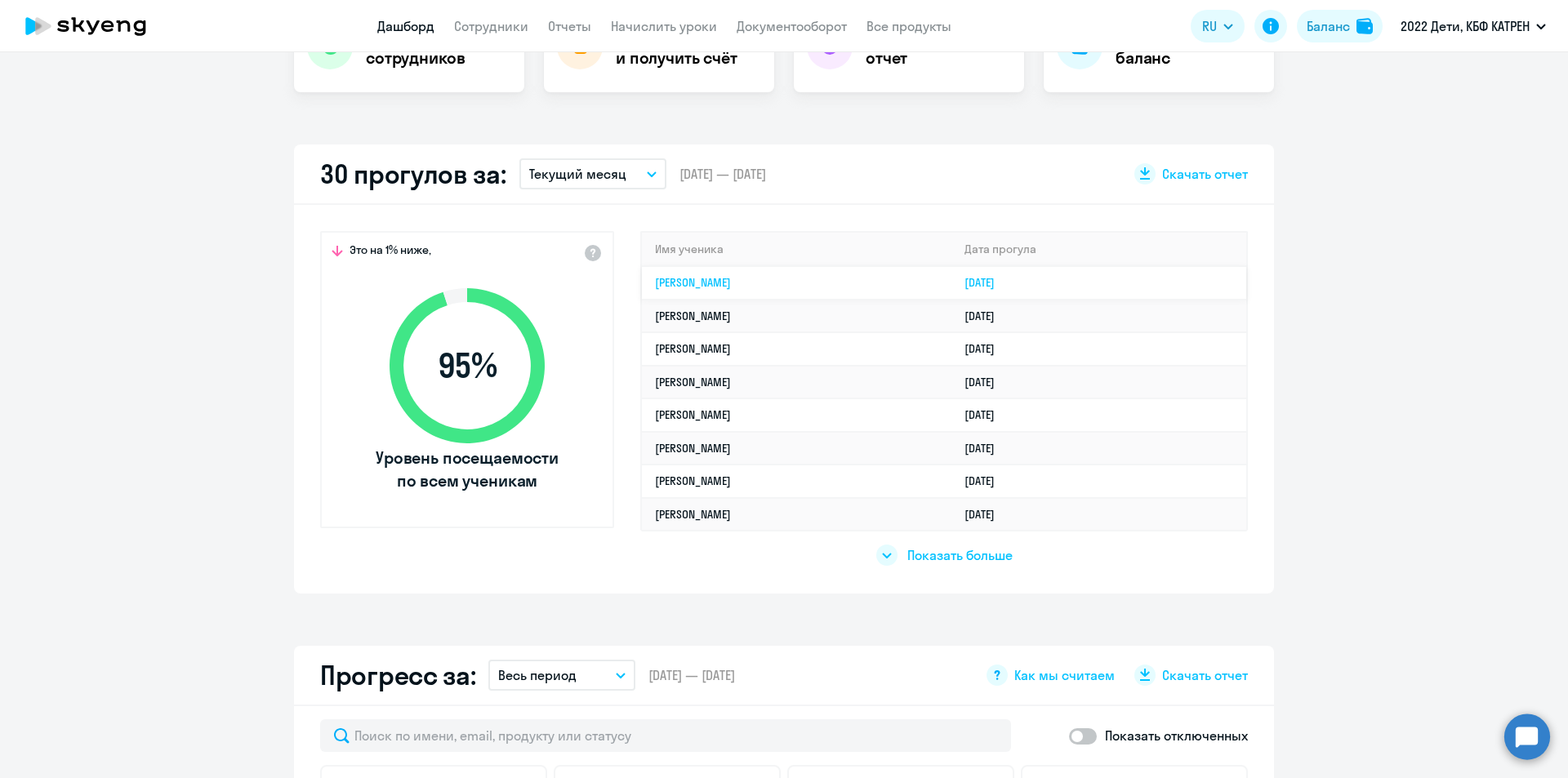
scroll to position [389, 0]
